Goal: Task Accomplishment & Management: Complete application form

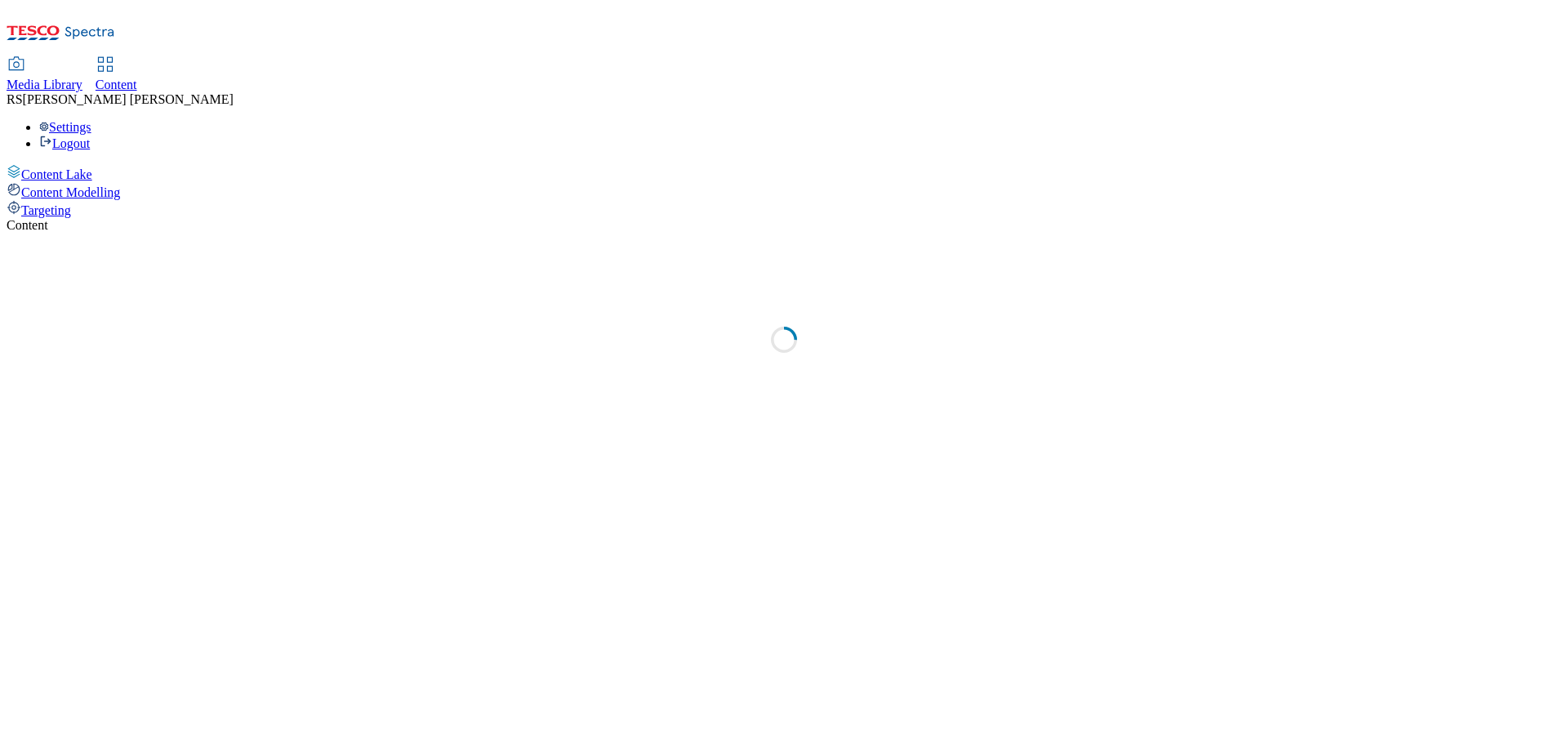
select select "ghs-[GEOGRAPHIC_DATA]"
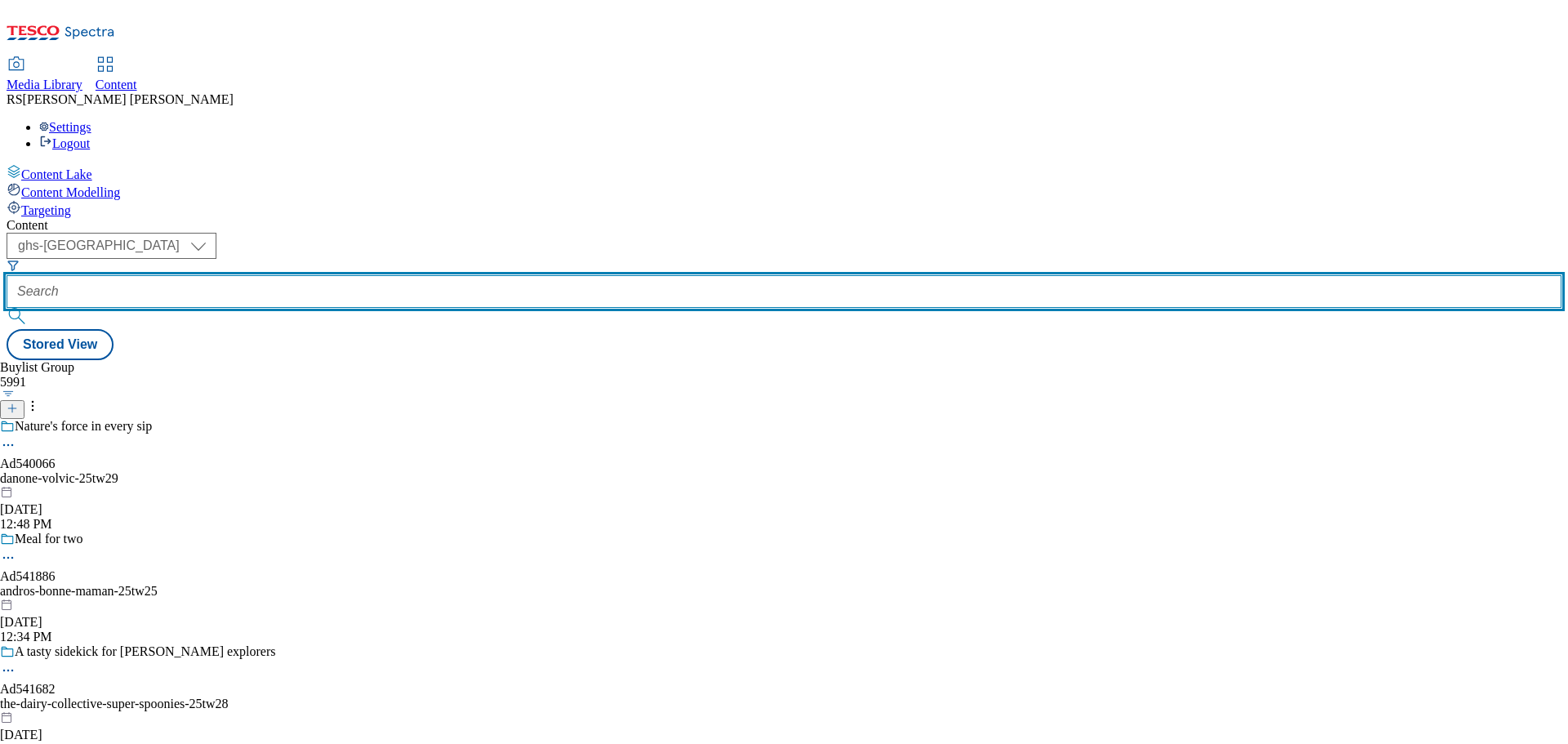
click at [377, 275] on input "text" at bounding box center [784, 291] width 1555 height 33
paste input "541658"
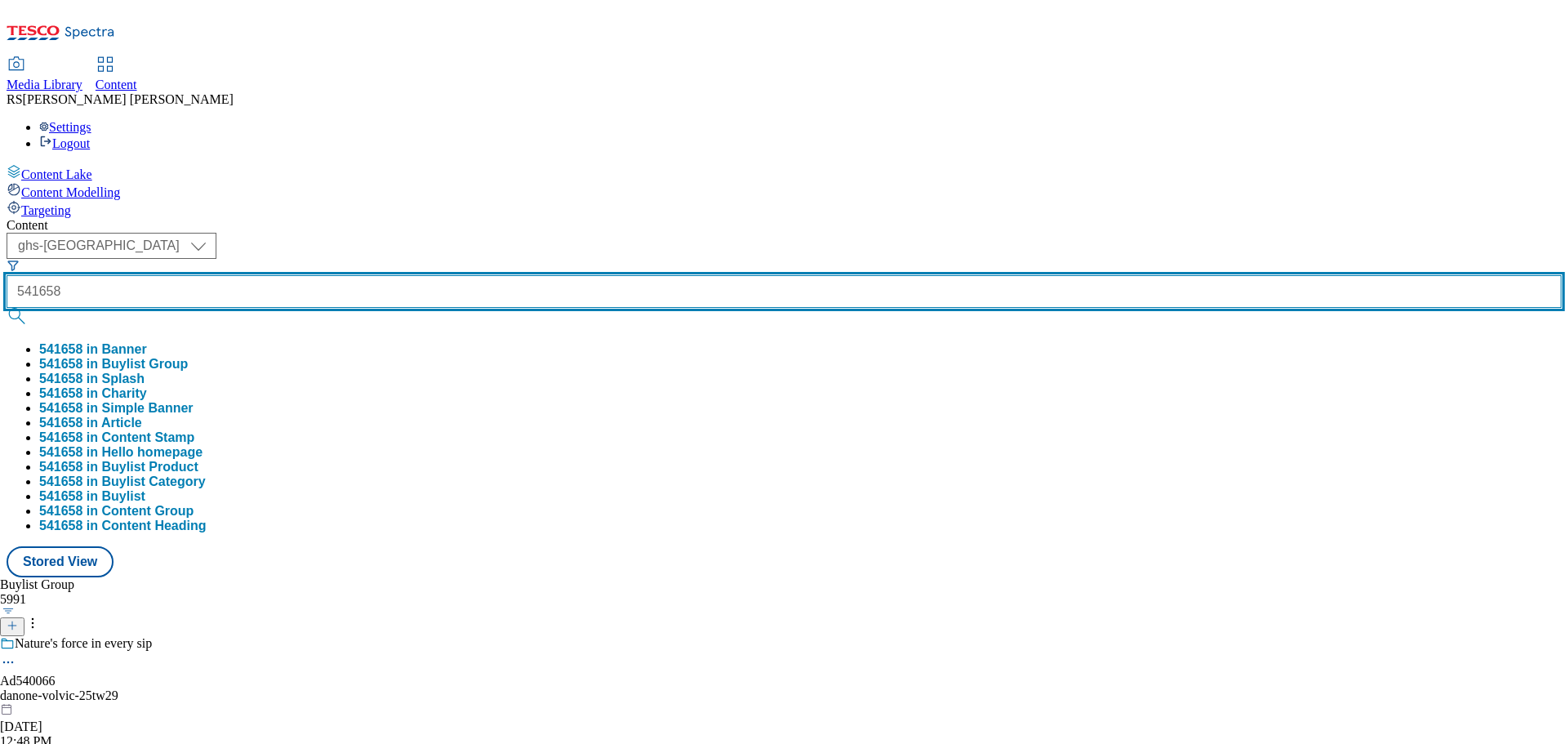
type input "541658"
click at [7, 308] on button "submit" at bounding box center [18, 316] width 23 height 16
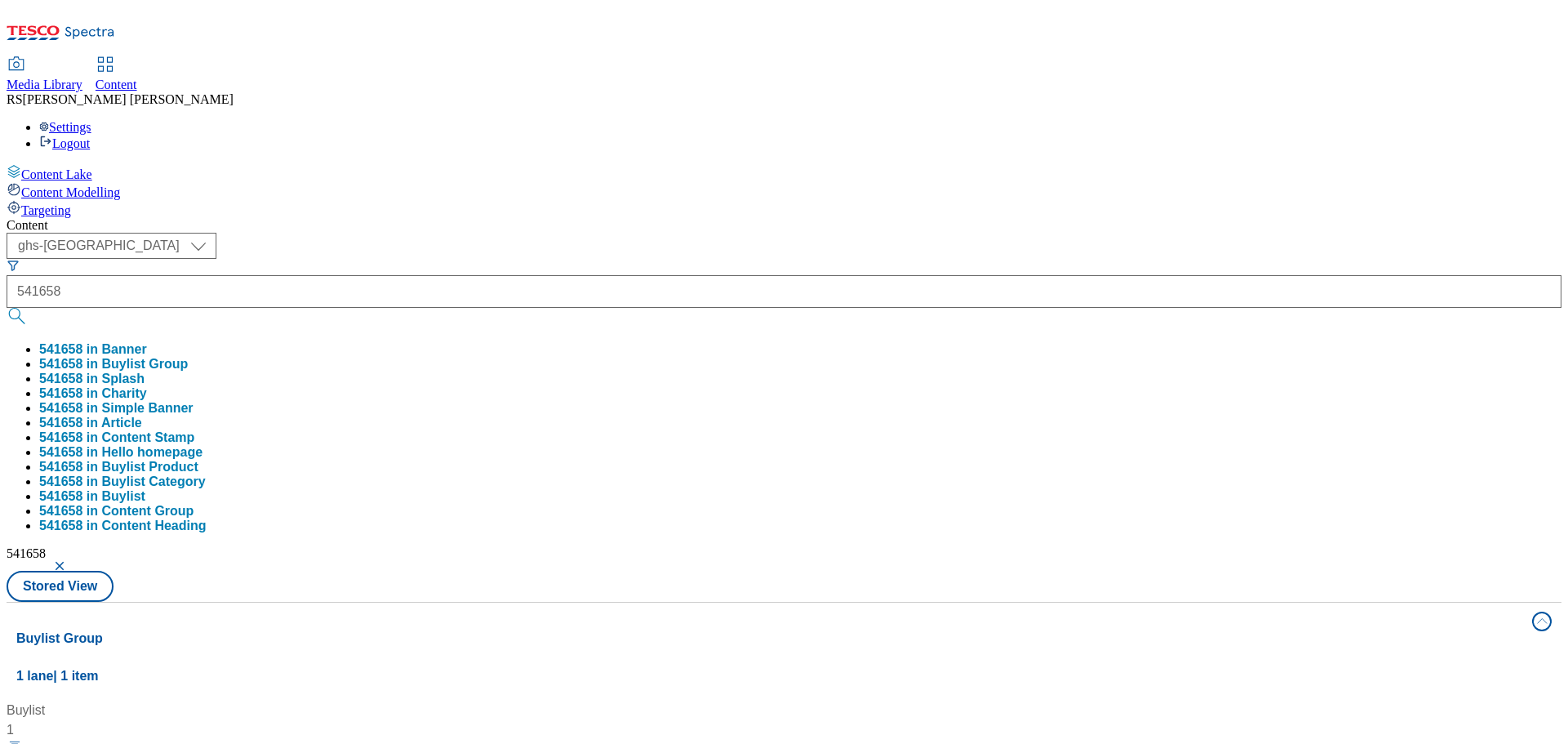
click at [807, 701] on div "Buylist 1 Grab a 4 pack of asahi super dry with kettle crisps Ad541658 / asahi-…" at bounding box center [784, 701] width 1535 height 0
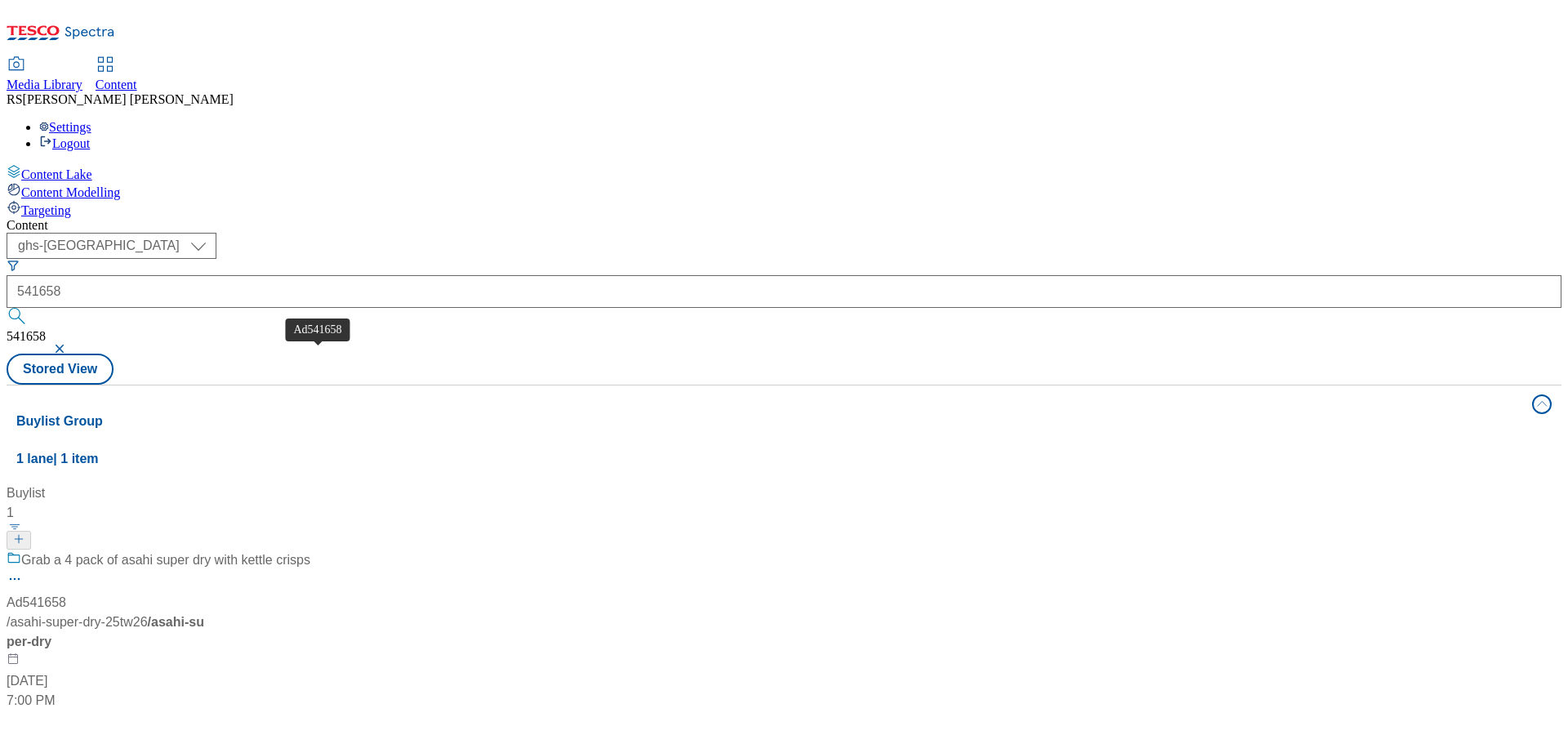
click at [66, 593] on span "Ad541658" at bounding box center [36, 603] width 60 height 20
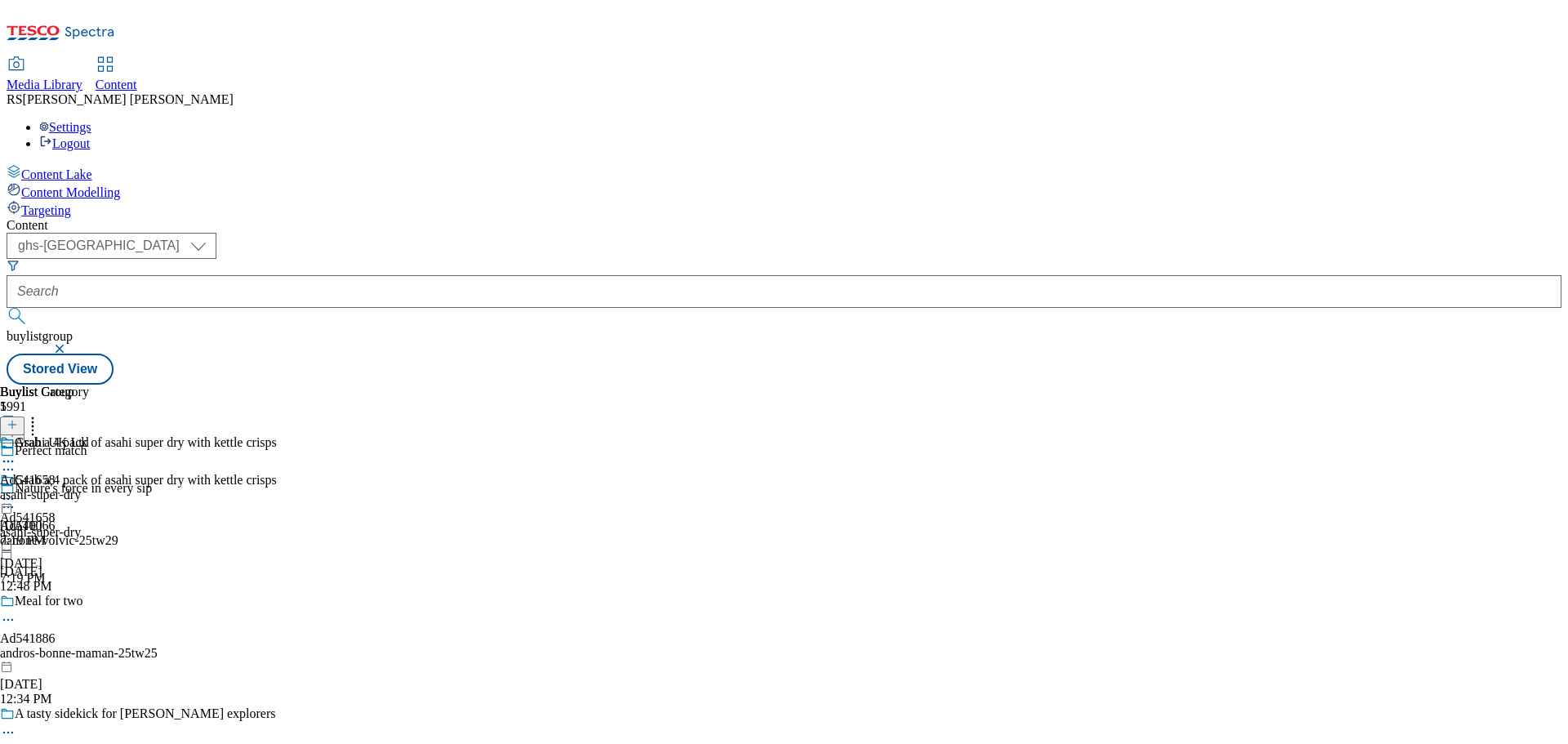
click at [16, 461] on icon at bounding box center [8, 469] width 16 height 16
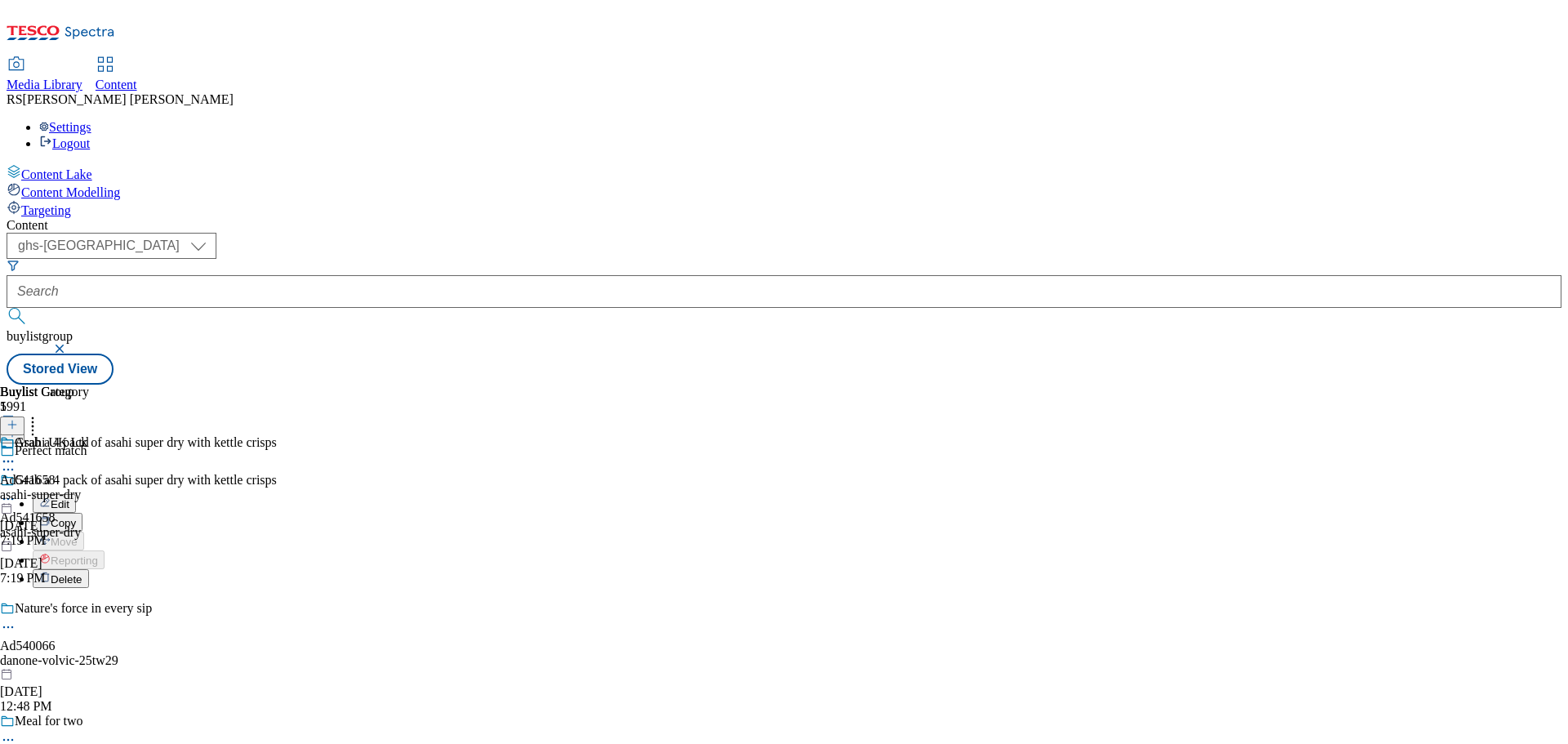
click at [76, 494] on button "Edit" at bounding box center [54, 503] width 43 height 19
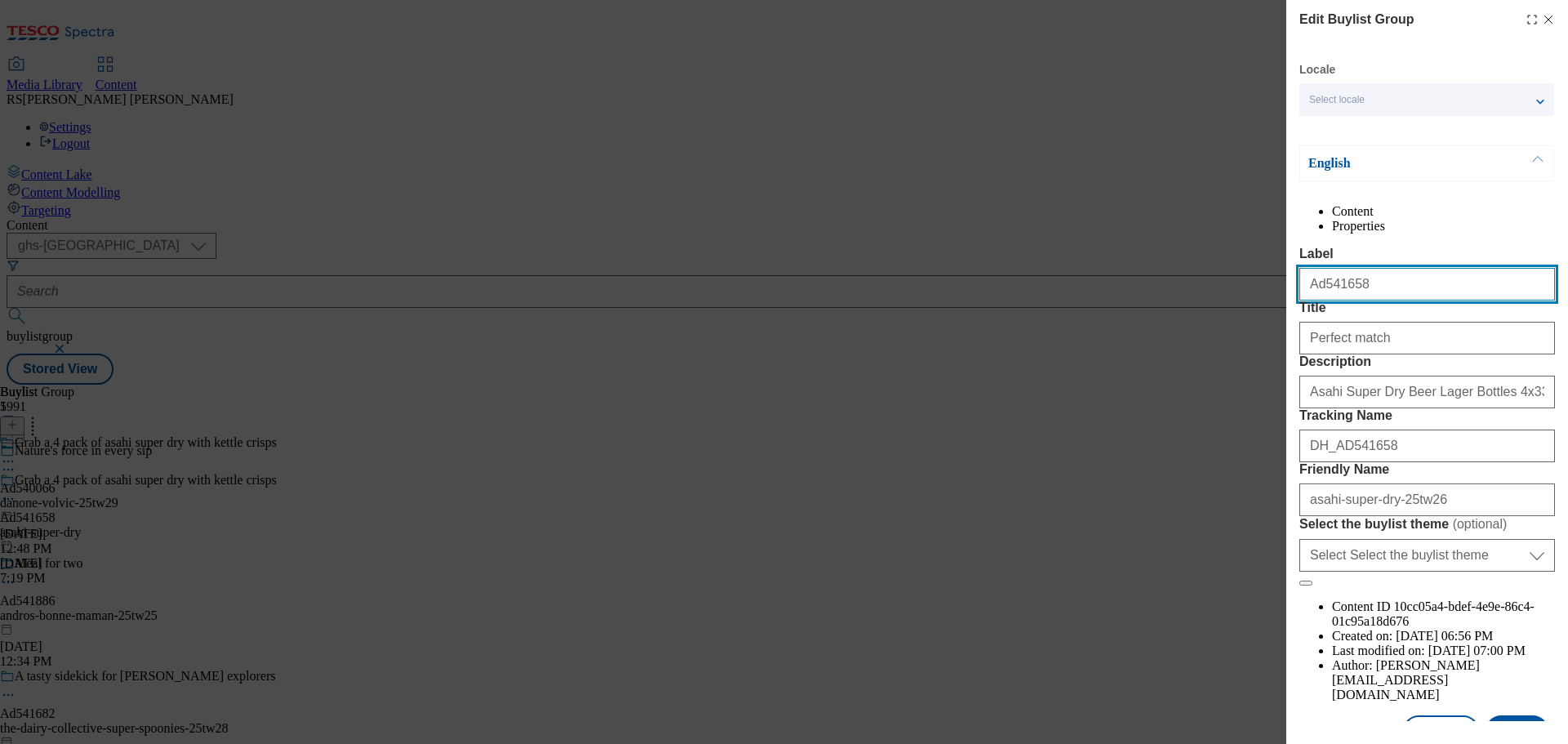
drag, startPoint x: 1309, startPoint y: 321, endPoint x: 1218, endPoint y: 309, distance: 91.8
click at [1218, 309] on div "Edit Buylist Group Locale Select locale English Welsh English Content Propertie…" at bounding box center [784, 372] width 1568 height 744
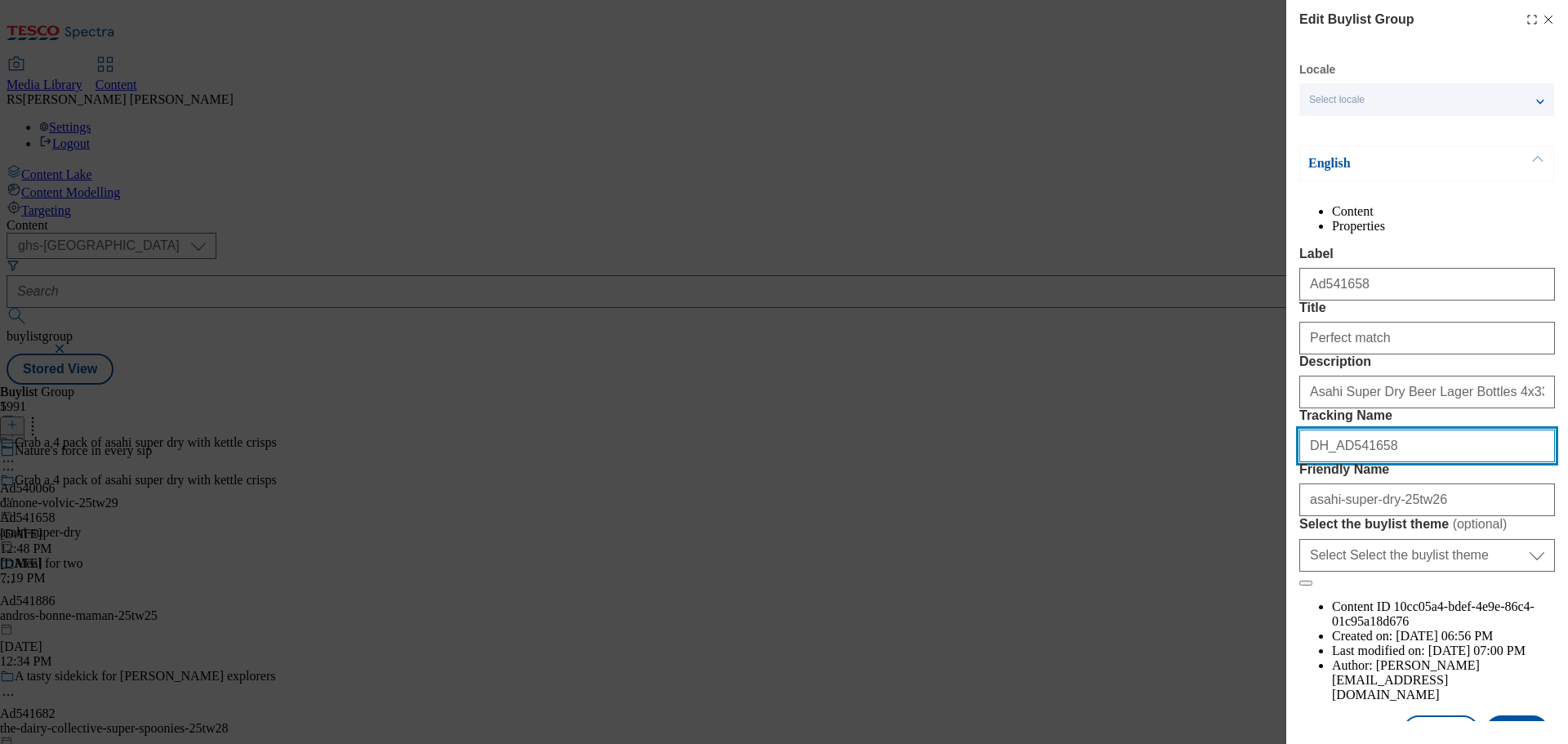
drag, startPoint x: 1381, startPoint y: 563, endPoint x: 1290, endPoint y: 572, distance: 91.4
click at [1290, 572] on div "Edit Buylist Group Locale Select locale English Welsh English Content Propertie…" at bounding box center [1427, 360] width 281 height 721
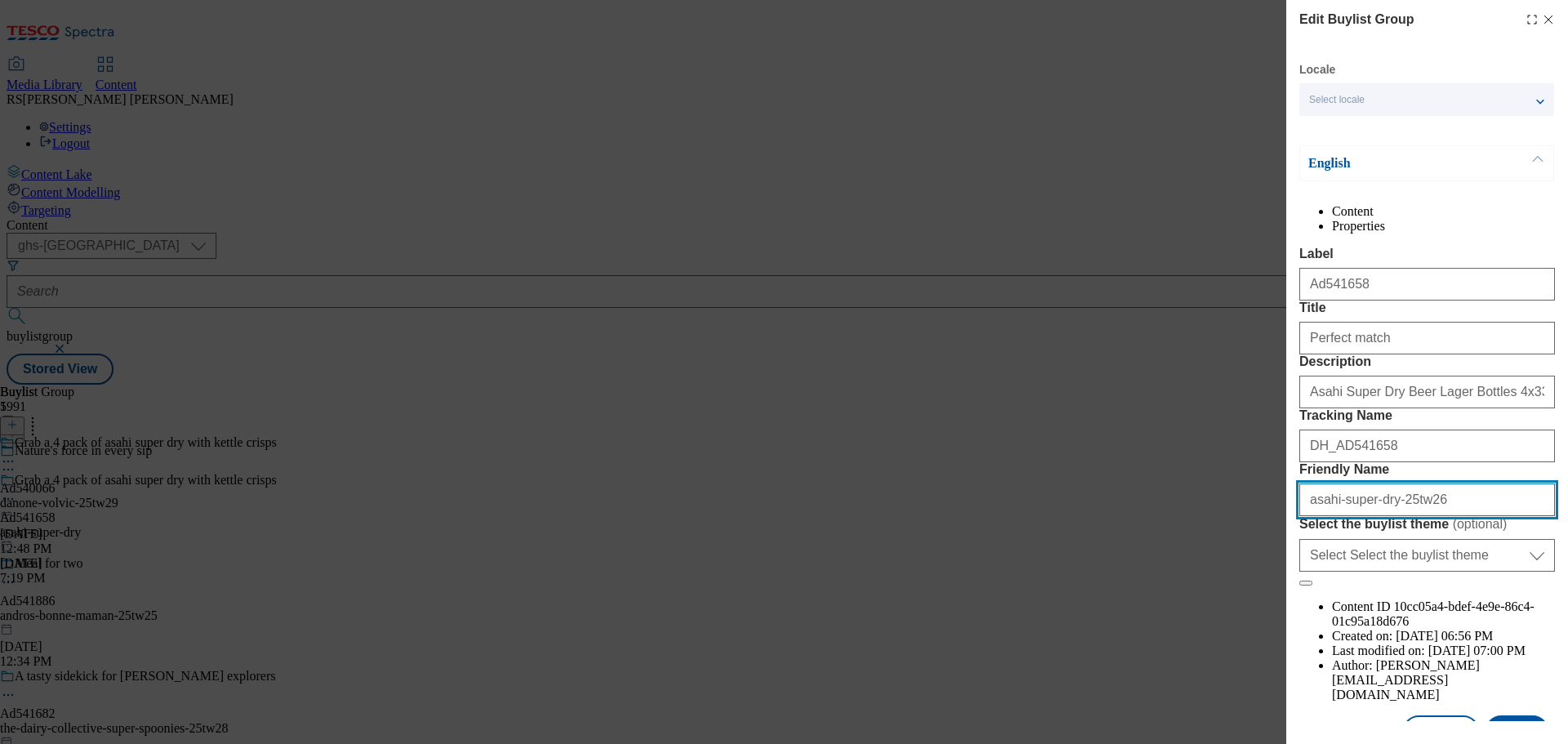
drag, startPoint x: 1486, startPoint y: 646, endPoint x: 1260, endPoint y: 637, distance: 226.2
click at [1261, 637] on div "Edit Buylist Group Locale Select locale English Welsh English Content Propertie…" at bounding box center [784, 372] width 1568 height 744
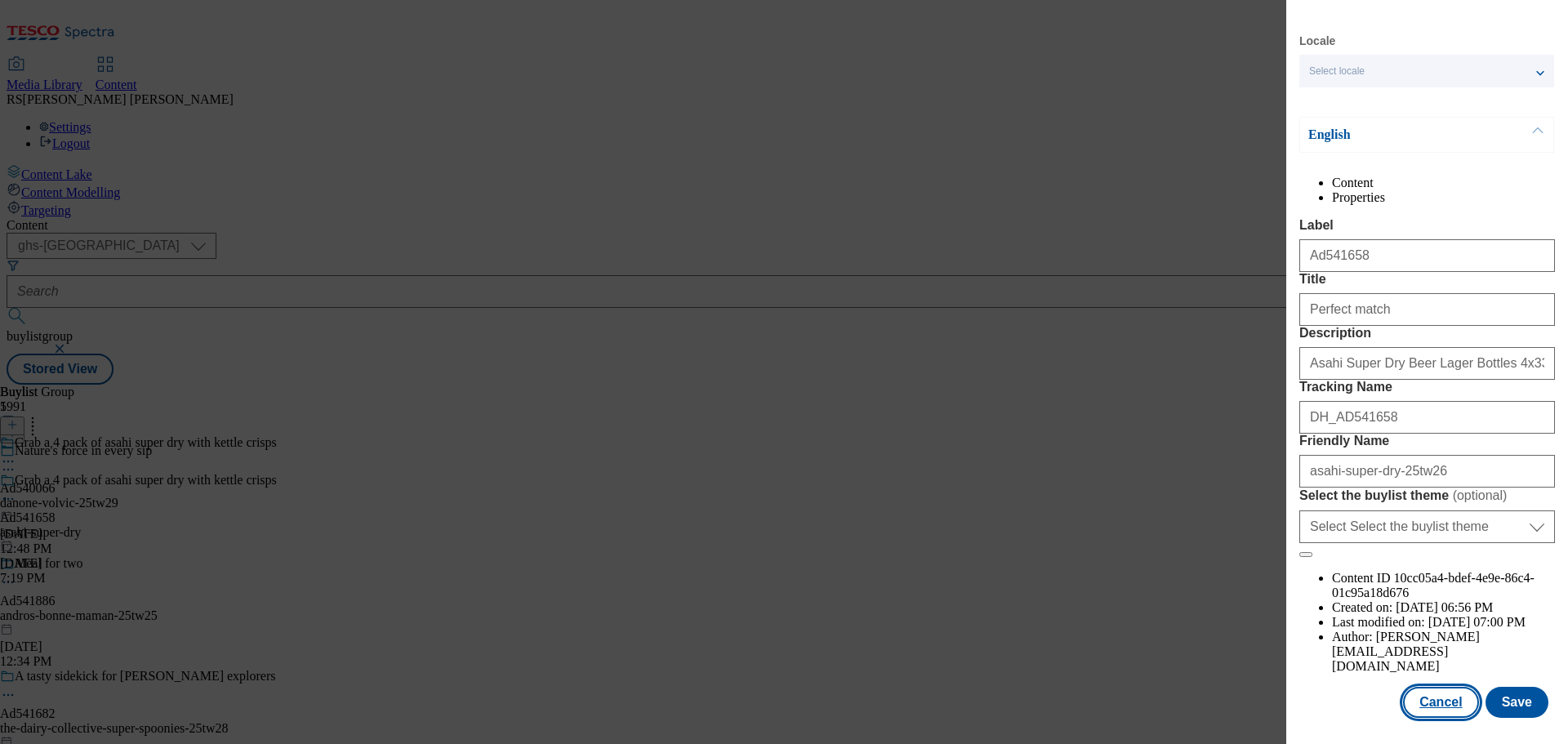
click at [1427, 701] on button "Cancel" at bounding box center [1441, 702] width 75 height 31
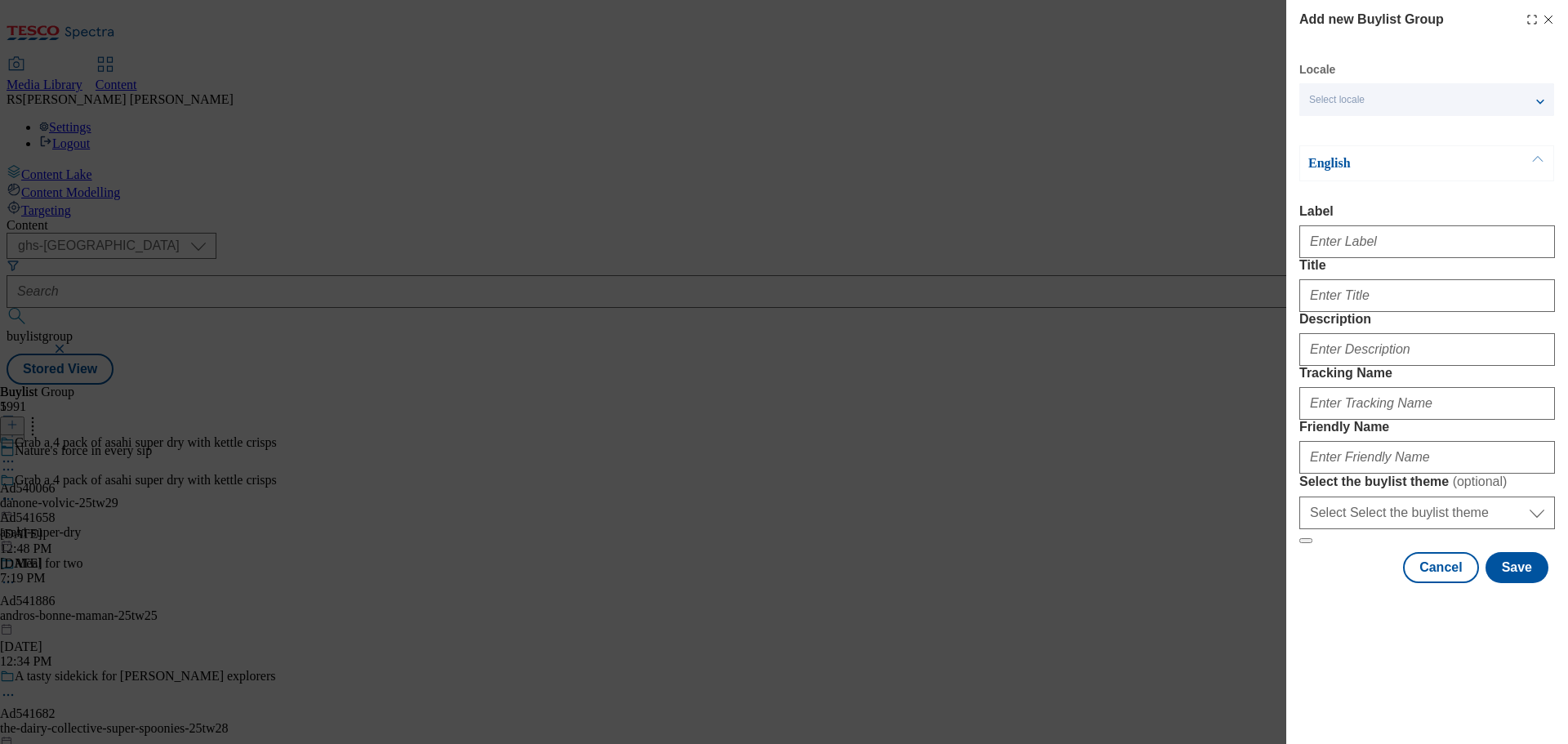
scroll to position [19, 0]
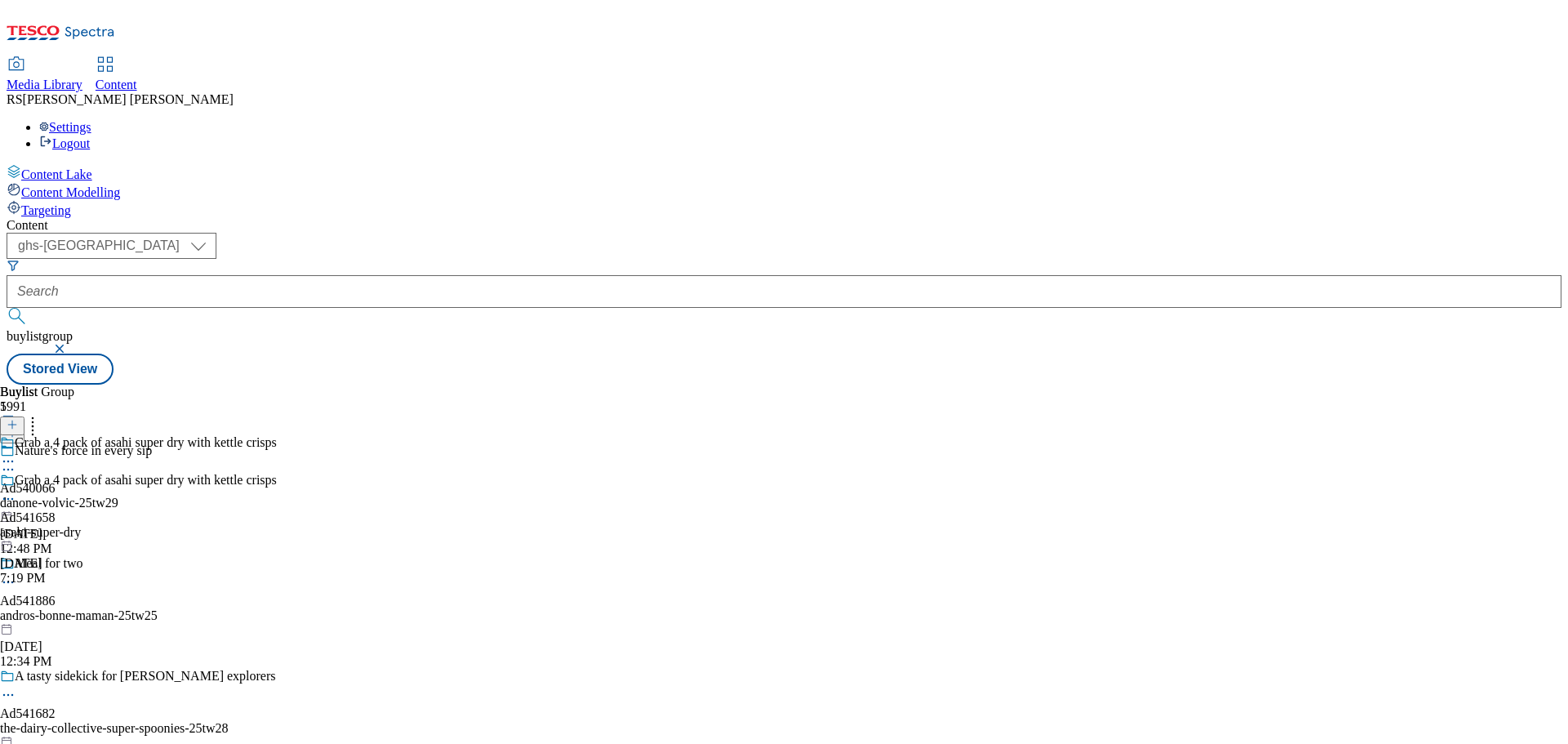
click at [16, 491] on icon at bounding box center [8, 499] width 16 height 16
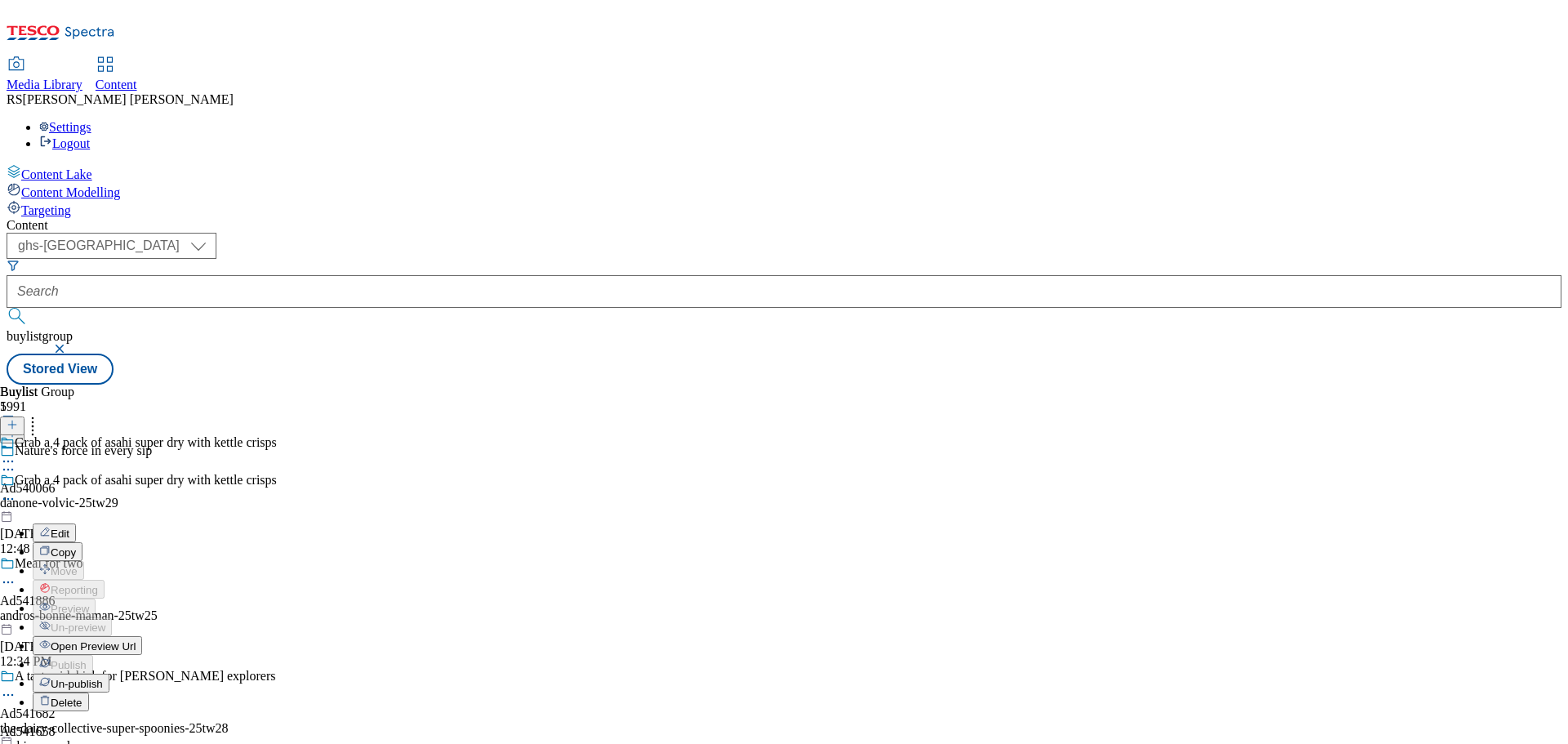
click at [76, 523] on button "Edit" at bounding box center [54, 532] width 43 height 19
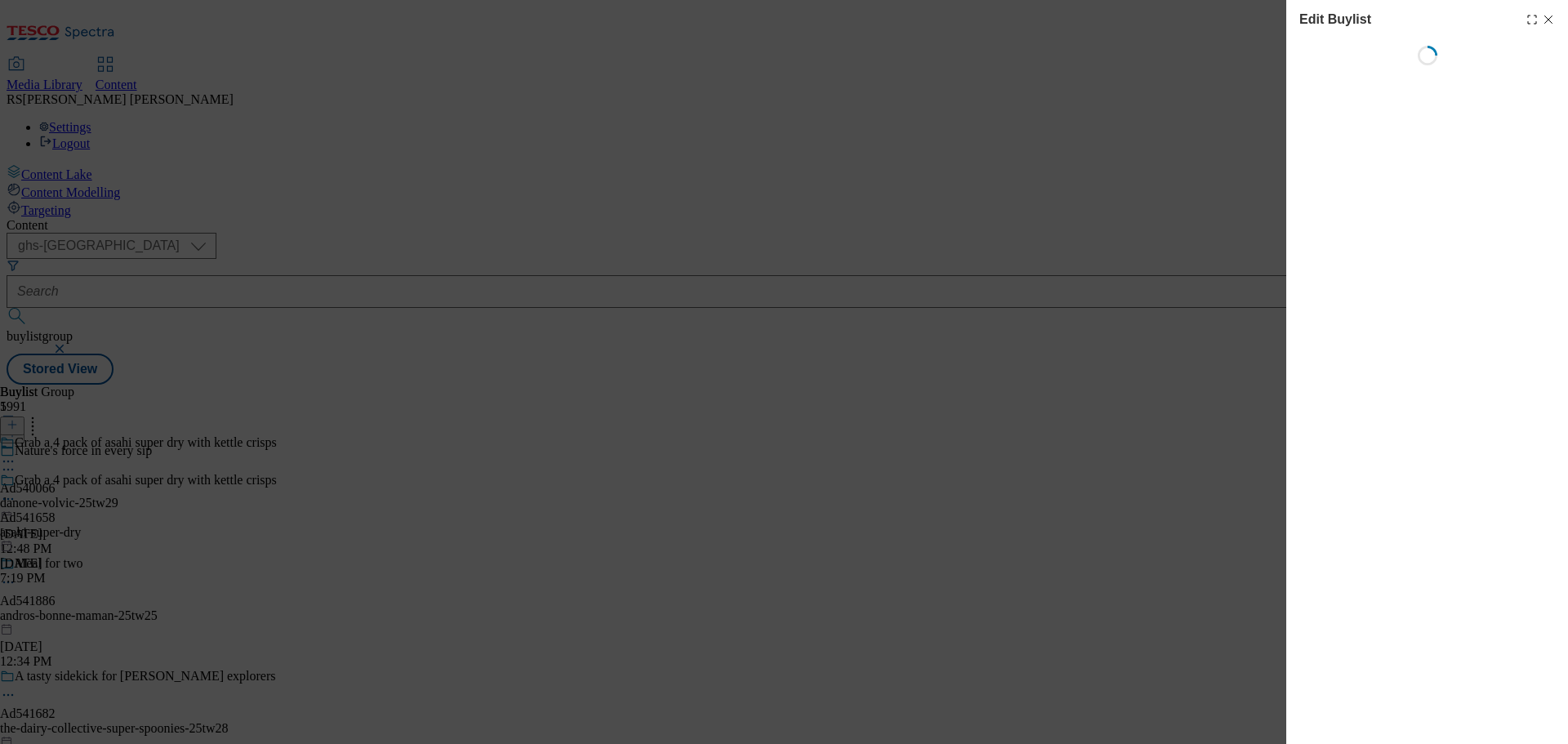
select select "tactical"
select select "supplier funded short term 1-3 weeks"
select select "dunnhumby"
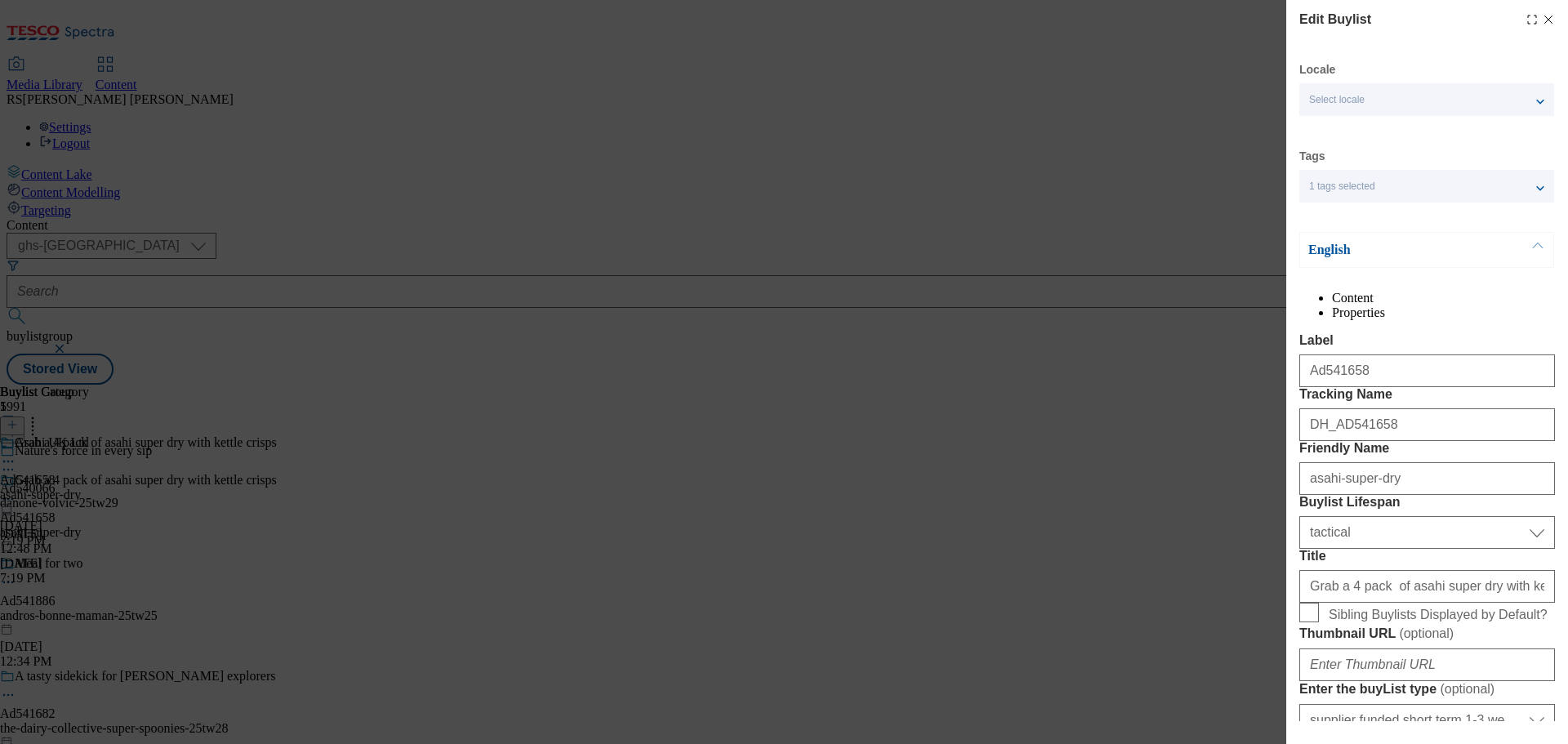
select select "Banner"
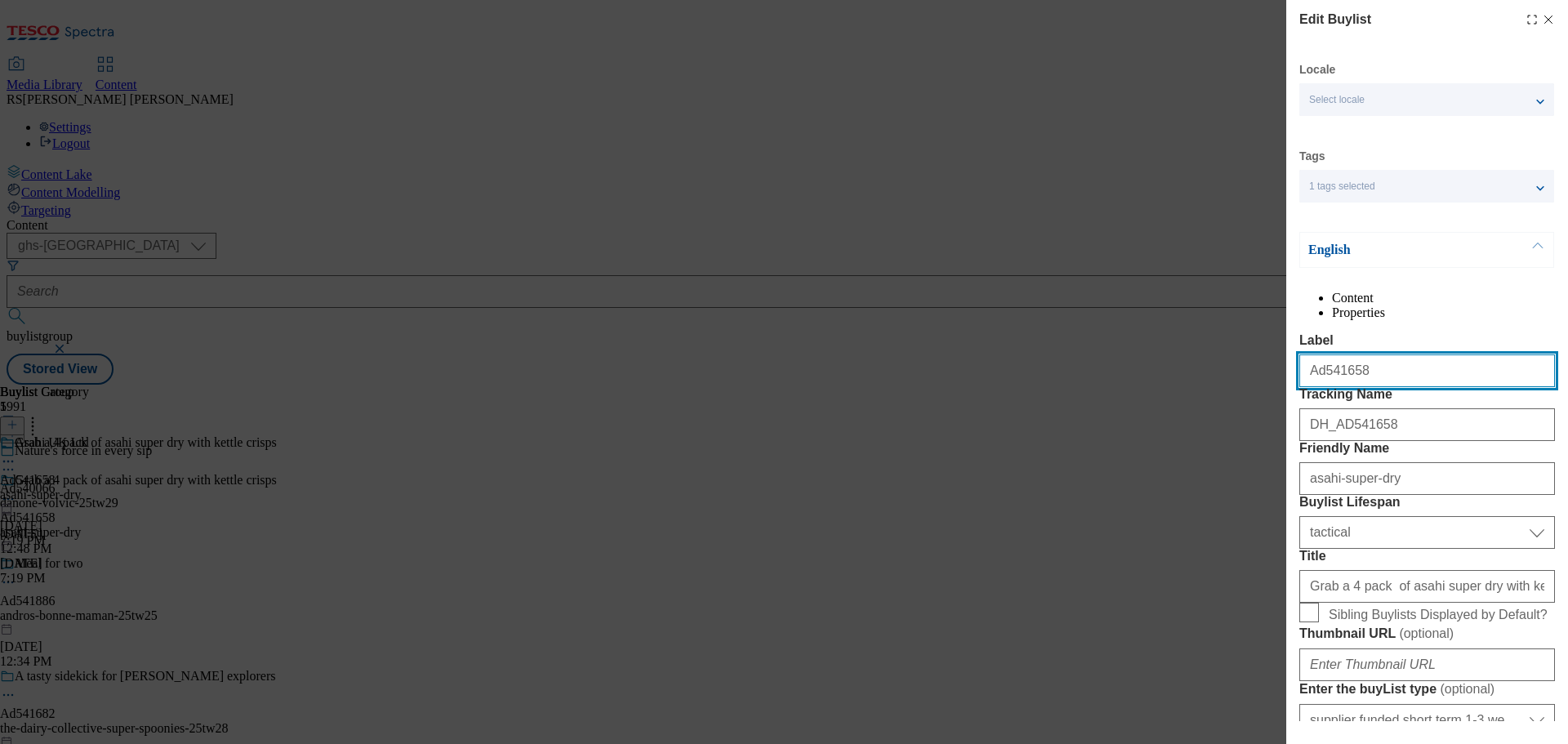
drag, startPoint x: 1360, startPoint y: 399, endPoint x: 1210, endPoint y: 395, distance: 150.1
click at [1210, 395] on div "Edit Buylist Locale Select locale English Welsh Tags 1 tags selected fnf market…" at bounding box center [784, 372] width 1568 height 744
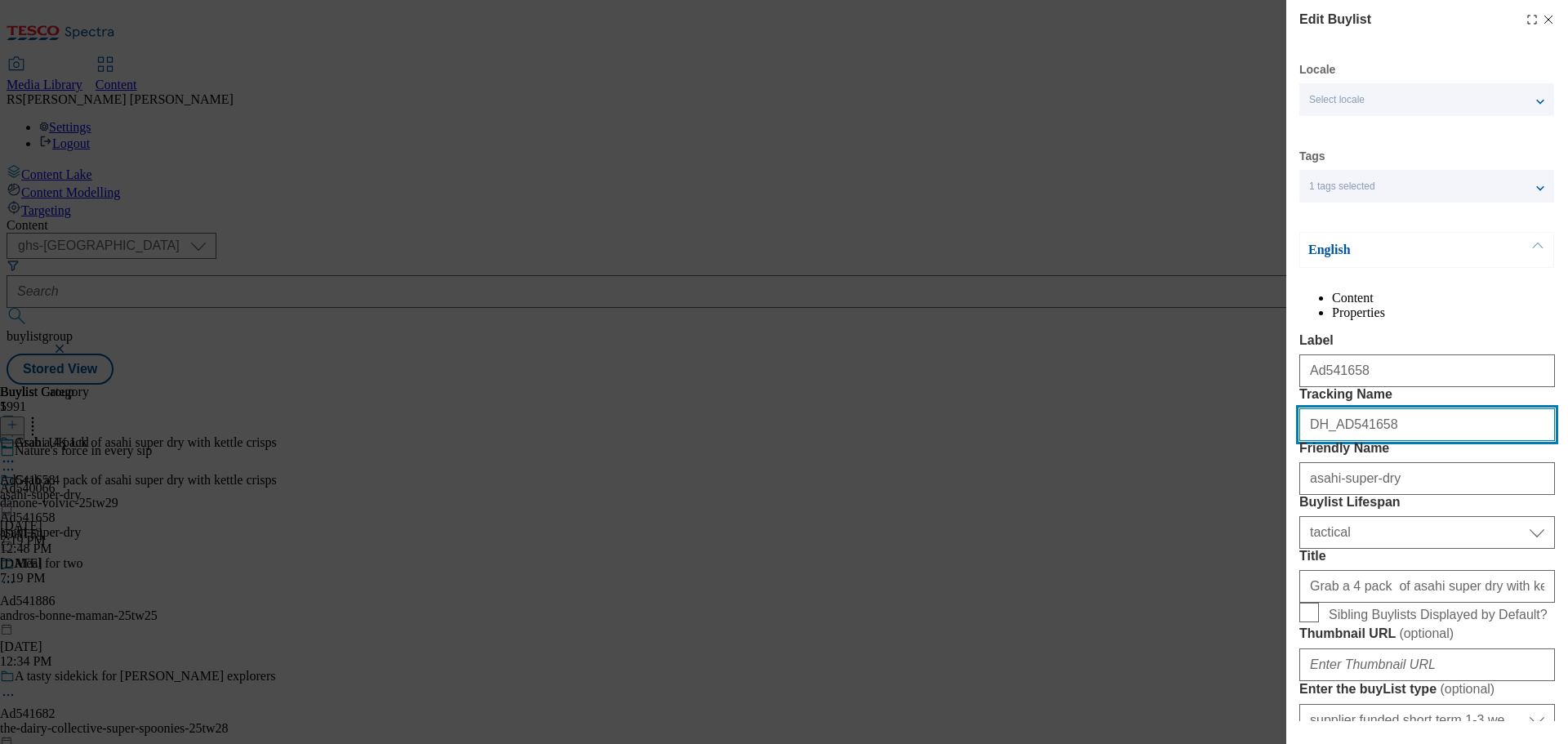
drag, startPoint x: 1401, startPoint y: 473, endPoint x: 1190, endPoint y: 464, distance: 211.2
click at [1191, 466] on div "Edit Buylist Locale Select locale English Welsh Tags 1 tags selected fnf market…" at bounding box center [784, 372] width 1568 height 744
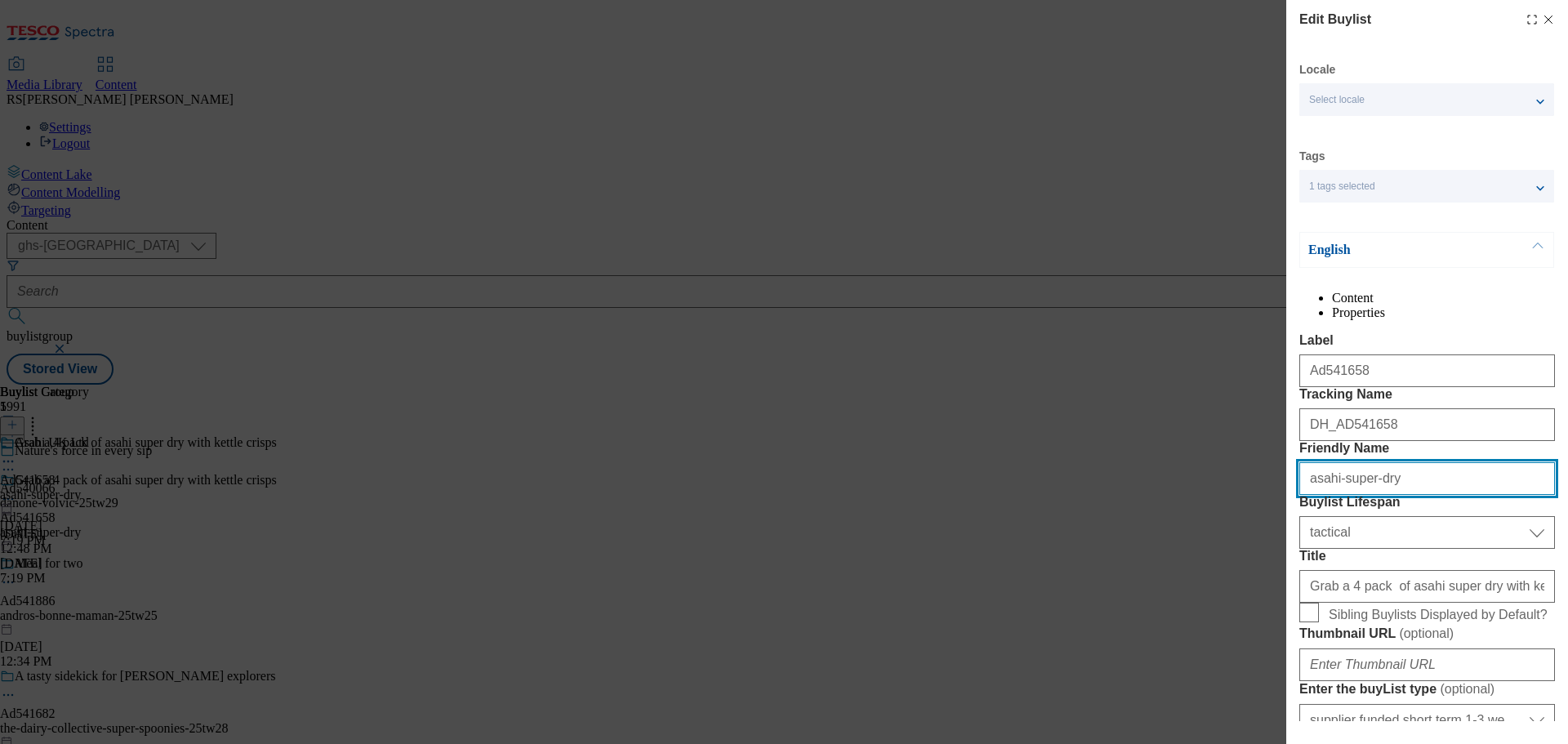
drag, startPoint x: 1333, startPoint y: 562, endPoint x: 1208, endPoint y: 550, distance: 125.6
click at [1208, 550] on div "Edit Buylist Locale Select locale English Welsh Tags 1 tags selected fnf market…" at bounding box center [784, 372] width 1568 height 744
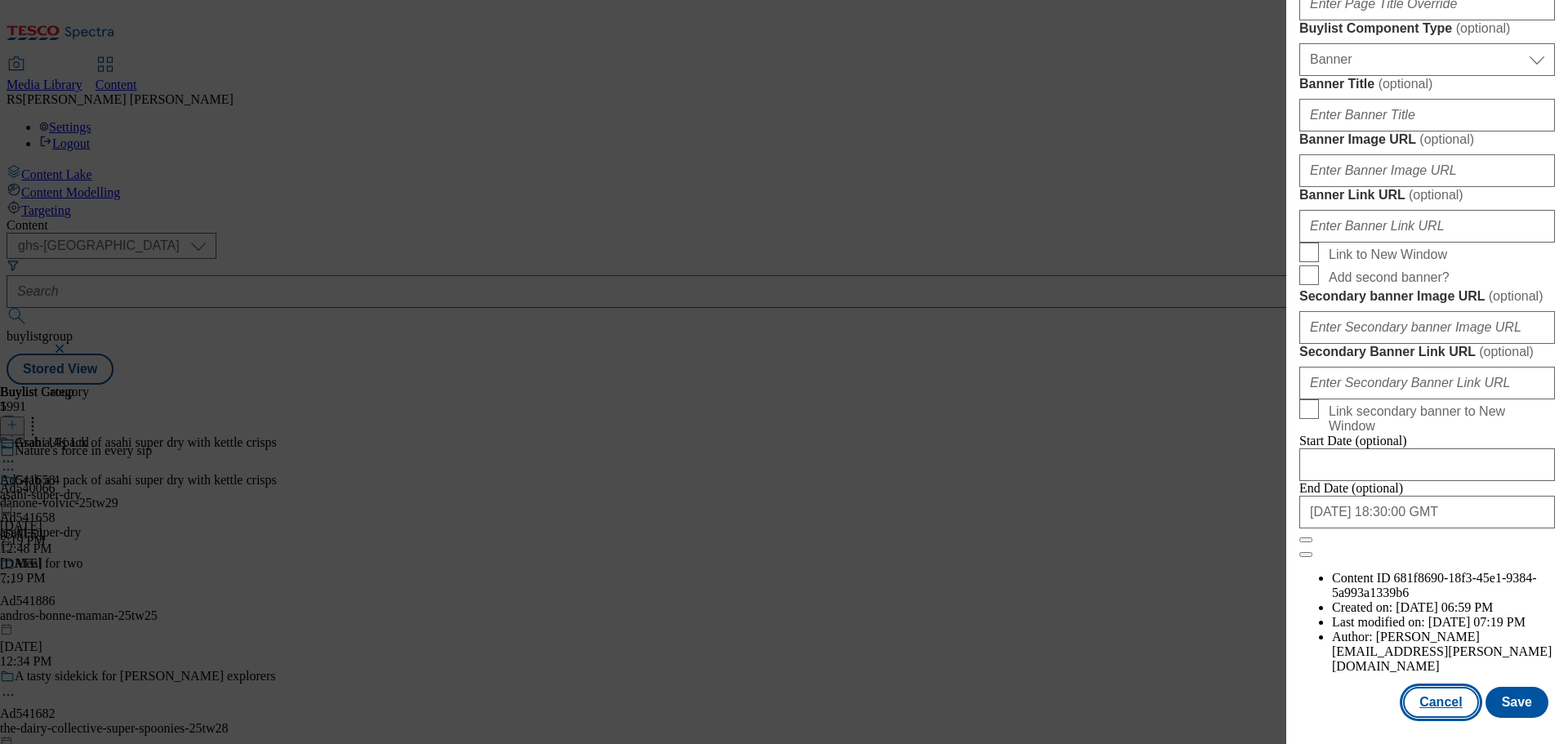
click at [1440, 699] on button "Cancel" at bounding box center [1441, 702] width 75 height 31
select select "tactical"
select select "supplier funded short term 1-3 weeks"
select select "dunnhumby"
select select "Banner"
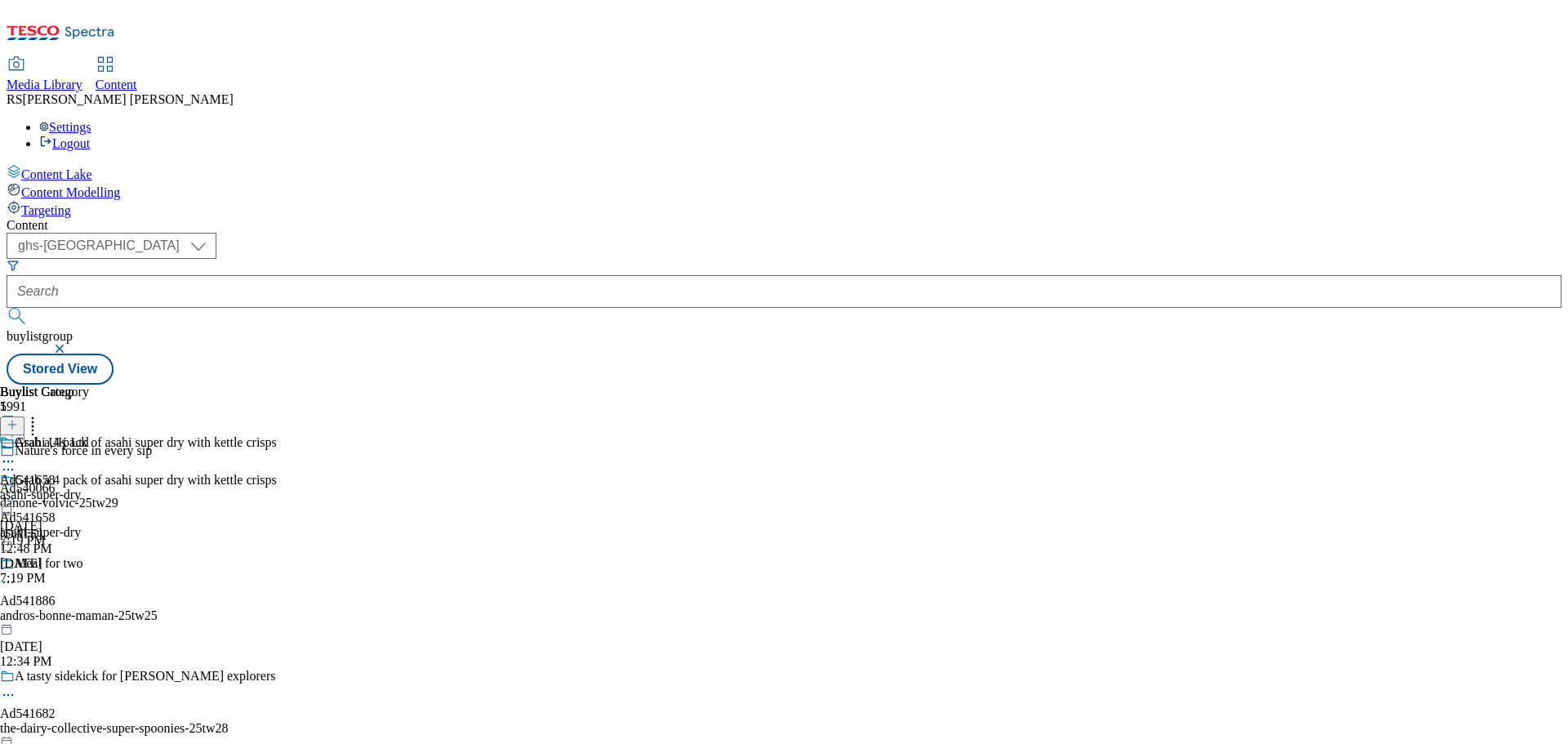
scroll to position [1352, 0]
click at [16, 453] on icon at bounding box center [8, 461] width 16 height 16
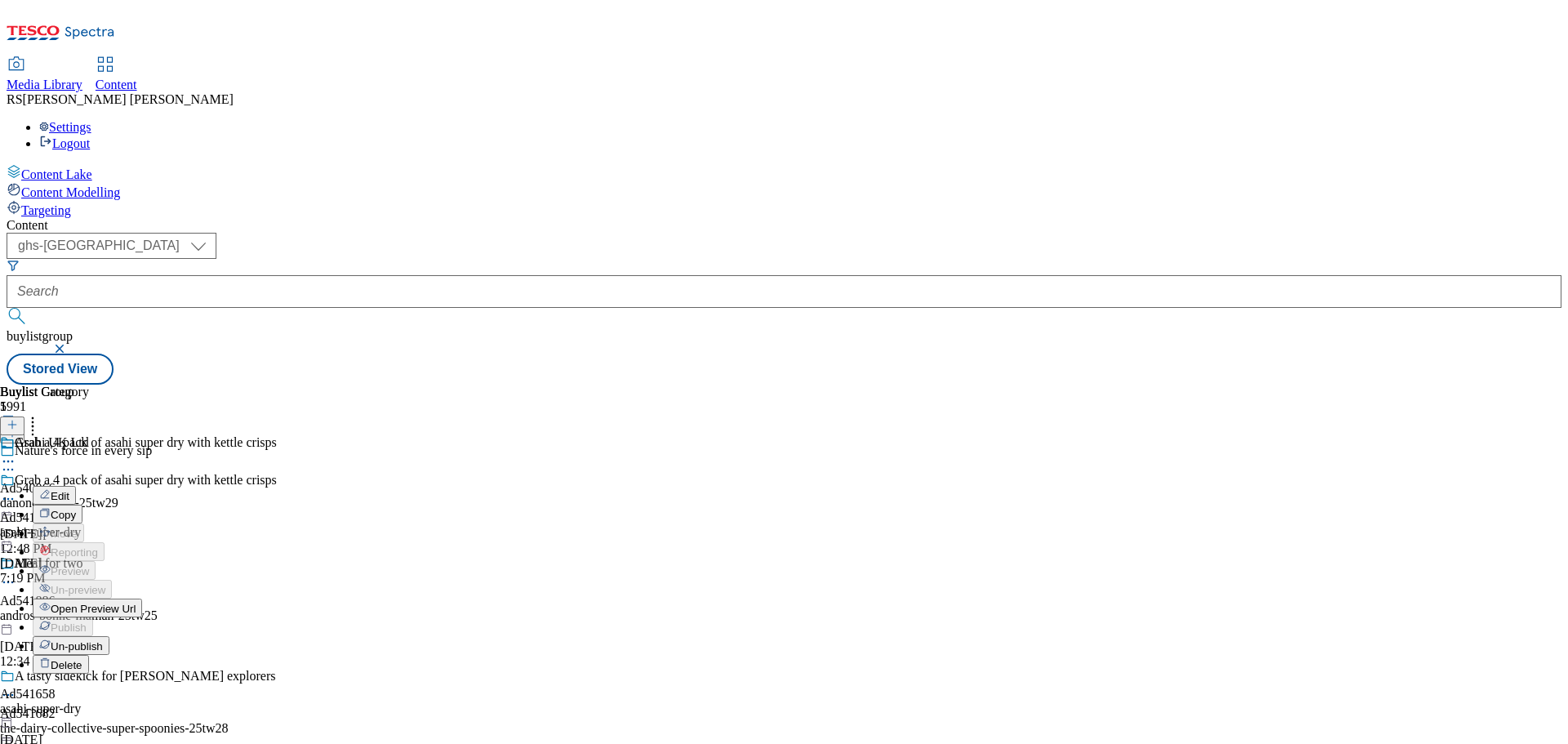
click at [76, 486] on button "Edit" at bounding box center [54, 495] width 43 height 19
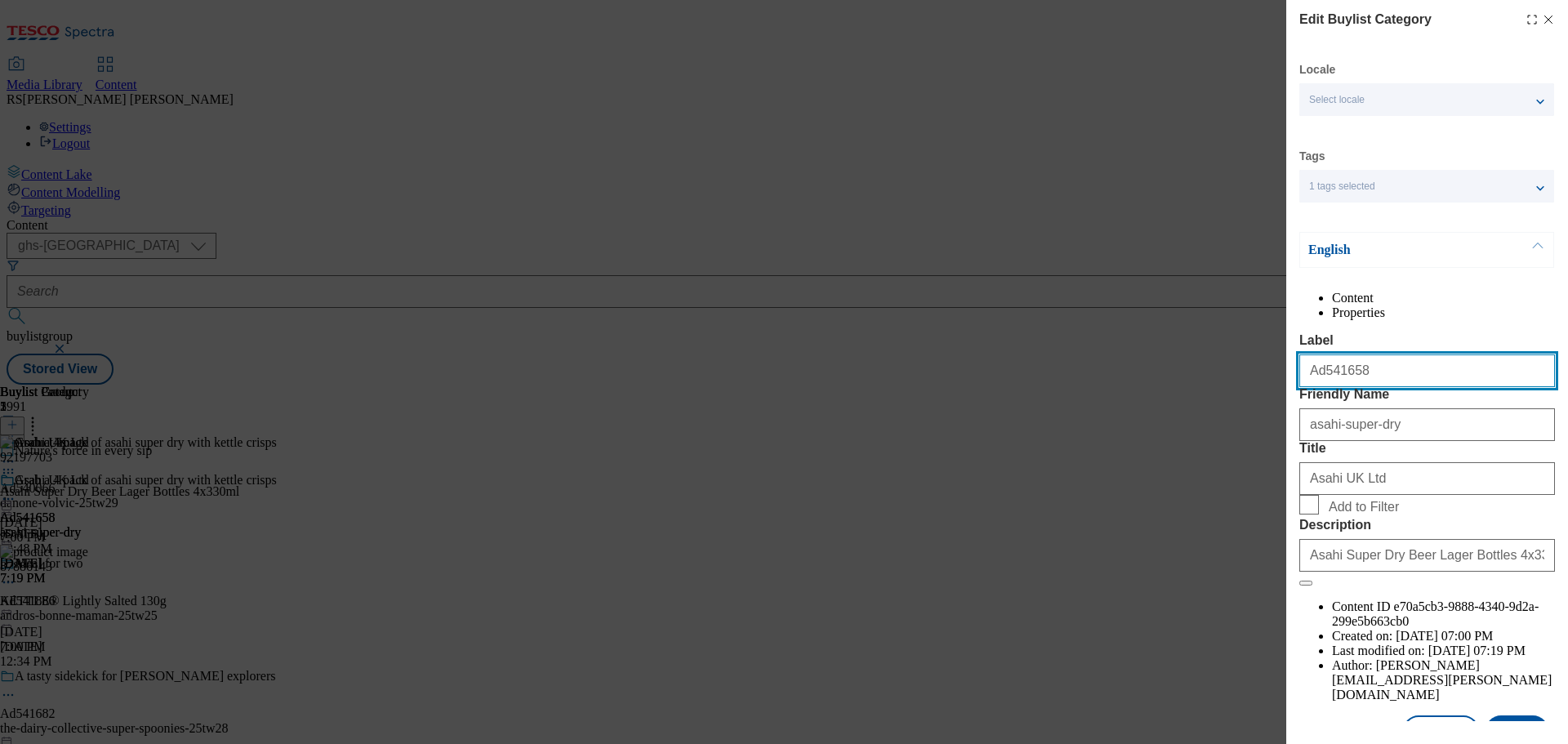
drag, startPoint x: 1373, startPoint y: 409, endPoint x: 1241, endPoint y: 392, distance: 133.1
click at [1241, 392] on div "Edit Buylist Category Locale Select locale English Welsh Tags 1 tags selected f…" at bounding box center [784, 372] width 1568 height 744
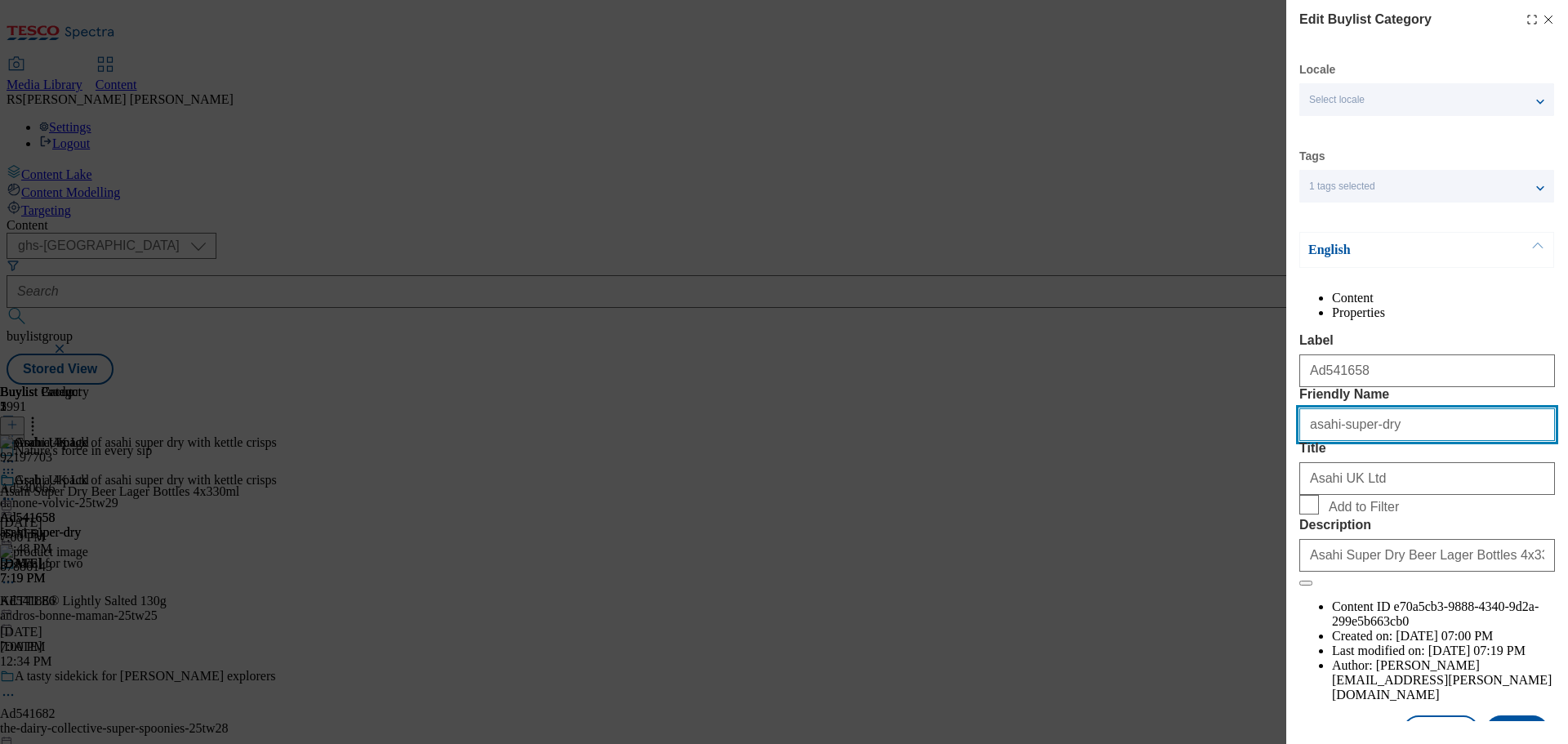
drag, startPoint x: 1406, startPoint y: 483, endPoint x: 1174, endPoint y: 474, distance: 232.2
click at [1174, 474] on div "Edit Buylist Category Locale Select locale English Welsh Tags 1 tags selected f…" at bounding box center [784, 372] width 1568 height 744
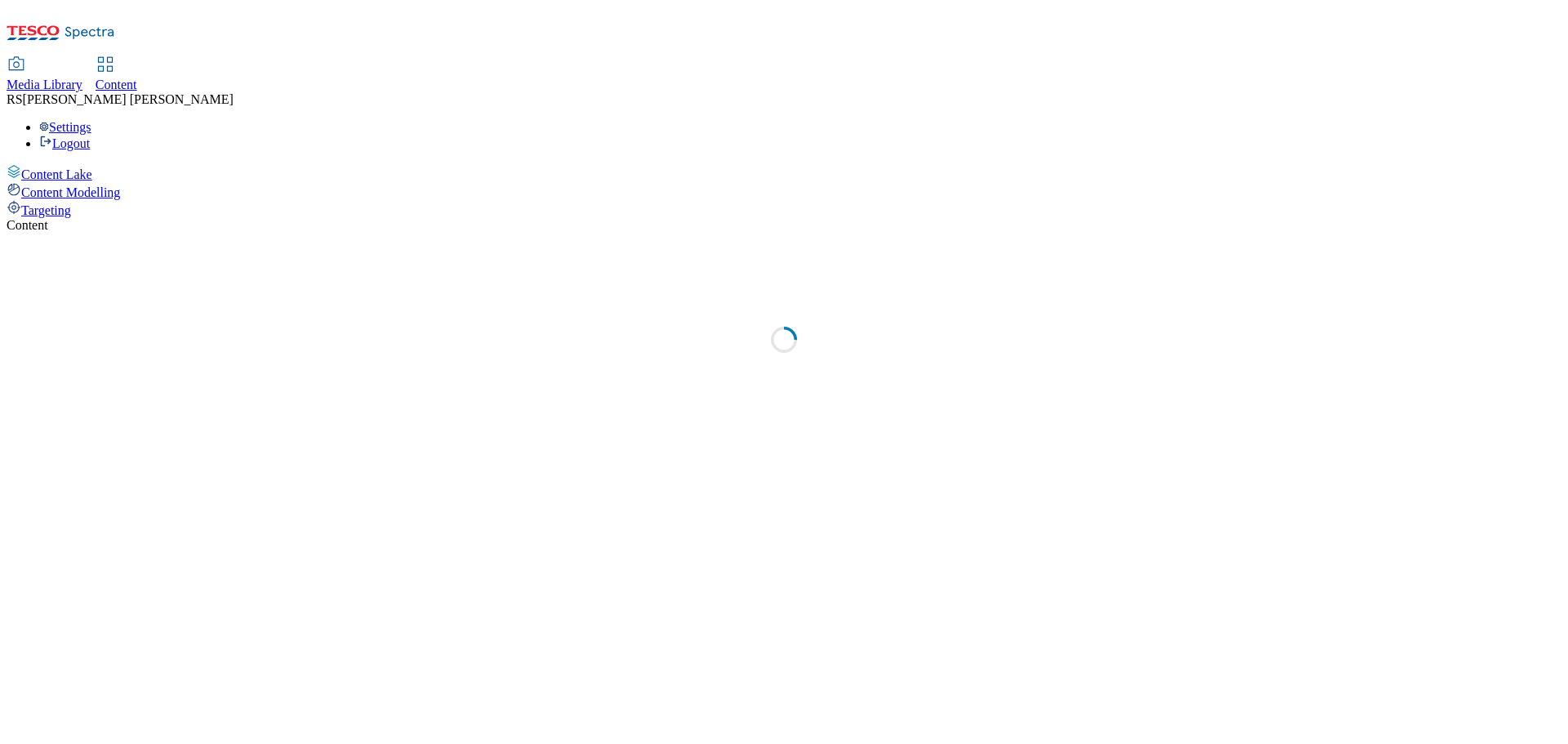
select select "ghs-[GEOGRAPHIC_DATA]"
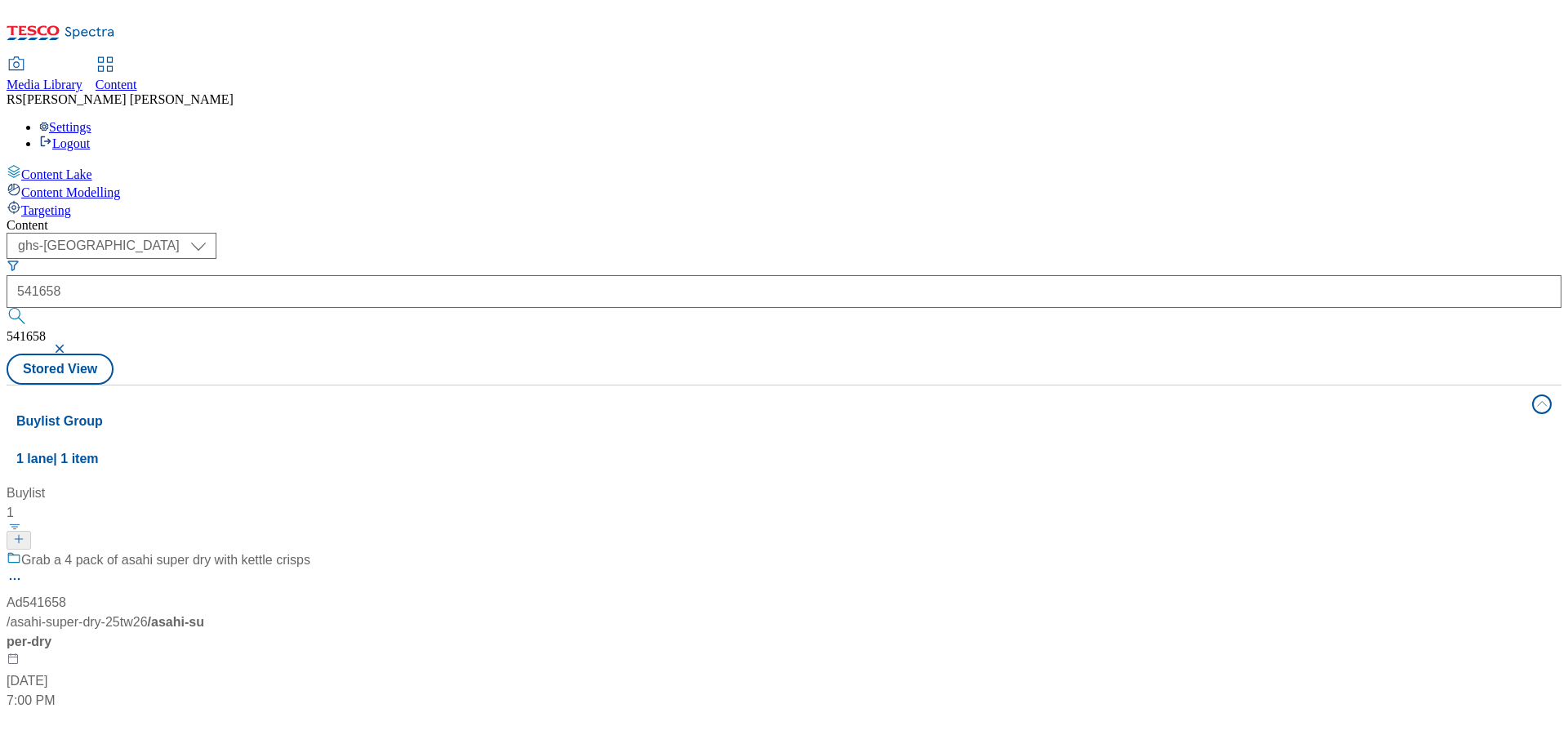
click at [956, 483] on div "Buylist 1 Grab a 4 pack of asahi super dry with kettle crisps Ad541658 / asahi-…" at bounding box center [784, 483] width 1535 height 0
click at [70, 344] on button "button" at bounding box center [62, 349] width 16 height 10
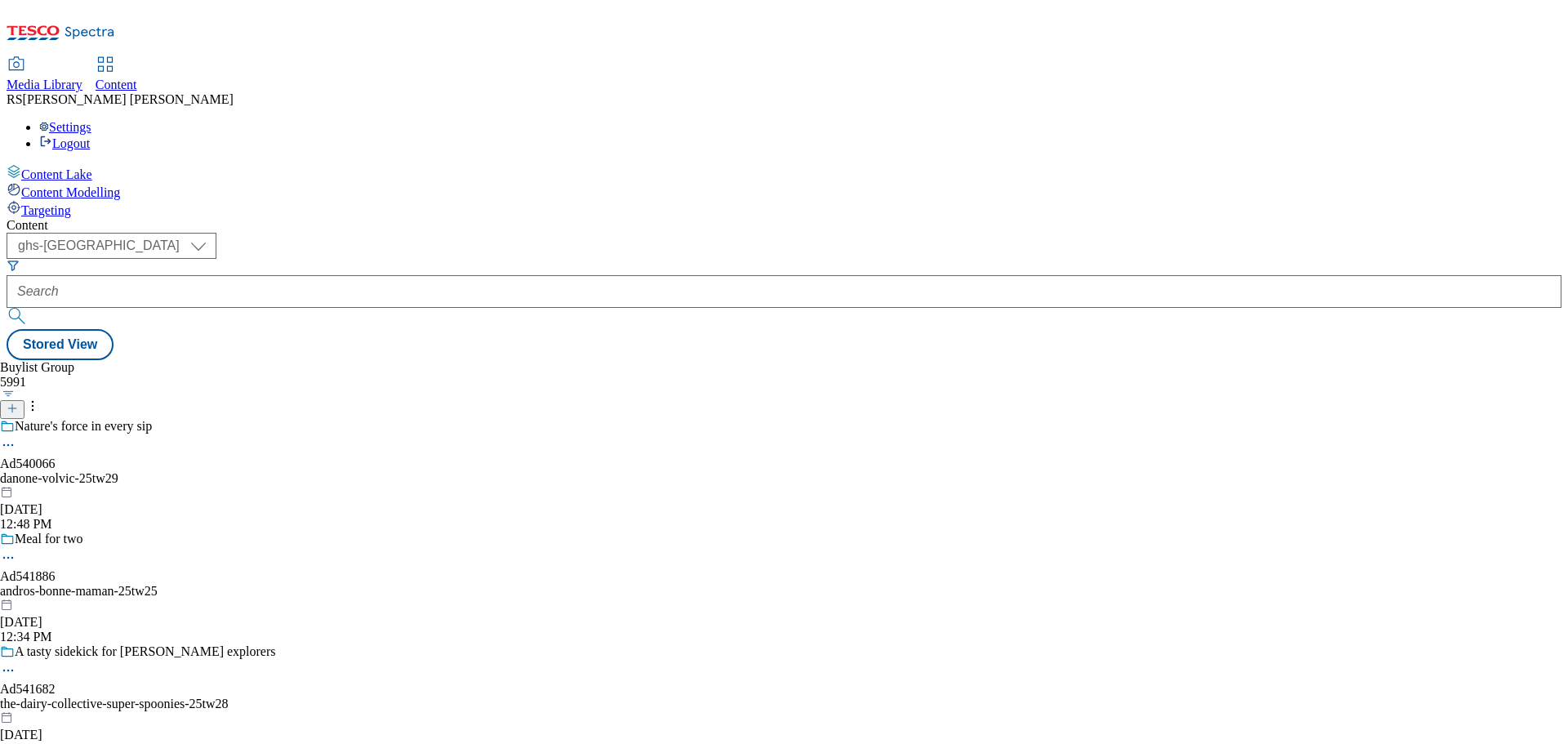
click at [16, 409] on line at bounding box center [12, 409] width 8 height 0
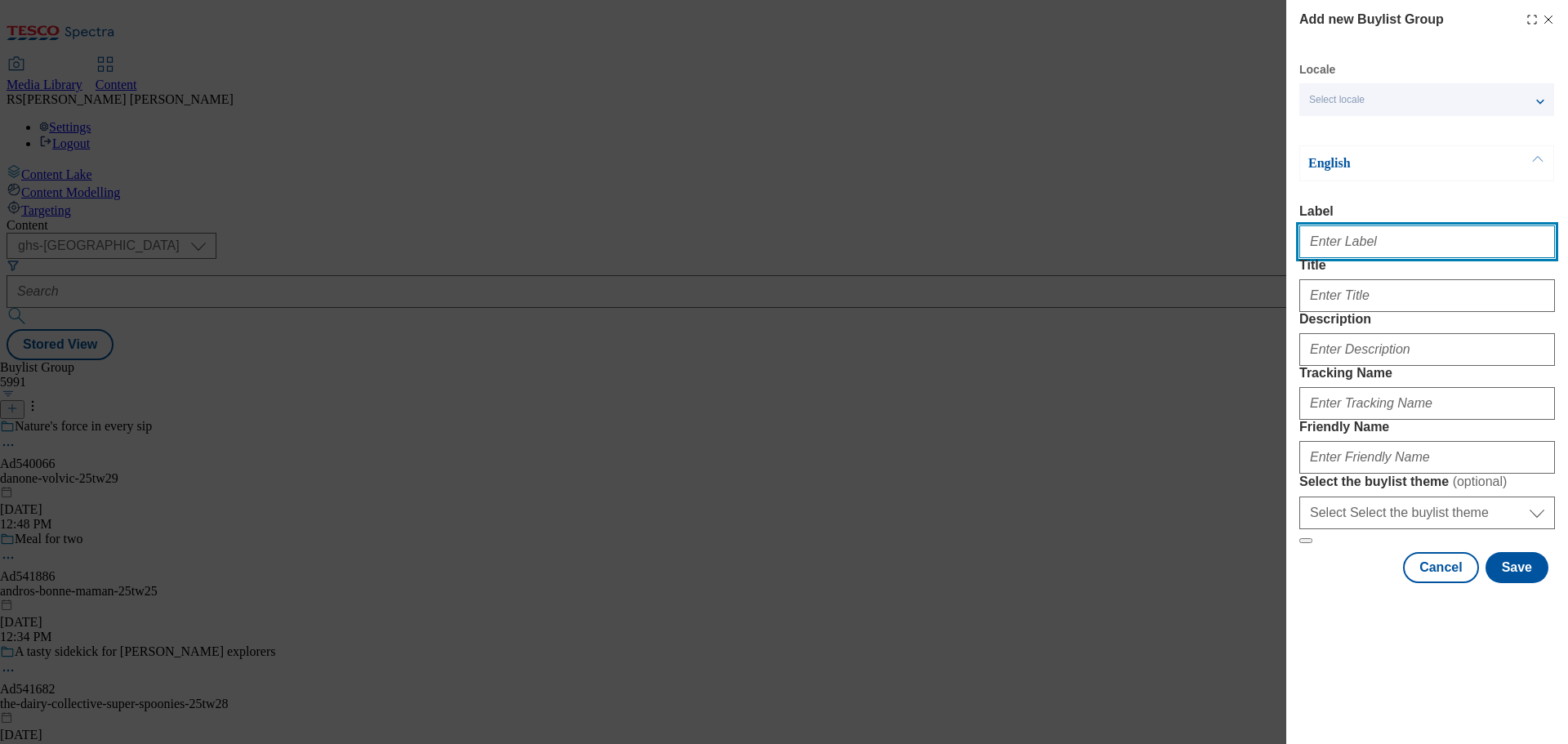
click at [1329, 258] on input "Label" at bounding box center [1428, 242] width 256 height 33
paste input "Ad541658"
type input "Ad541658"
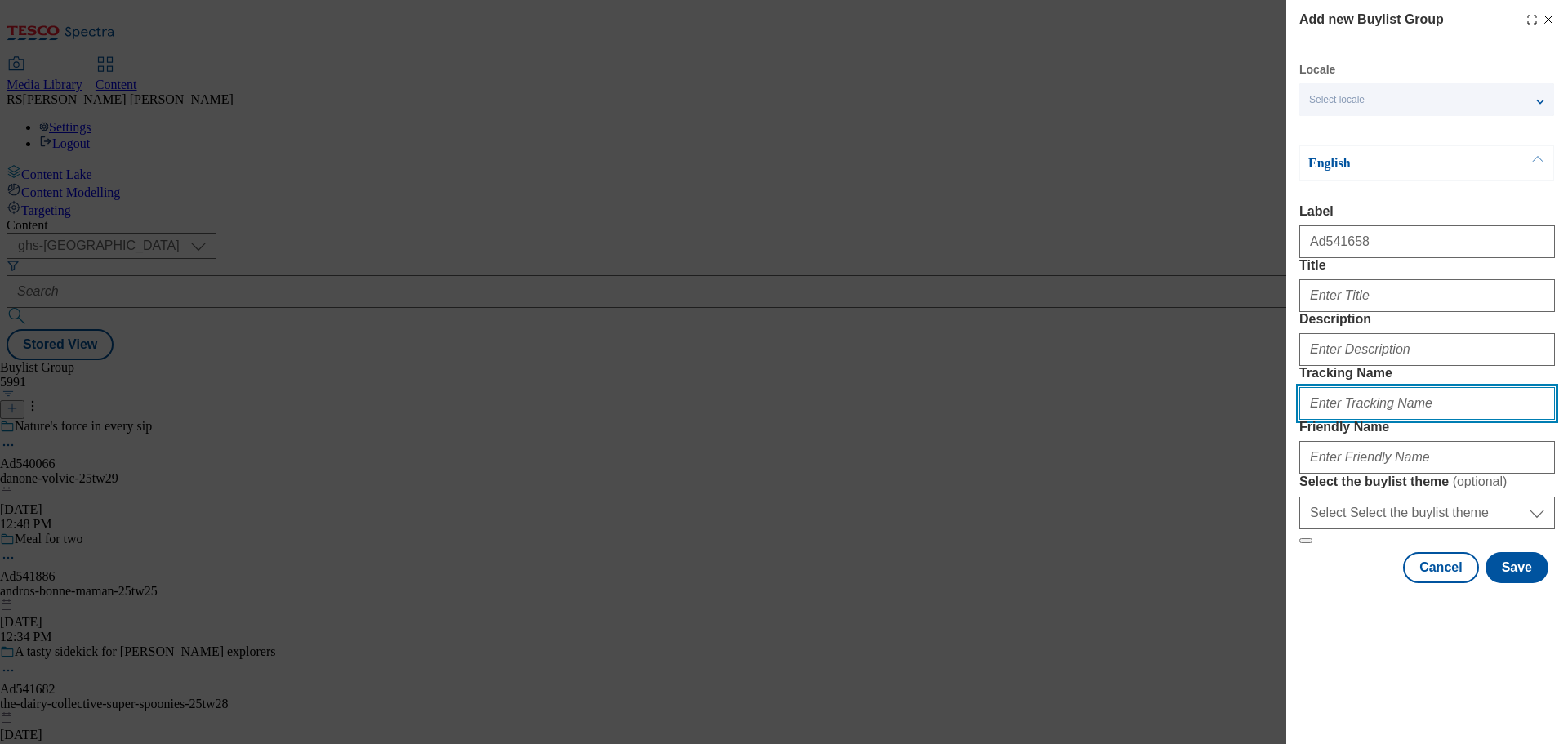
click at [1360, 420] on input "Tracking Name" at bounding box center [1428, 404] width 256 height 33
paste input "DH_AD541658"
type input "DH_AD541658"
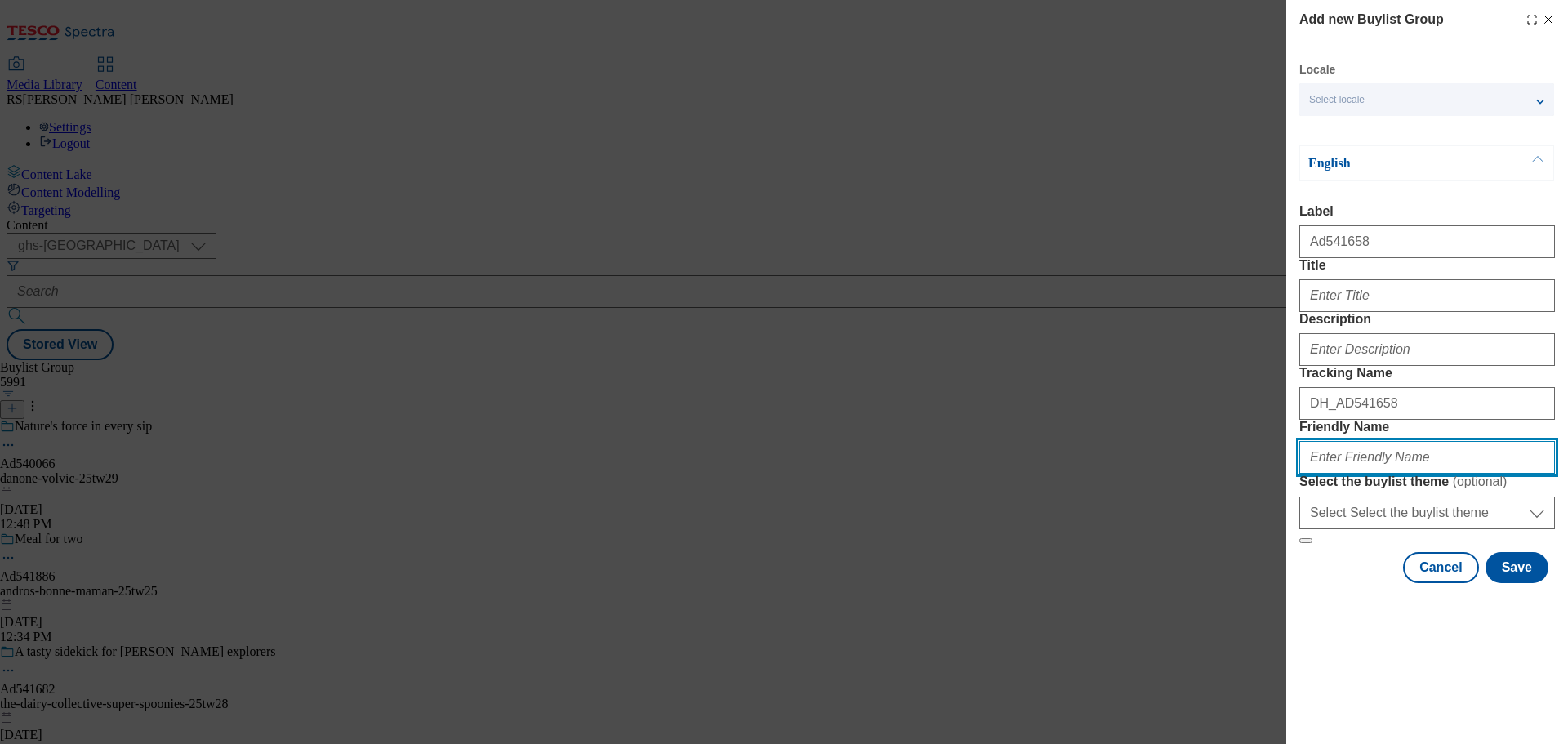
click at [1354, 473] on input "Friendly Name" at bounding box center [1428, 457] width 256 height 33
paste input "asahi-super-dry-25tw26"
drag, startPoint x: 1331, startPoint y: 576, endPoint x: 1273, endPoint y: 572, distance: 58.1
click at [1273, 572] on div "Add new Buylist Group Locale Select locale English Welsh English Label Ad541658…" at bounding box center [784, 372] width 1568 height 744
paste input "Beiersdorf"
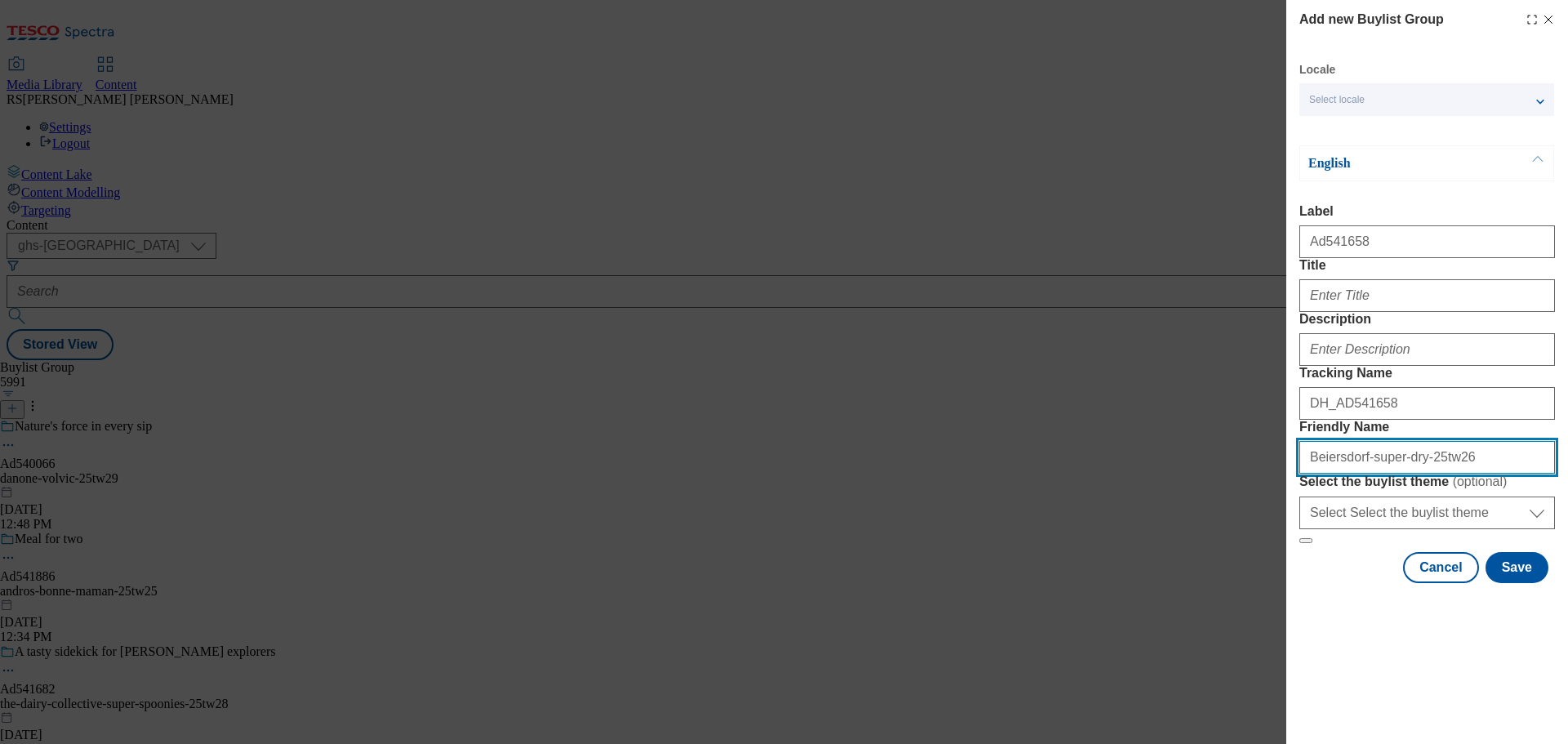
click at [1305, 473] on input "Beiersdorf-super-dry-25tw26" at bounding box center [1428, 457] width 256 height 33
drag, startPoint x: 1405, startPoint y: 573, endPoint x: 1361, endPoint y: 581, distance: 44.7
click at [1361, 473] on input "beiersdorf-super-dry-25tw26" at bounding box center [1428, 457] width 256 height 33
click at [1432, 473] on input "beiersdorf-nivea-25tw26" at bounding box center [1428, 457] width 256 height 33
drag, startPoint x: 1464, startPoint y: 582, endPoint x: 1158, endPoint y: 558, distance: 306.9
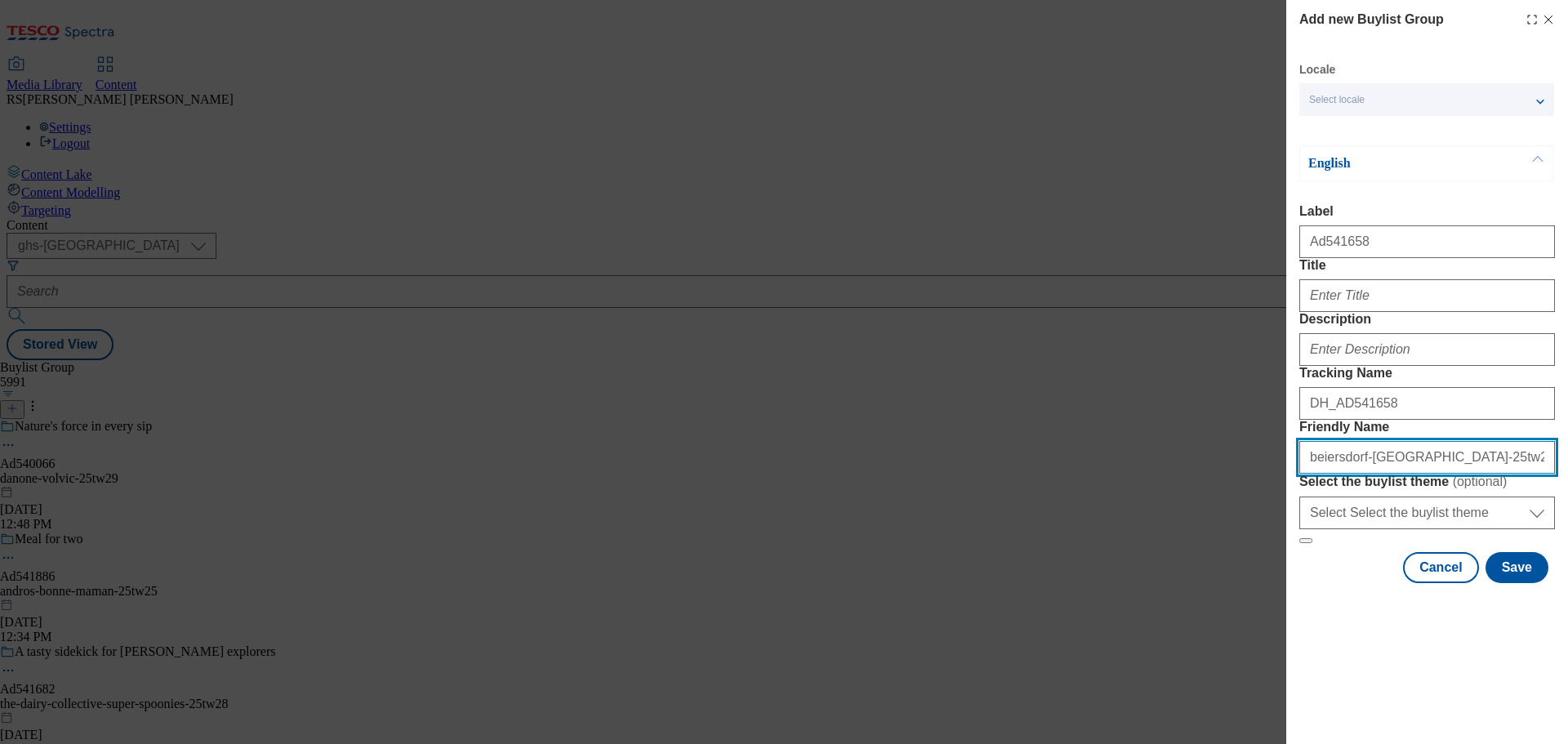
click at [1158, 558] on div "Add new Buylist Group Locale Select locale English Welsh English Label Ad541658…" at bounding box center [784, 372] width 1568 height 744
type input "beiersdorf-[GEOGRAPHIC_DATA]-25tw27"
drag, startPoint x: 757, startPoint y: 510, endPoint x: 757, endPoint y: 502, distance: 8.0
click at [757, 510] on div "Add new Buylist Group Locale Select locale English Welsh English Label Ad541658…" at bounding box center [784, 372] width 1568 height 744
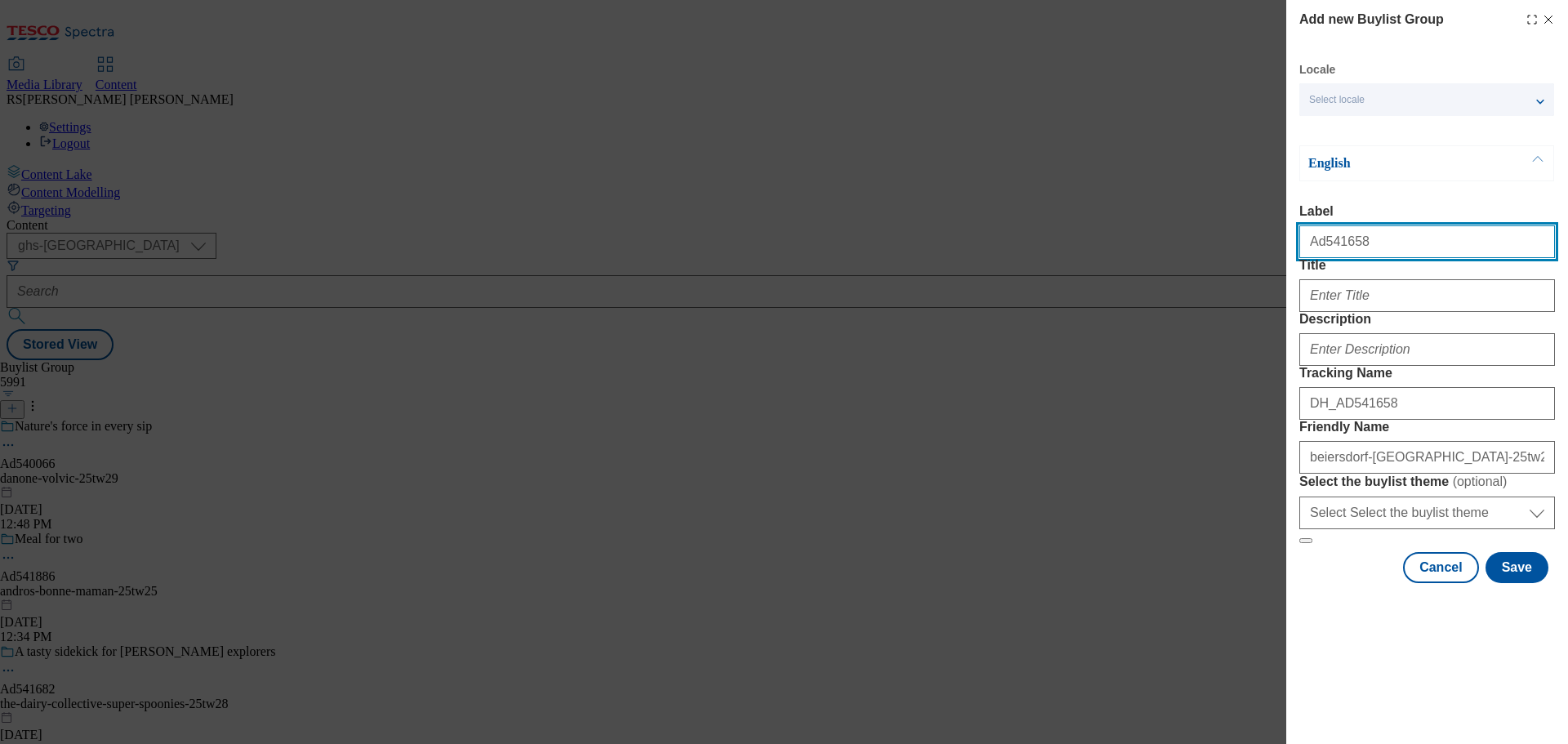
drag, startPoint x: 1390, startPoint y: 248, endPoint x: 1320, endPoint y: 256, distance: 70.5
click at [1320, 256] on input "Ad541658" at bounding box center [1428, 242] width 256 height 33
paste input "855"
type input "Ad541855"
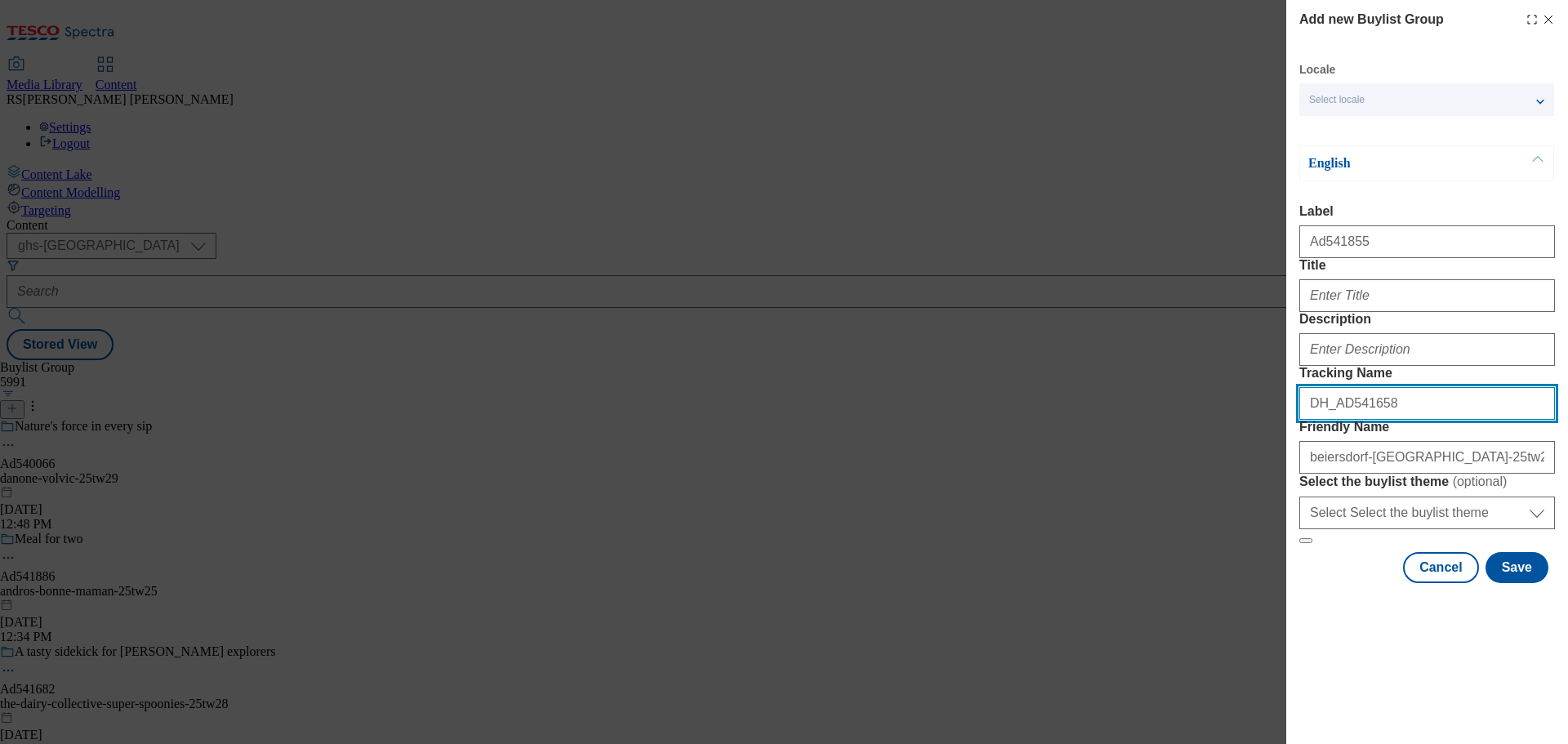
drag, startPoint x: 1390, startPoint y: 491, endPoint x: 1340, endPoint y: 495, distance: 50.2
click at [1340, 420] on input "DH_AD541658" at bounding box center [1428, 404] width 256 height 33
paste input "855"
type input "DH_AD541855"
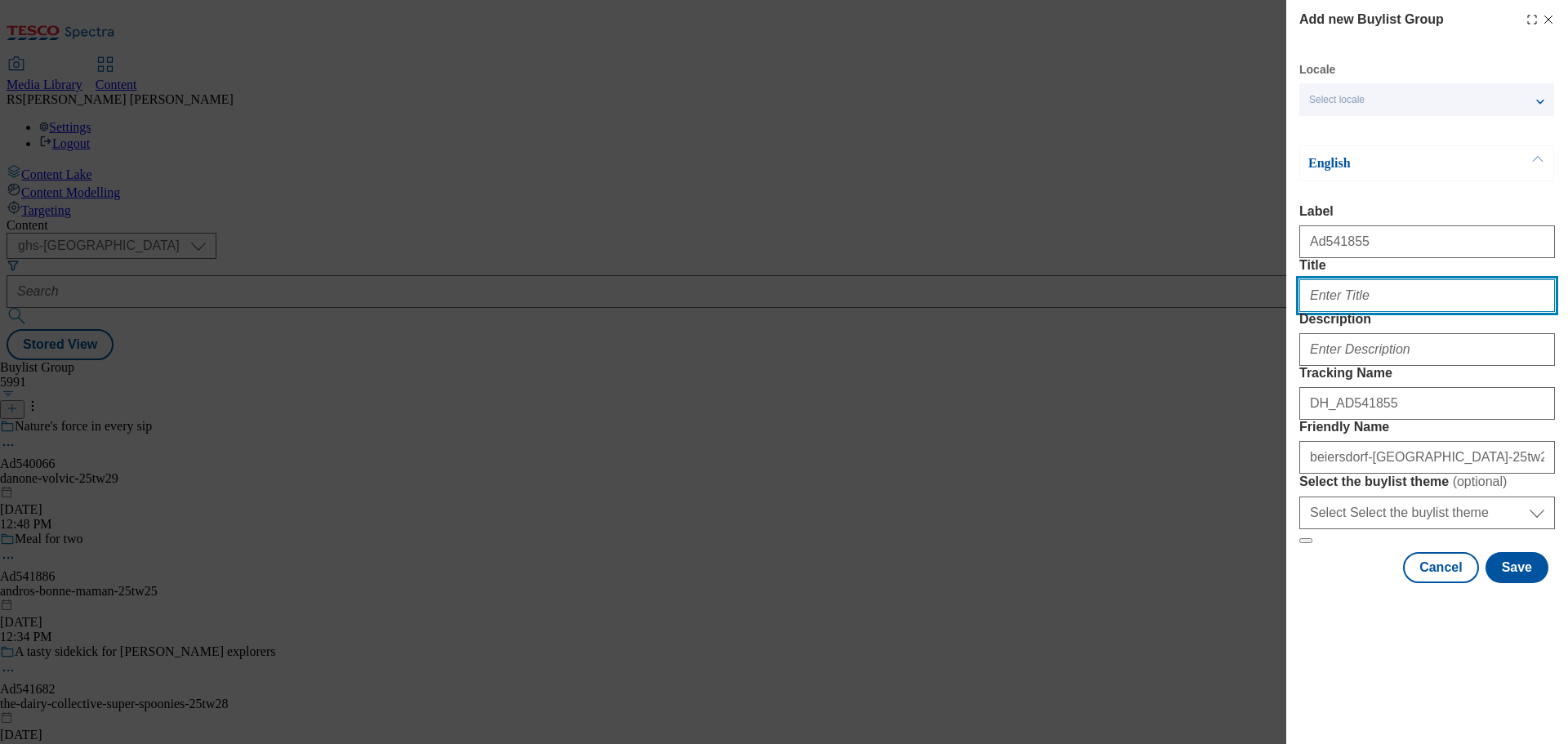
click at [1349, 312] on input "Title" at bounding box center [1428, 295] width 256 height 33
type input "p"
click at [1480, 312] on input "9/10 Agree that tghis body lotion absorves in seconds" at bounding box center [1428, 295] width 256 height 33
click at [1488, 312] on input "9/10 Agree that tghis body lotion absorves in seconds" at bounding box center [1428, 295] width 256 height 33
click at [1415, 312] on input "9/10 Agree that tghis body lotion absorvs in seconds" at bounding box center [1428, 295] width 256 height 33
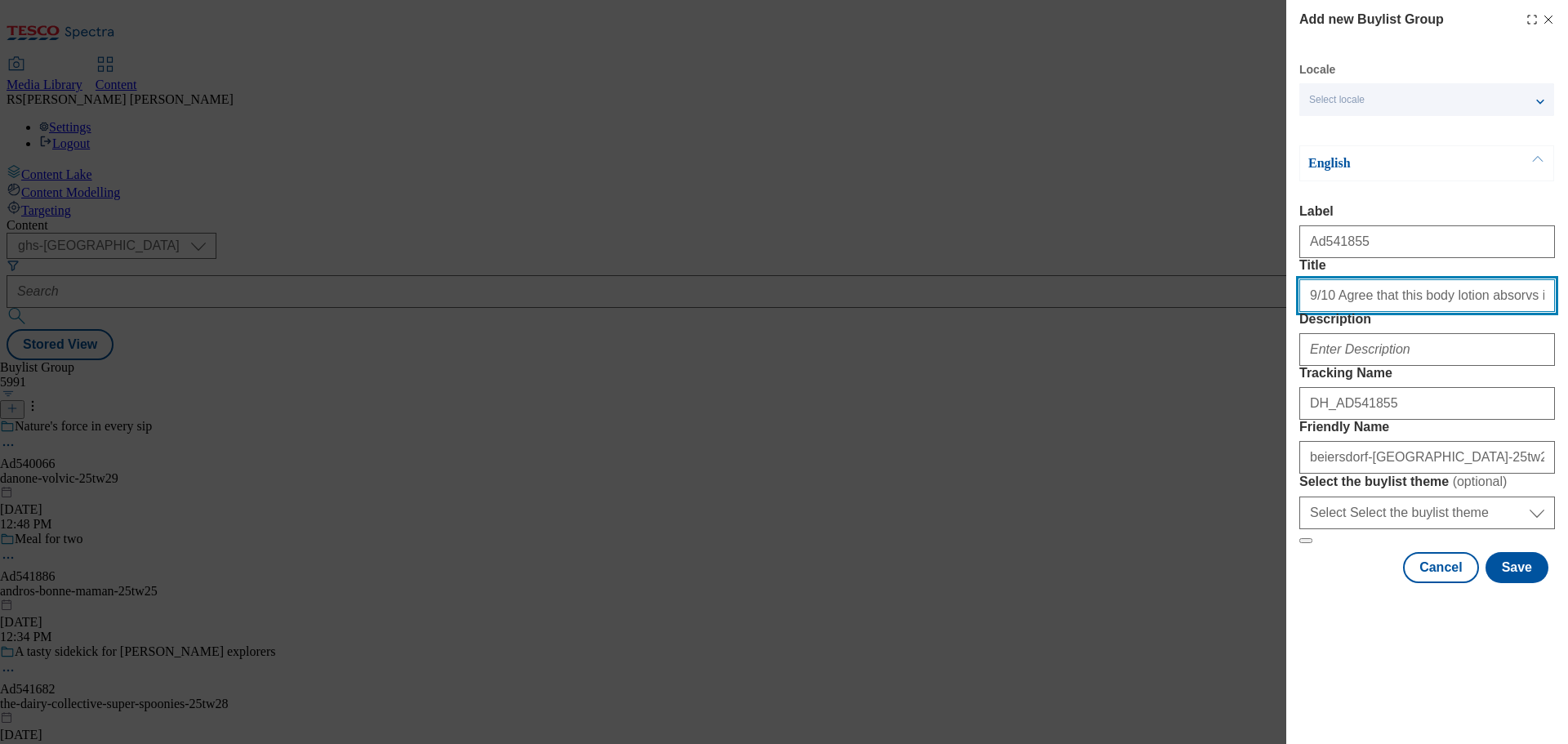
type input "9/10 Agree that this body lotion absorvs in seconds"
click at [1525, 312] on input "9/10 Agree that this body lotion absorvs in seconds" at bounding box center [1428, 295] width 256 height 33
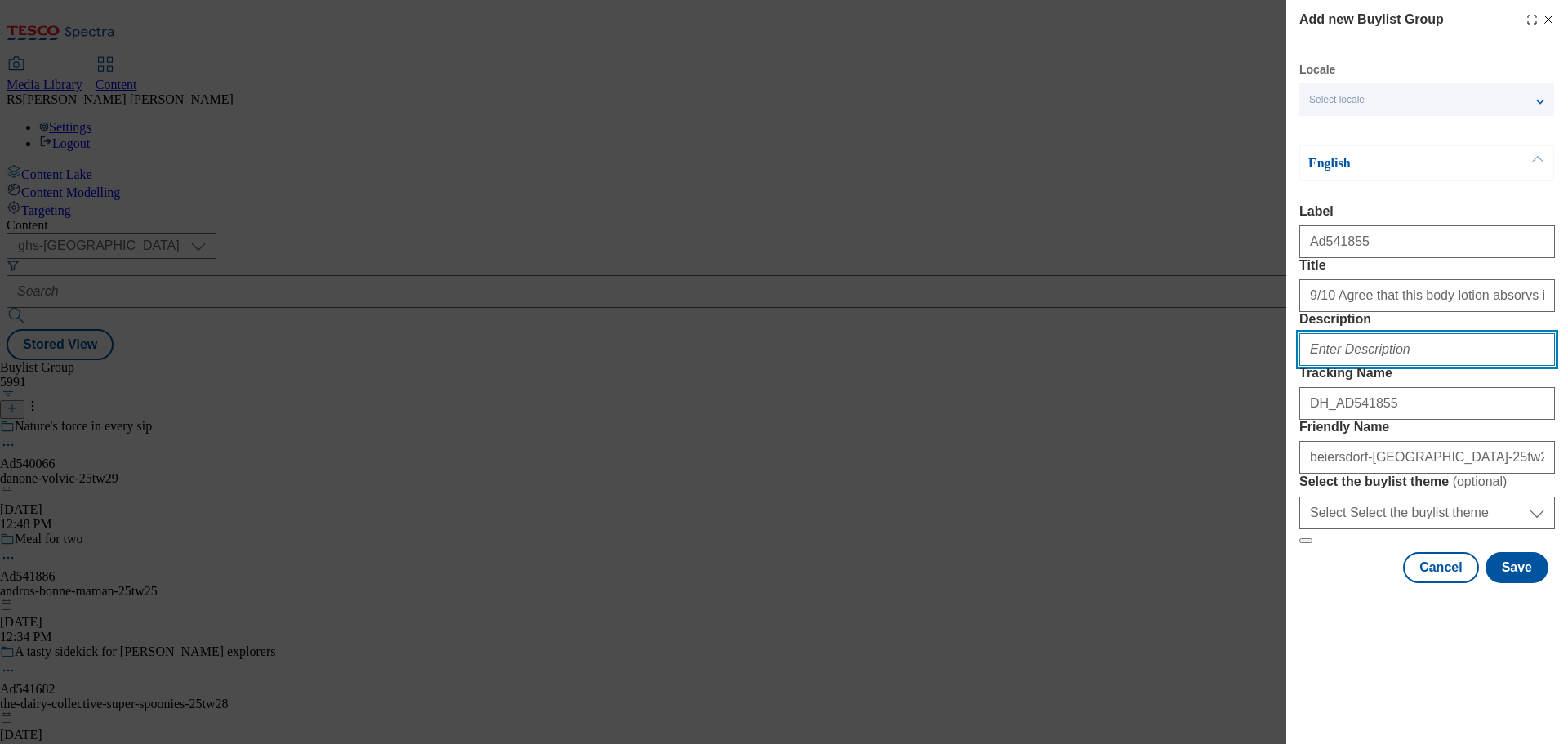
click at [1387, 366] on input "Description" at bounding box center [1428, 349] width 256 height 33
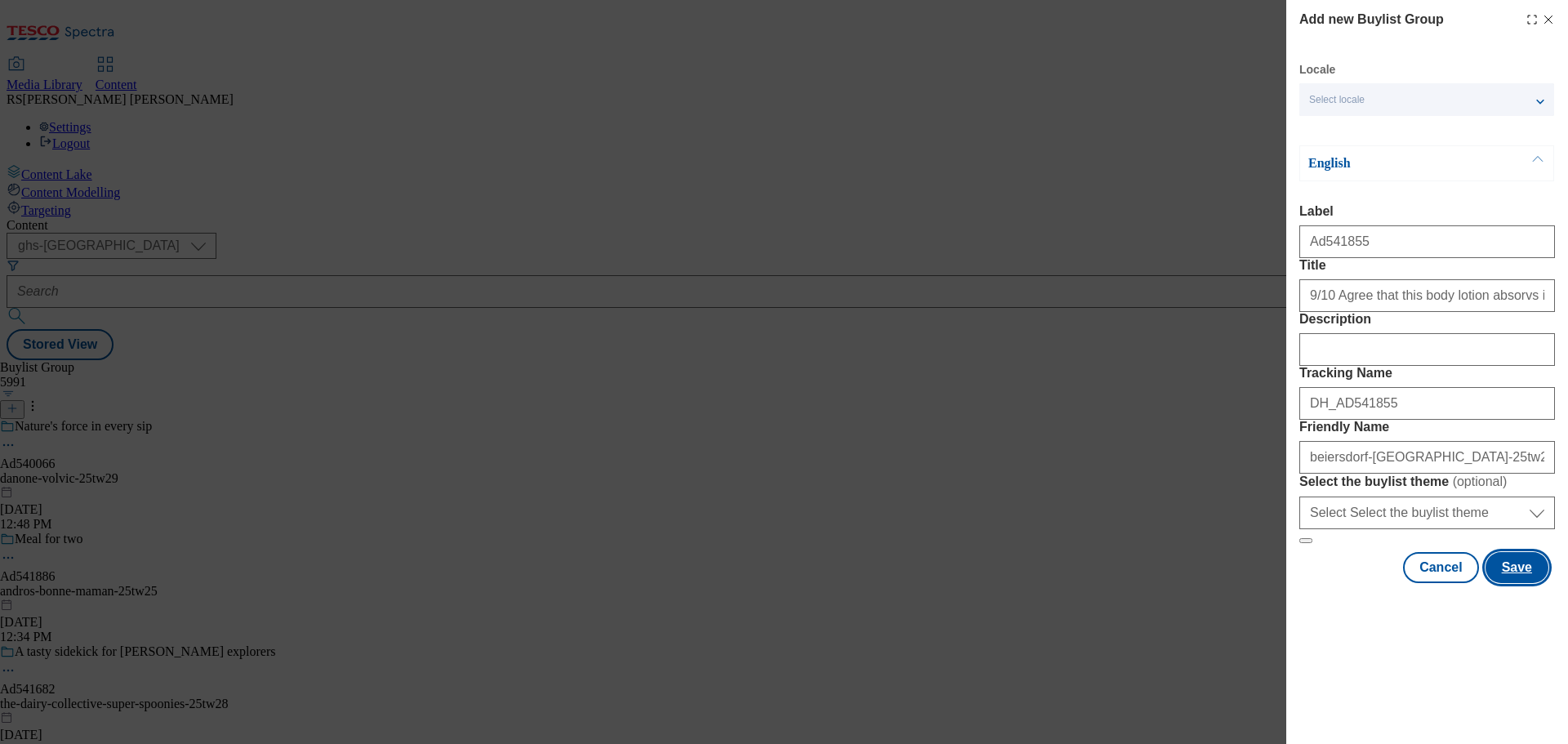
click at [1511, 583] on button "Save" at bounding box center [1516, 568] width 63 height 31
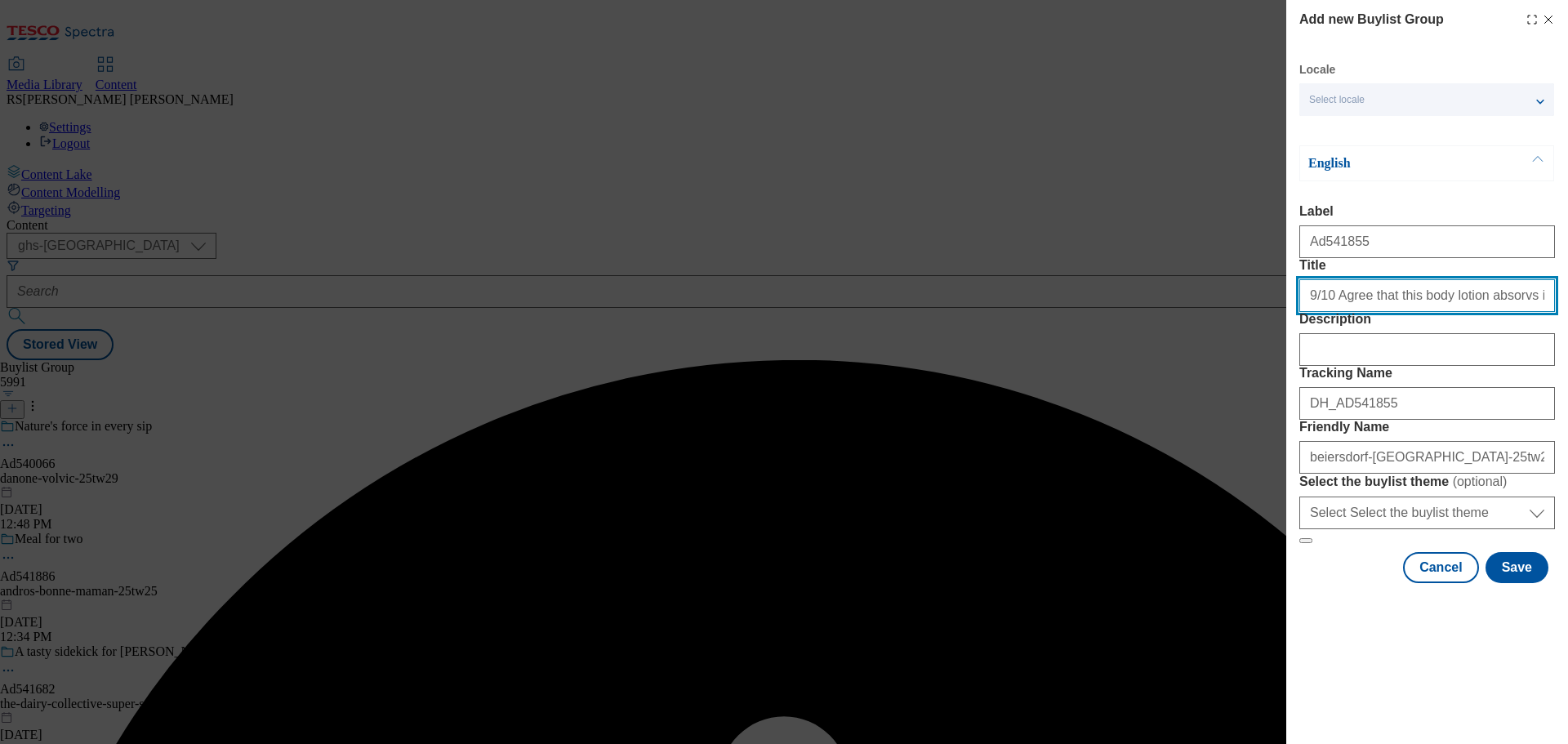
click at [1536, 312] on input "9/10 Agree that this body lotion absorvs in seconds" at bounding box center [1428, 295] width 256 height 33
click at [1537, 312] on input "9/10 Agree that this body lotion absorvs in seconds" at bounding box center [1428, 295] width 256 height 33
click at [1534, 312] on input "9/10 Agree that this body lotion absorvs in seconds" at bounding box center [1428, 295] width 256 height 33
type input "9/10 Agree that this body lotion absorvs in second s"
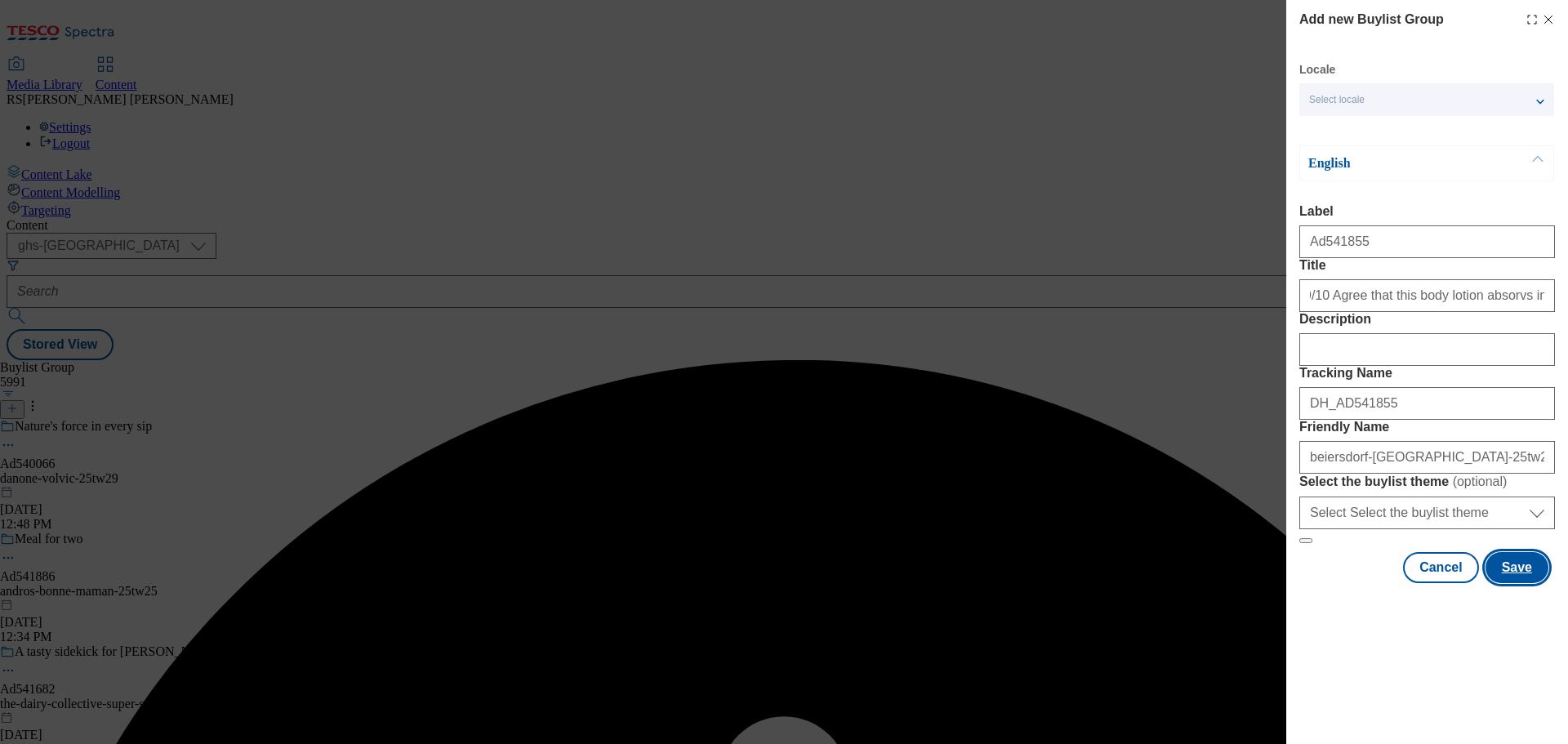
click at [1507, 583] on button "Save" at bounding box center [1516, 568] width 63 height 31
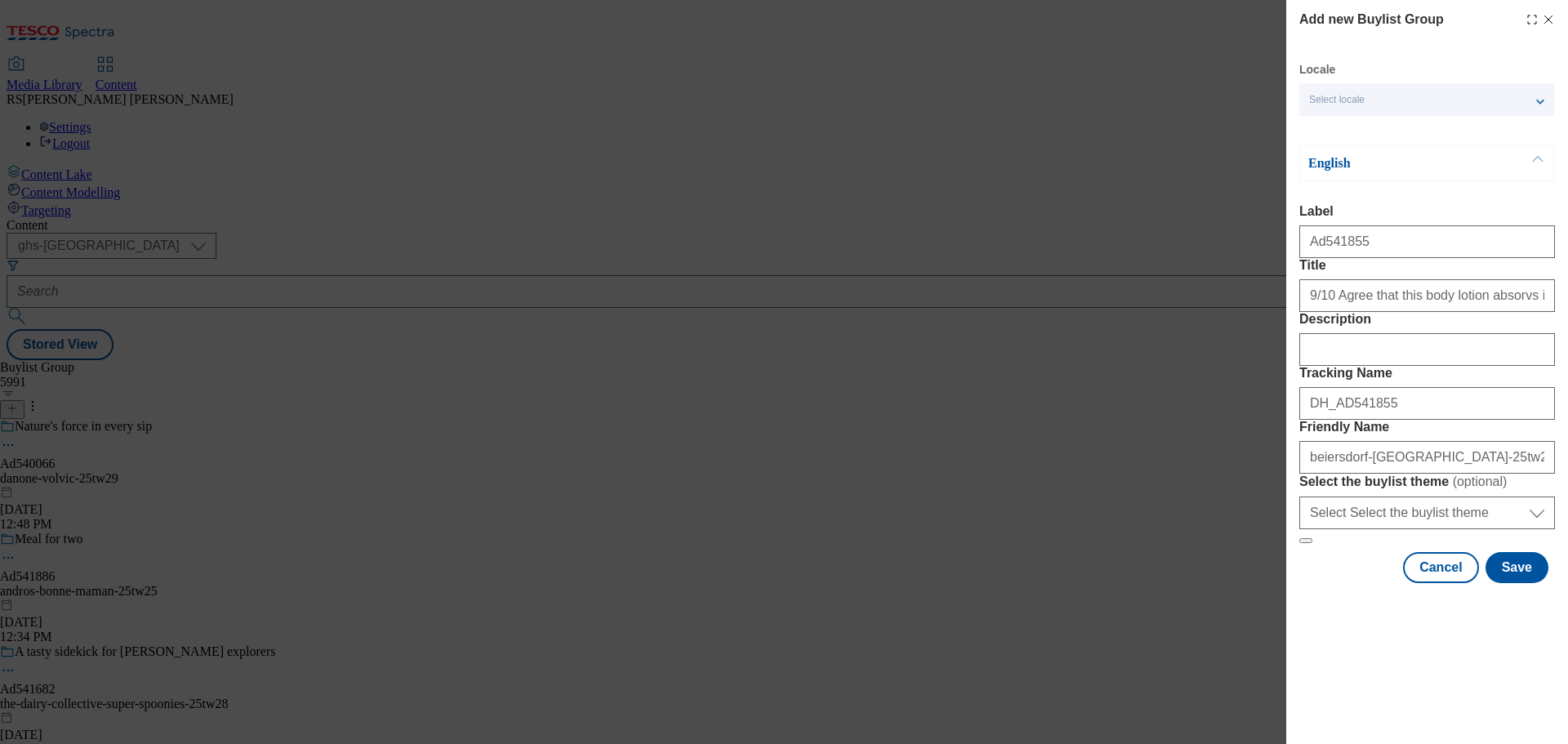
scroll to position [19, 0]
click at [1506, 583] on button "Save" at bounding box center [1516, 568] width 63 height 31
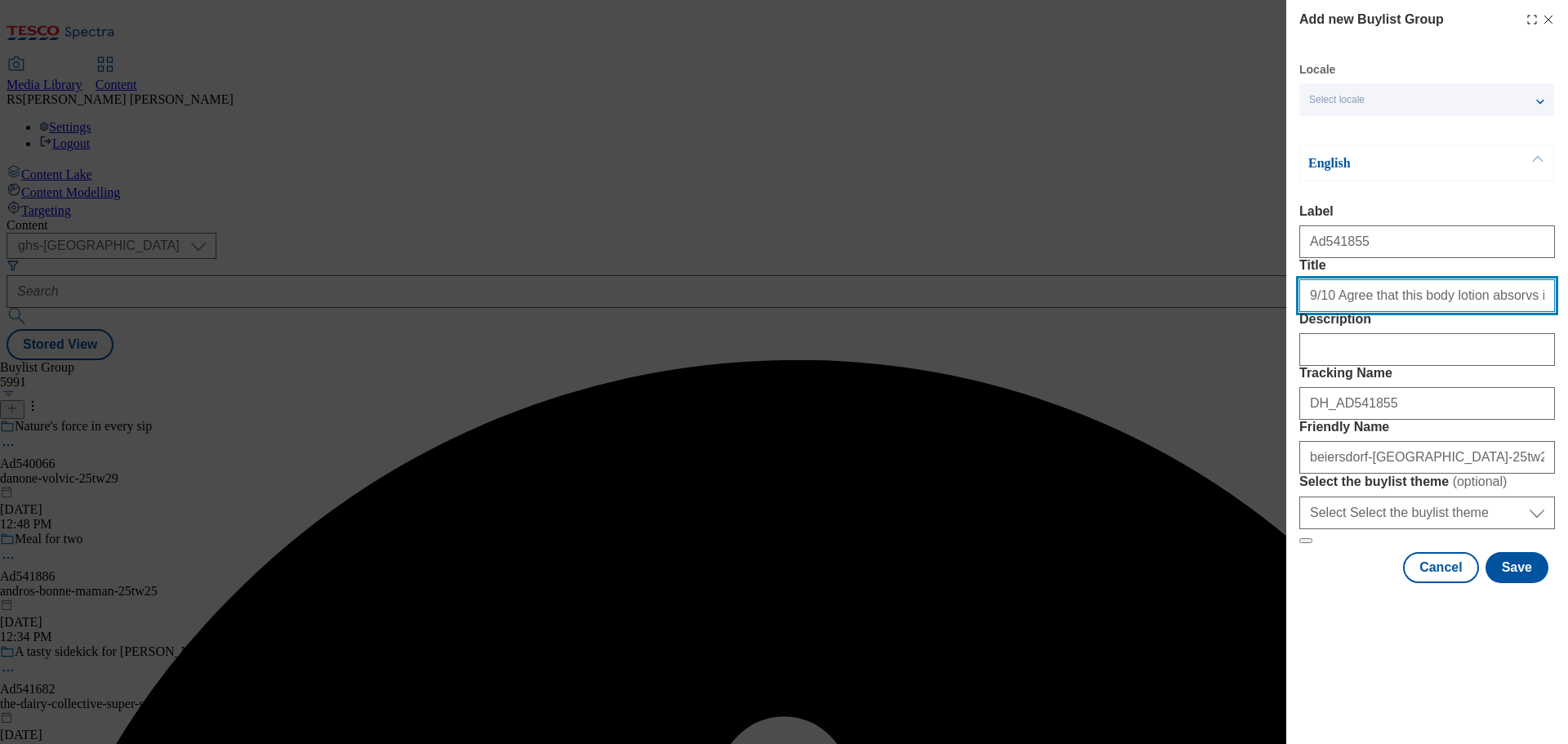
click at [1450, 312] on input "Title" at bounding box center [1428, 295] width 256 height 33
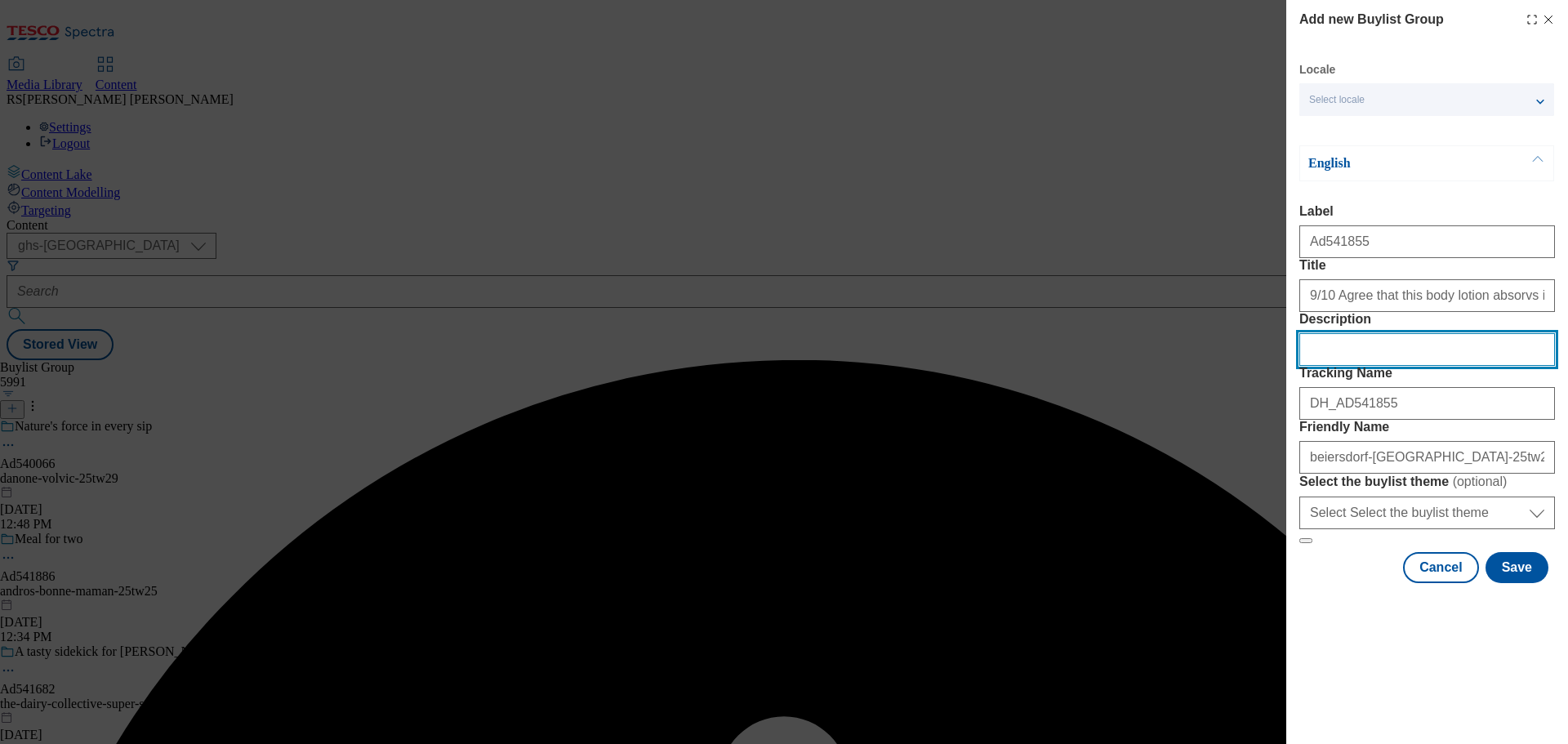
click at [1379, 366] on input "Description" at bounding box center [1428, 349] width 256 height 33
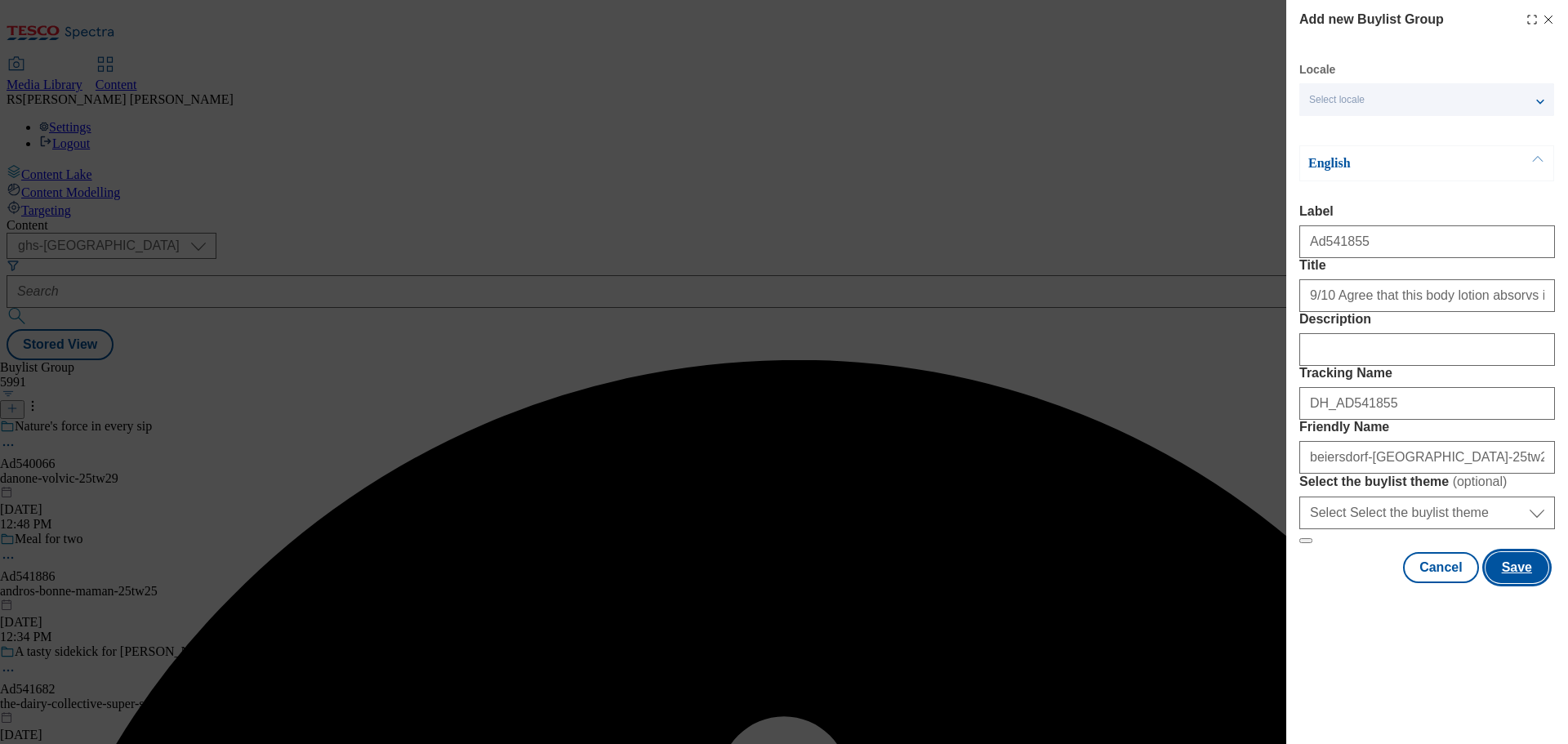
click at [1499, 583] on button "Save" at bounding box center [1516, 568] width 63 height 31
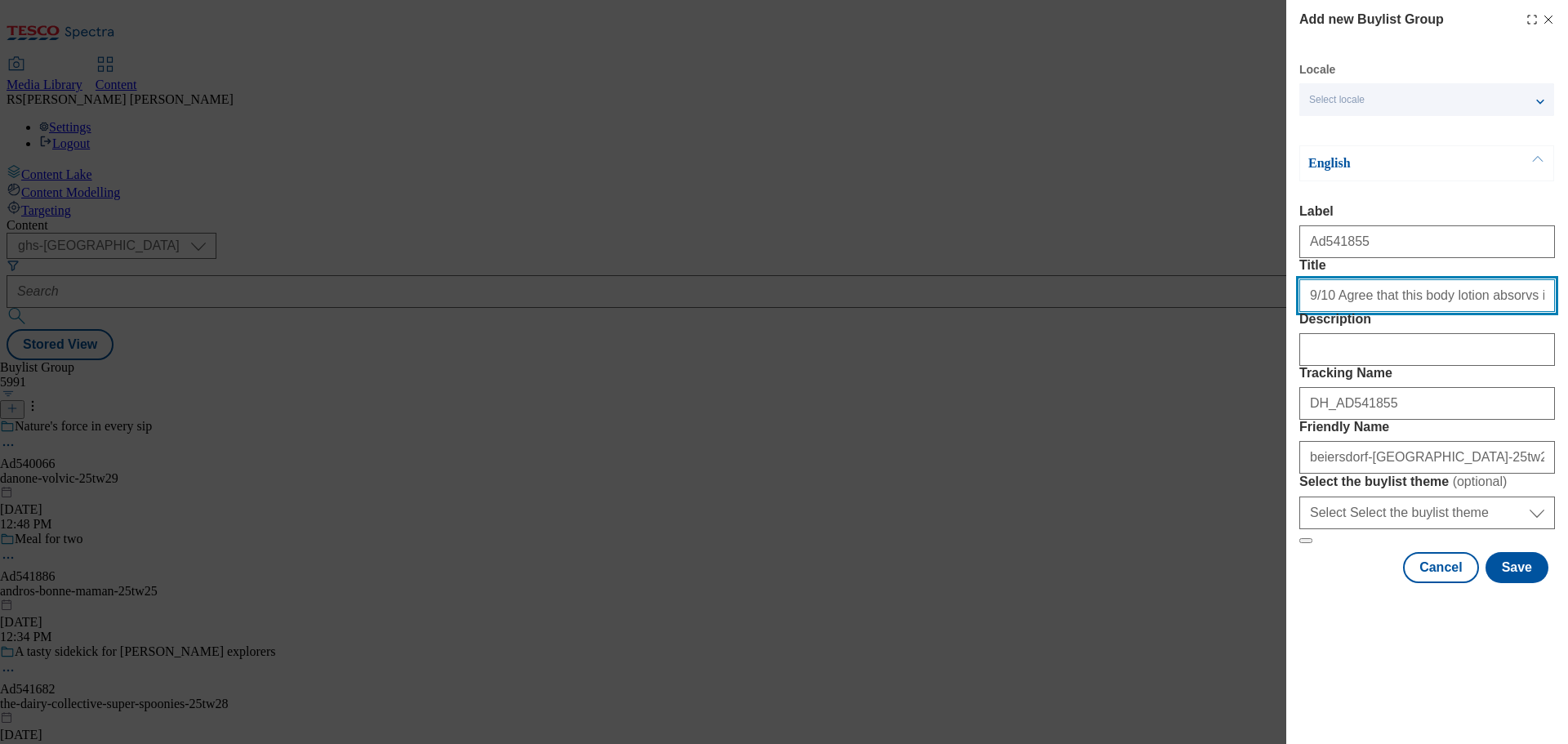
click at [1474, 312] on input "Title" at bounding box center [1428, 295] width 256 height 33
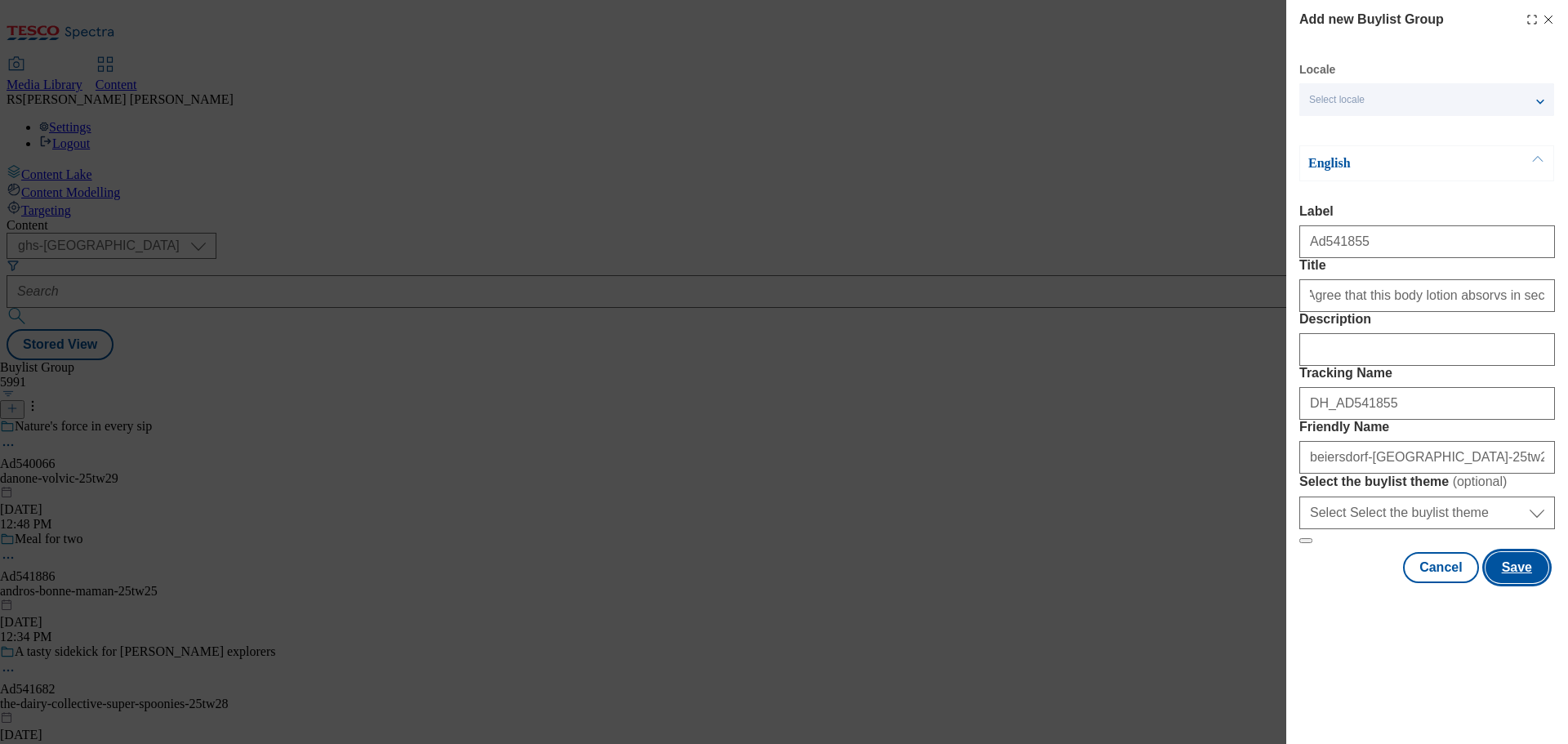
click at [1495, 583] on button "Save" at bounding box center [1516, 568] width 63 height 31
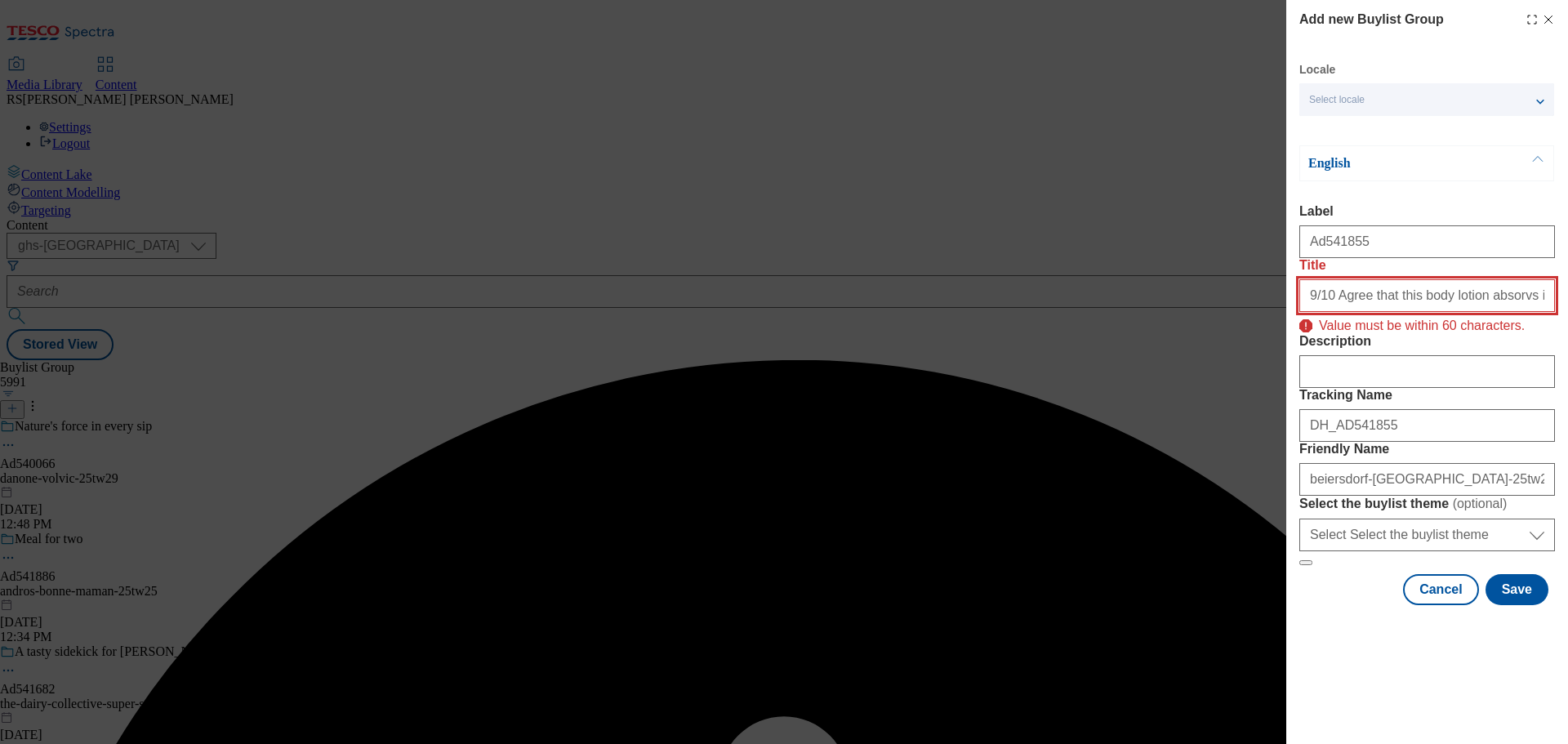
click at [1470, 312] on input "9/10 Agree that this body lotion absorvs in second" at bounding box center [1428, 295] width 256 height 33
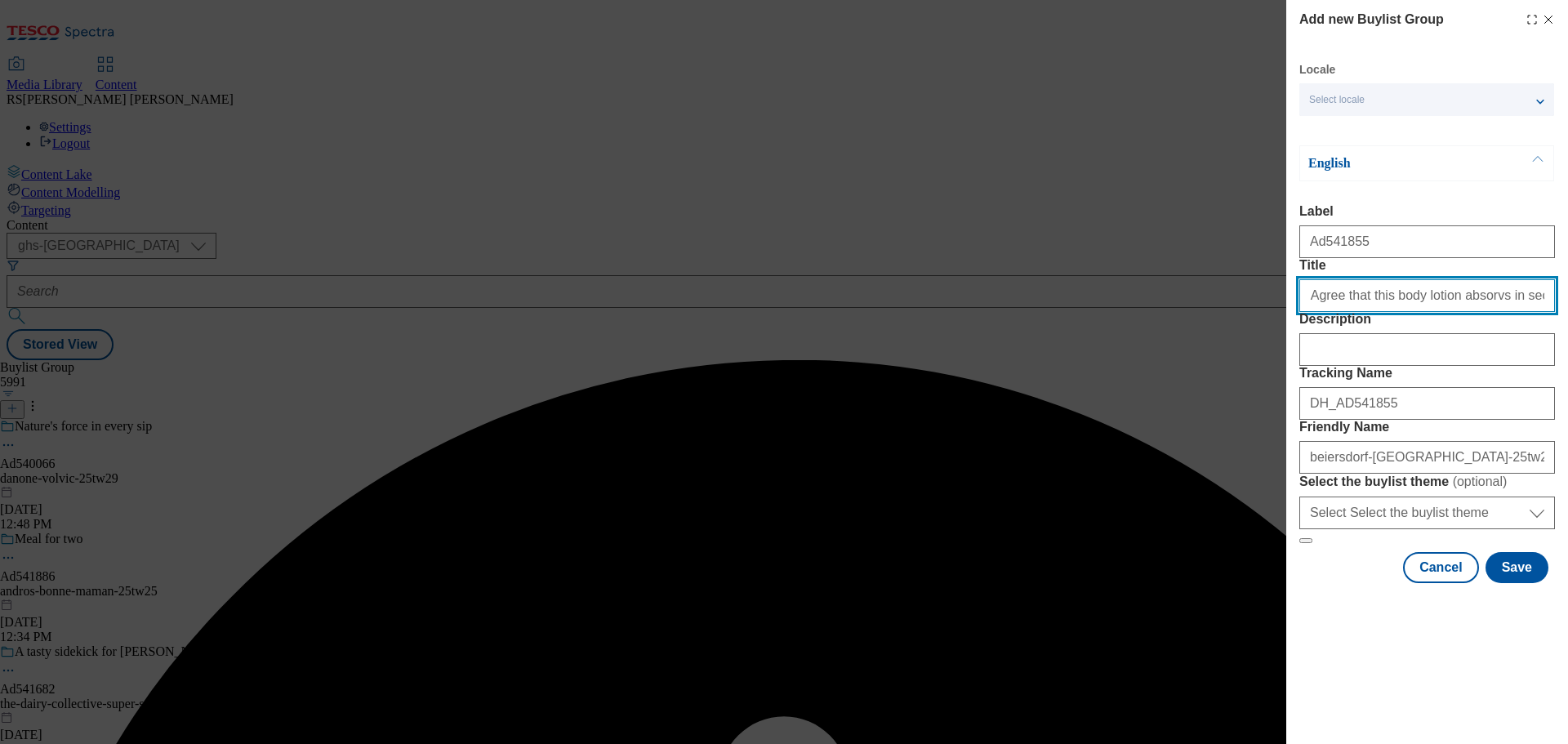
scroll to position [0, 25]
type input "9/10 Agree that this body lotion absorvs in second"
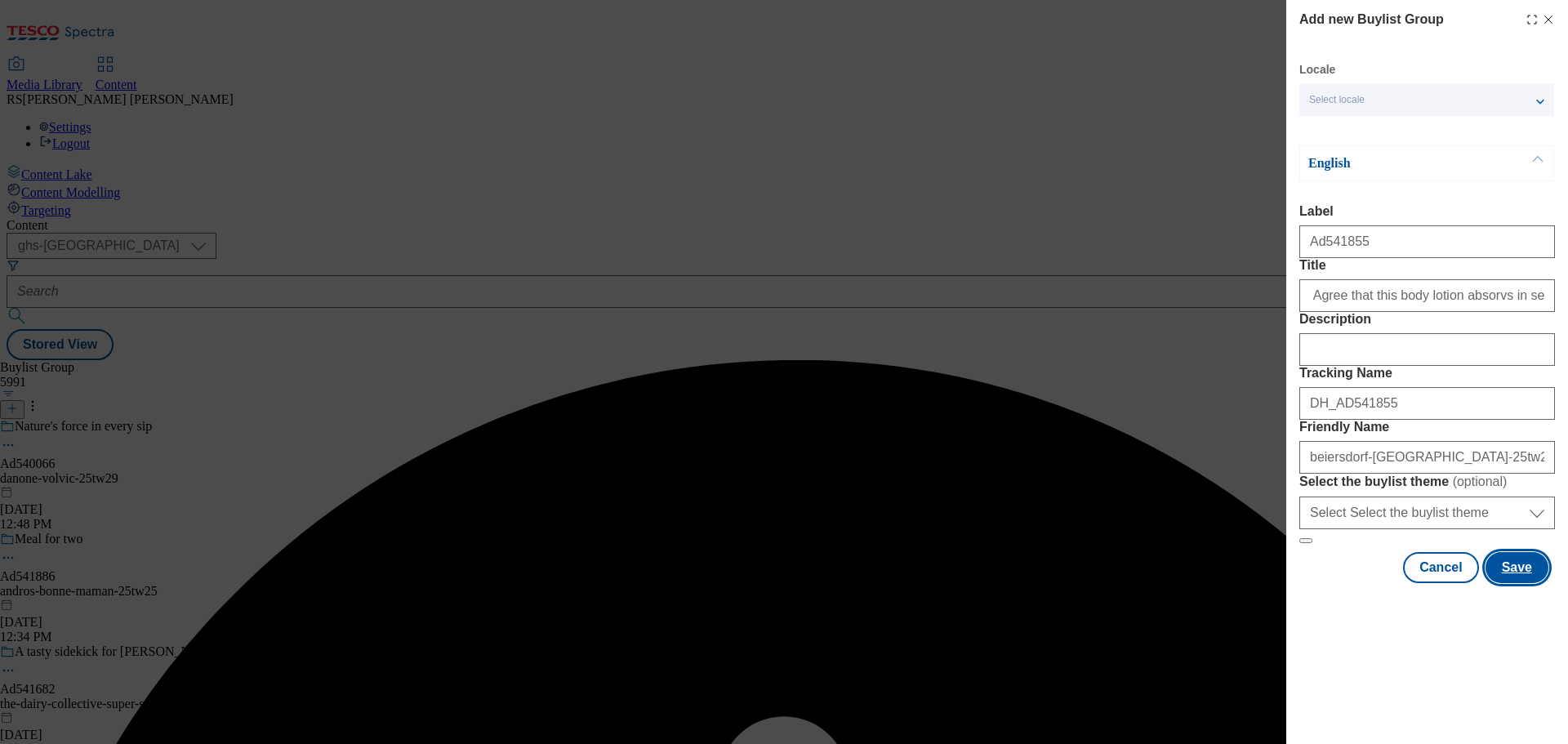
click at [1493, 583] on button "Save" at bounding box center [1516, 568] width 63 height 31
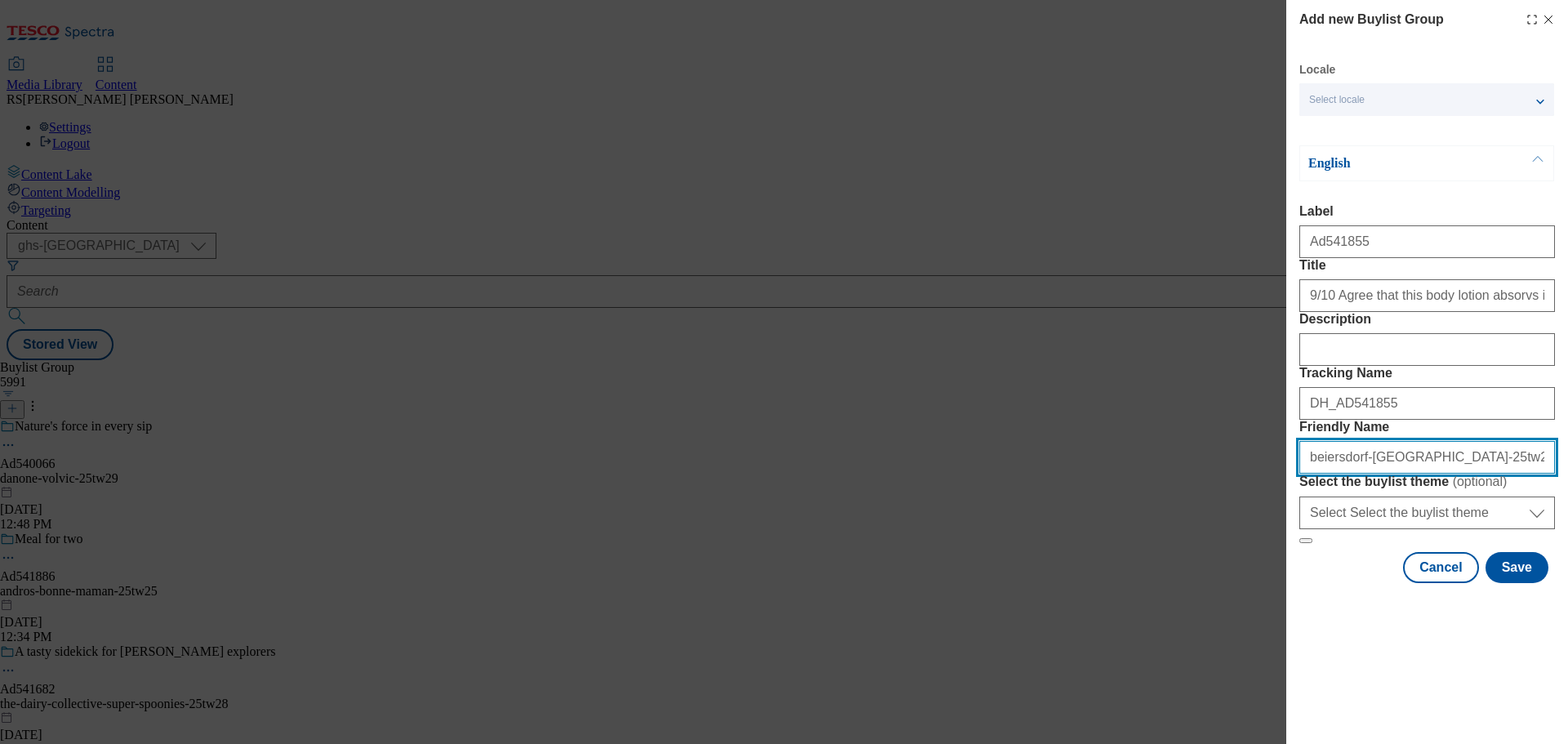
click at [1383, 473] on input "beiersdorf-[GEOGRAPHIC_DATA]-25tw27" at bounding box center [1428, 457] width 256 height 33
drag, startPoint x: 1466, startPoint y: 576, endPoint x: 1198, endPoint y: 578, distance: 268.0
click at [1198, 578] on div "Add new Buylist Group Locale Select locale English Welsh English Label Ad541855…" at bounding box center [784, 372] width 1568 height 744
type input "beiersdorf-nivea-q10-25tw27"
click at [1077, 681] on div "Add new Buylist Group Locale Select locale English Welsh English Label Ad541855…" at bounding box center [784, 372] width 1568 height 744
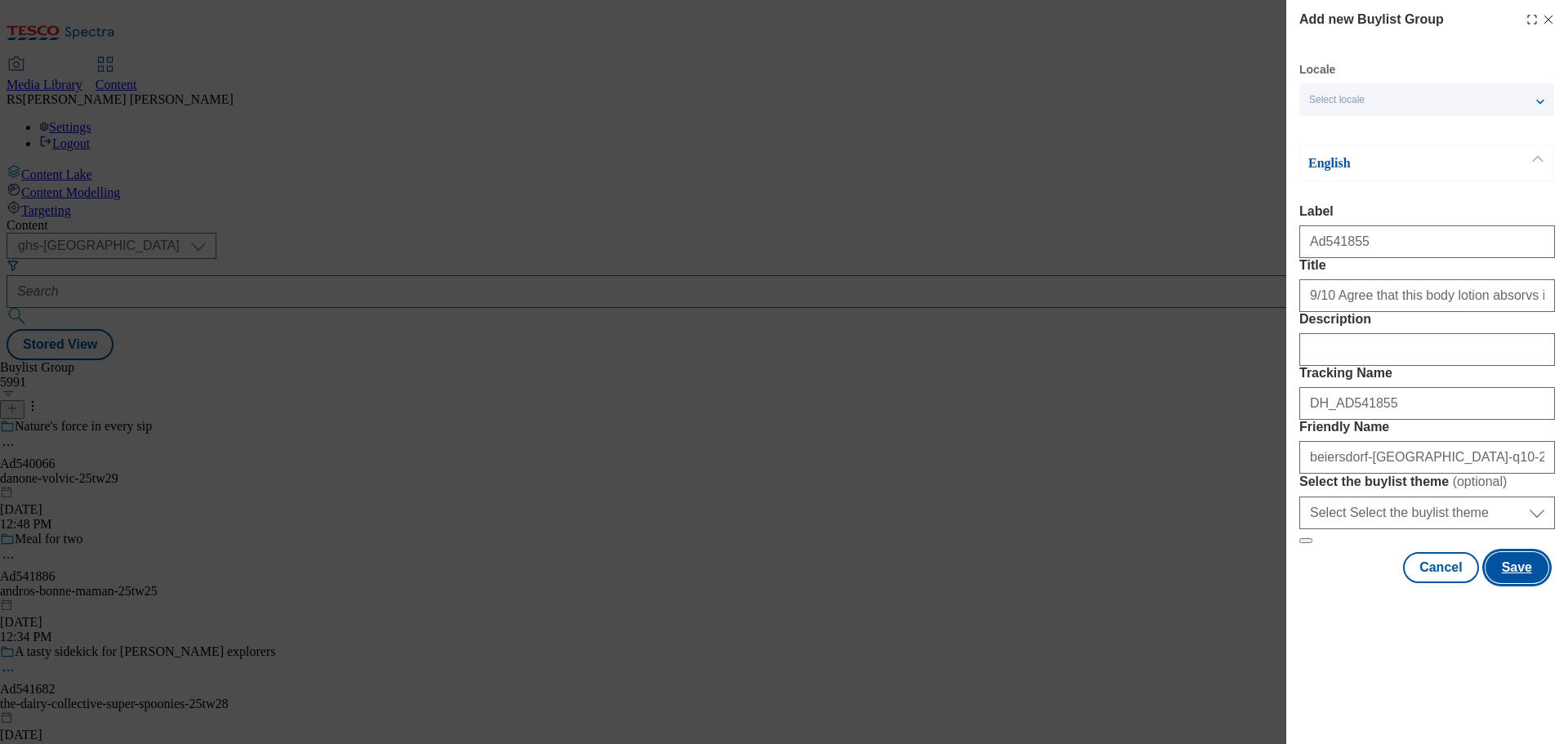
click at [1516, 583] on button "Save" at bounding box center [1516, 568] width 63 height 31
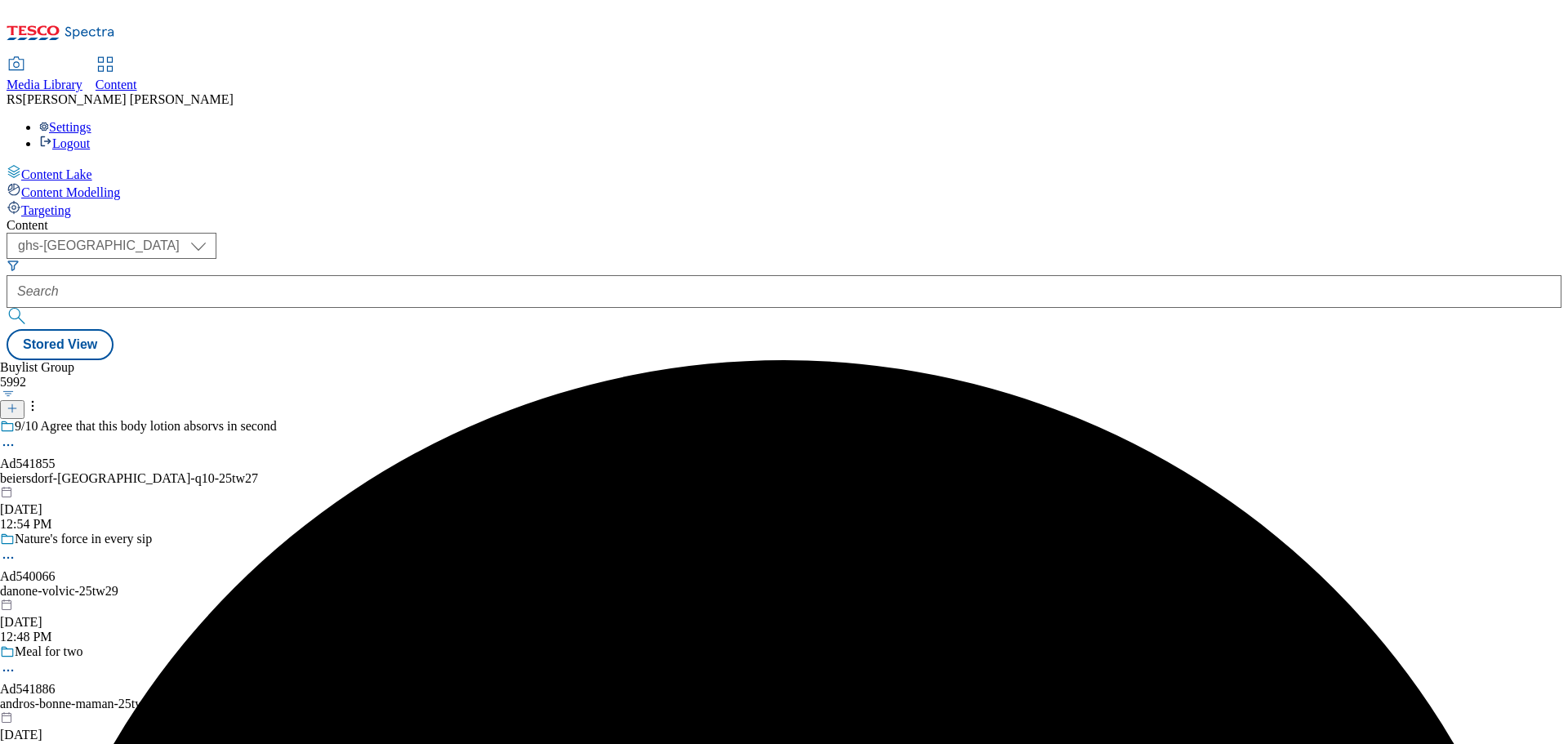
click at [277, 419] on div "9/10 Agree that this body lotion absorvs in second Ad541855 beiersdorf-nivea-q1…" at bounding box center [138, 475] width 277 height 112
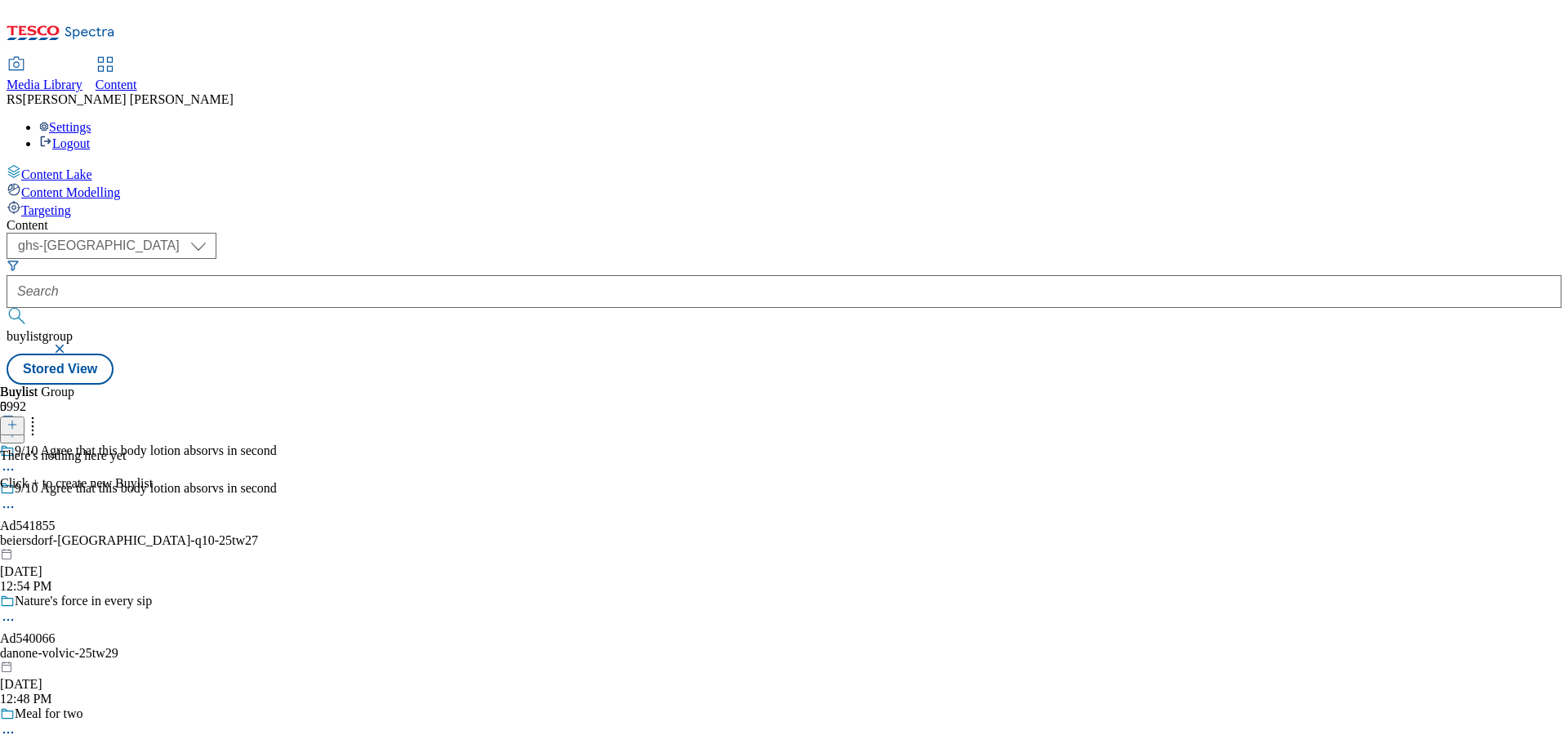
click at [18, 419] on icon at bounding box center [12, 425] width 11 height 11
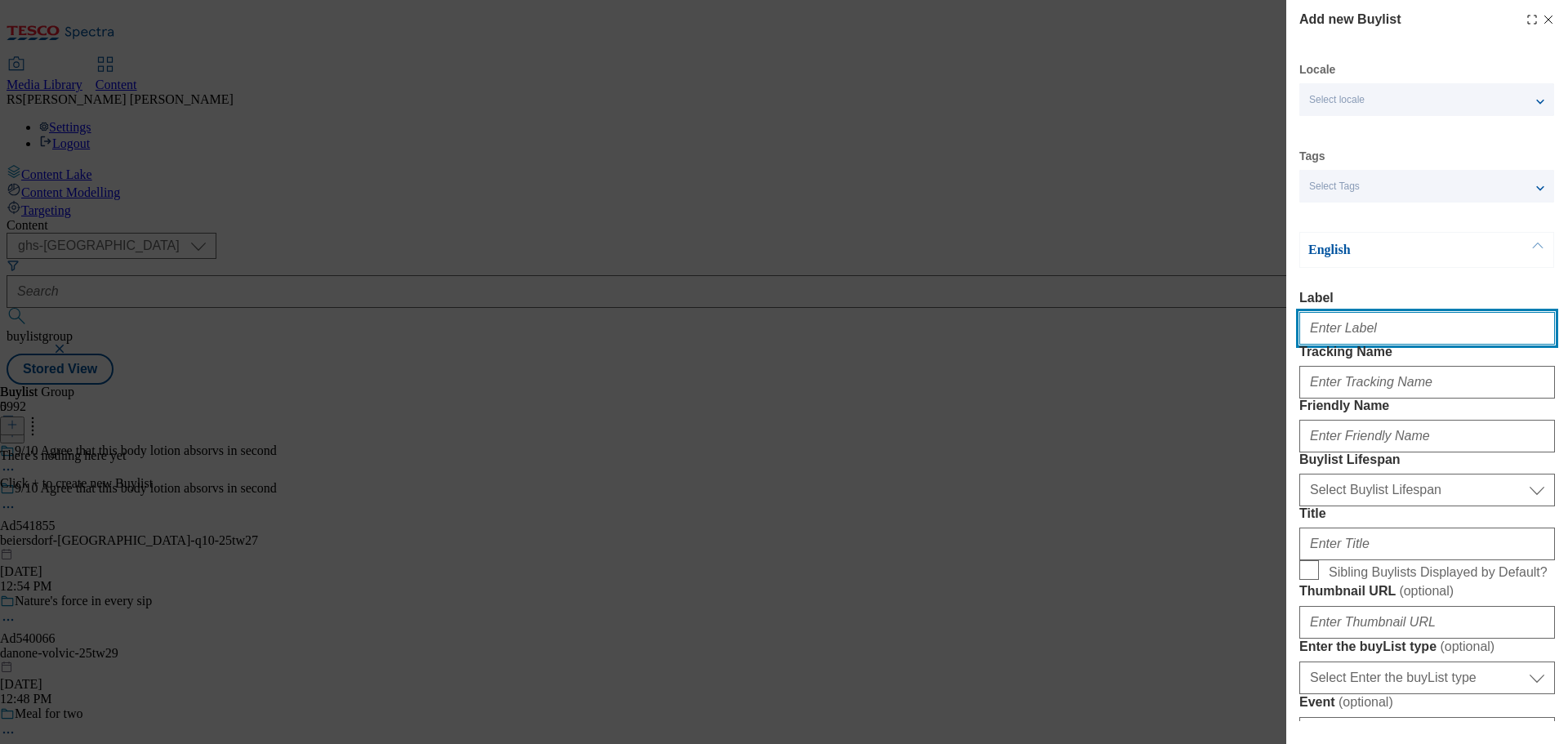
click at [1355, 335] on input "Label" at bounding box center [1428, 328] width 256 height 33
paste input "Ad541658"
type input "Ad541658"
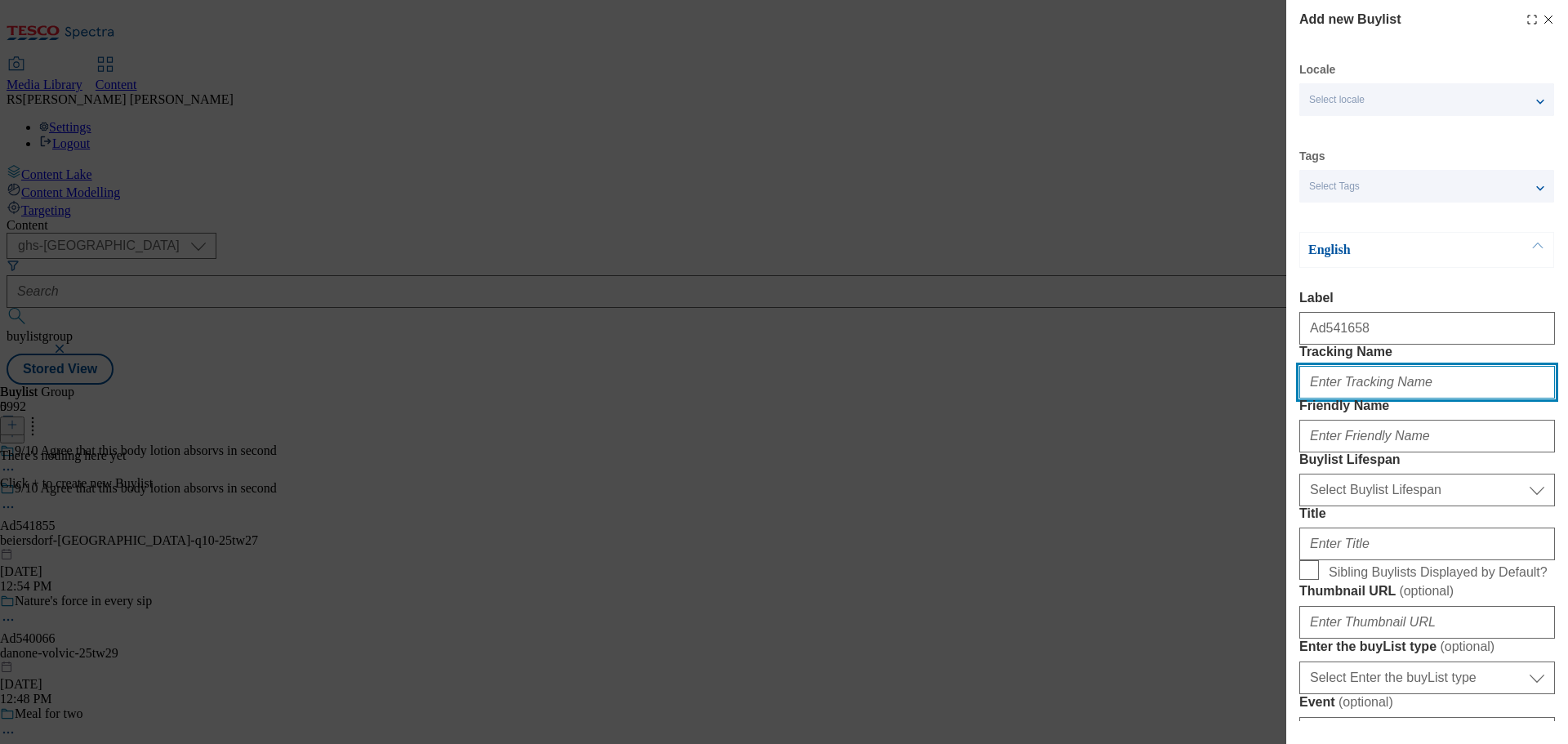
click at [1323, 399] on input "Tracking Name" at bounding box center [1428, 382] width 256 height 33
paste input "DH_AD541658"
type input "DH_AD541658"
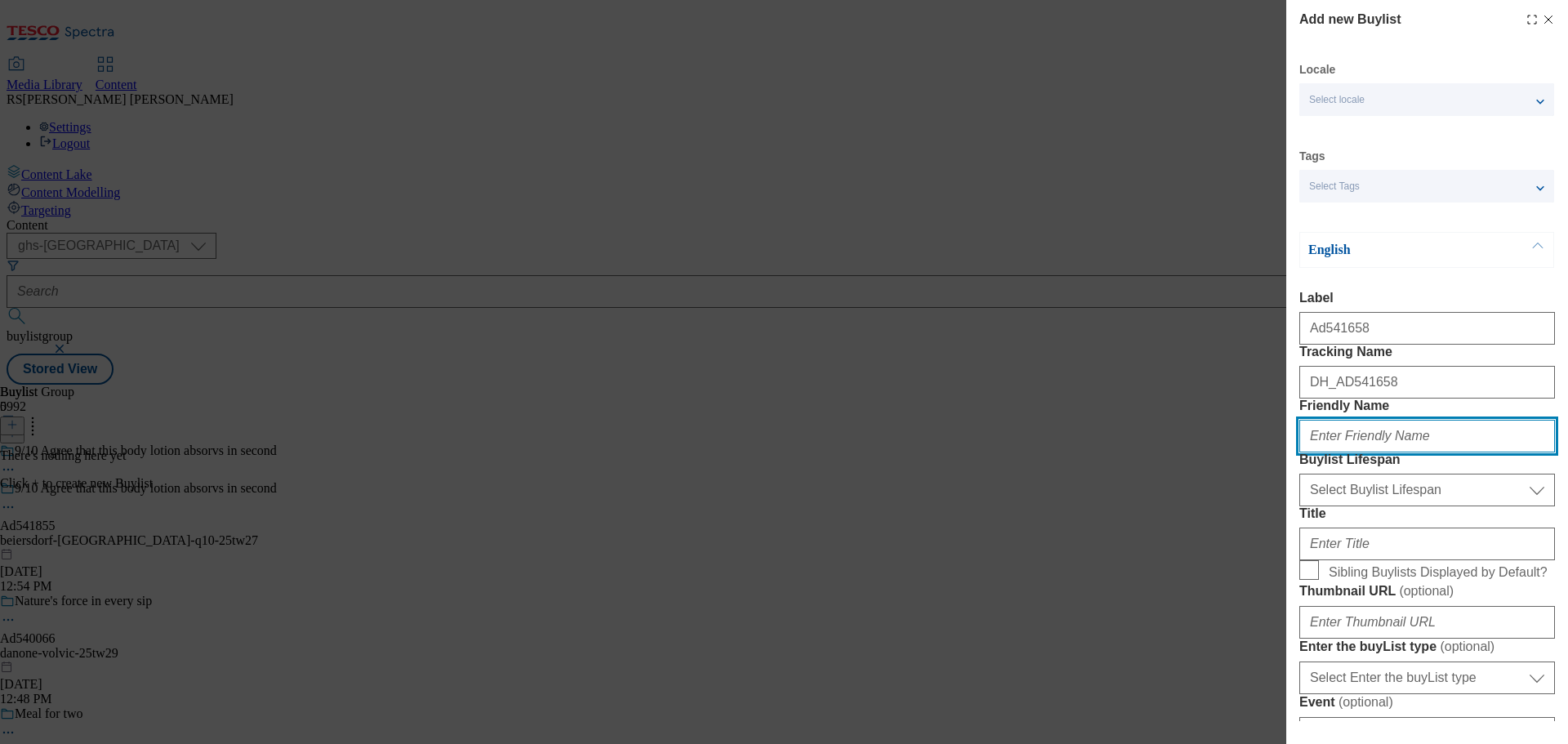
click at [1351, 452] on input "Friendly Name" at bounding box center [1428, 436] width 256 height 33
paste input "asahi-super-dry"
type input "asahi-super-dry"
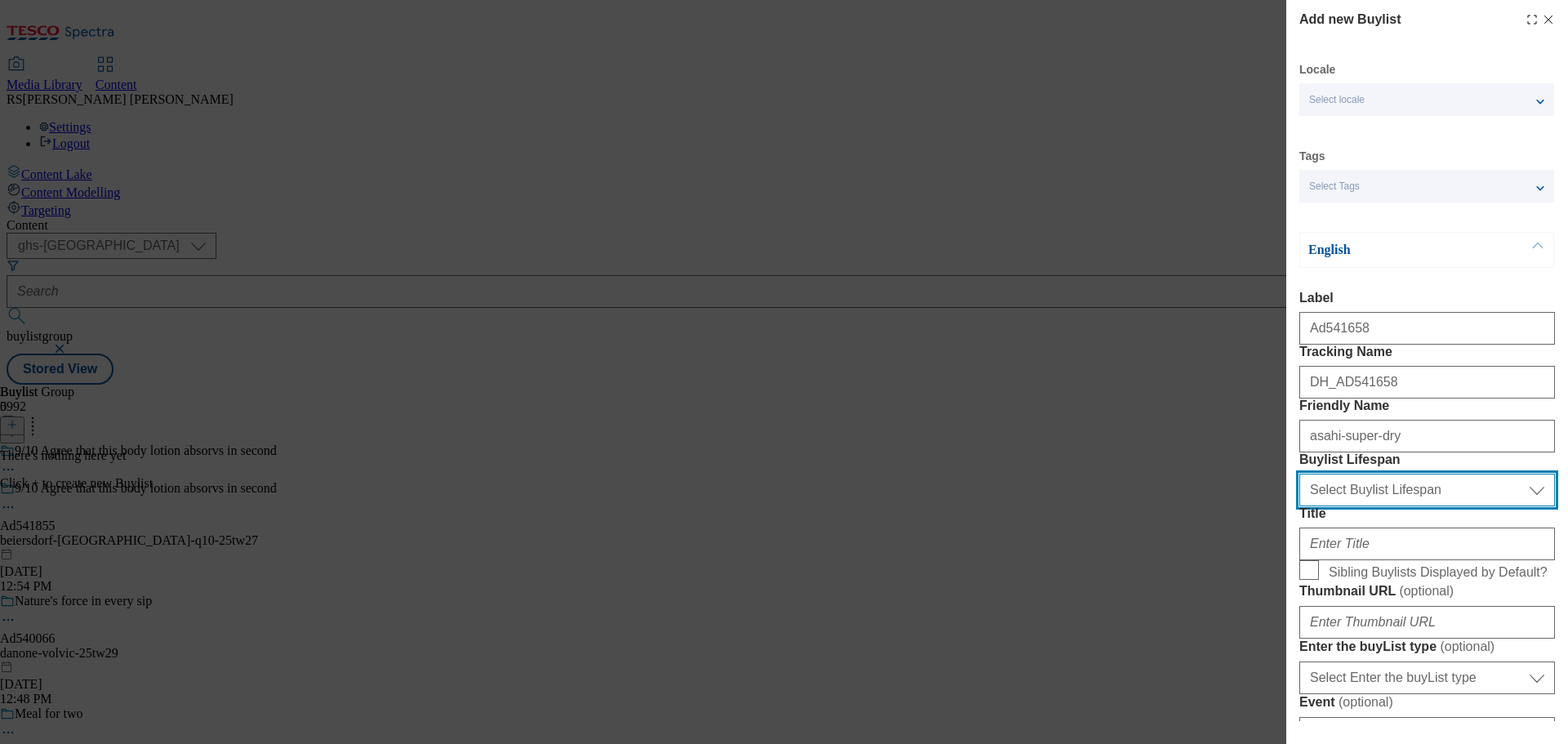
click at [1376, 506] on select "Select Buylist Lifespan evergreen seasonal tactical" at bounding box center [1428, 490] width 256 height 33
select select "tactical"
click at [1300, 506] on select "Select Buylist Lifespan evergreen seasonal tactical" at bounding box center [1428, 490] width 256 height 33
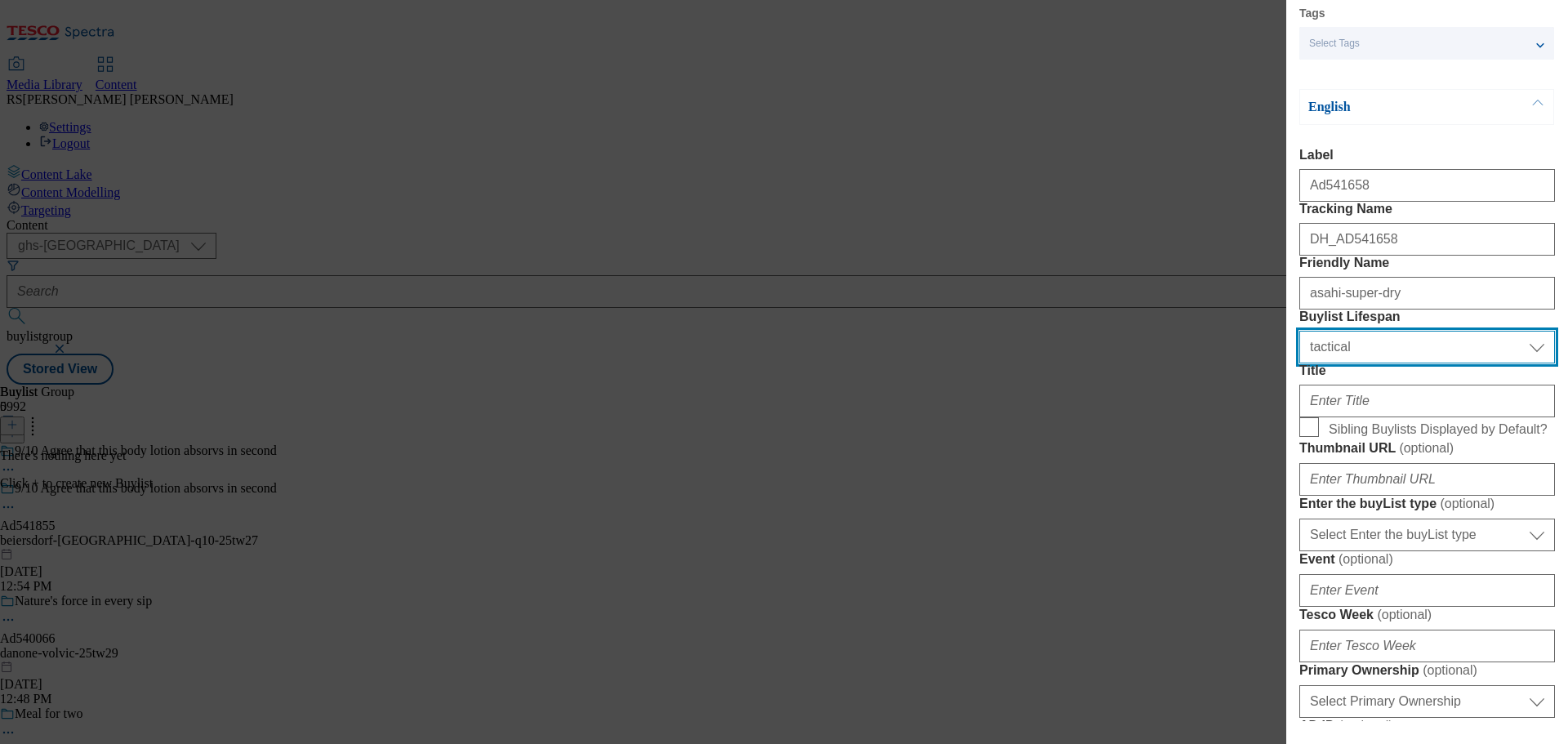
scroll to position [163, 0]
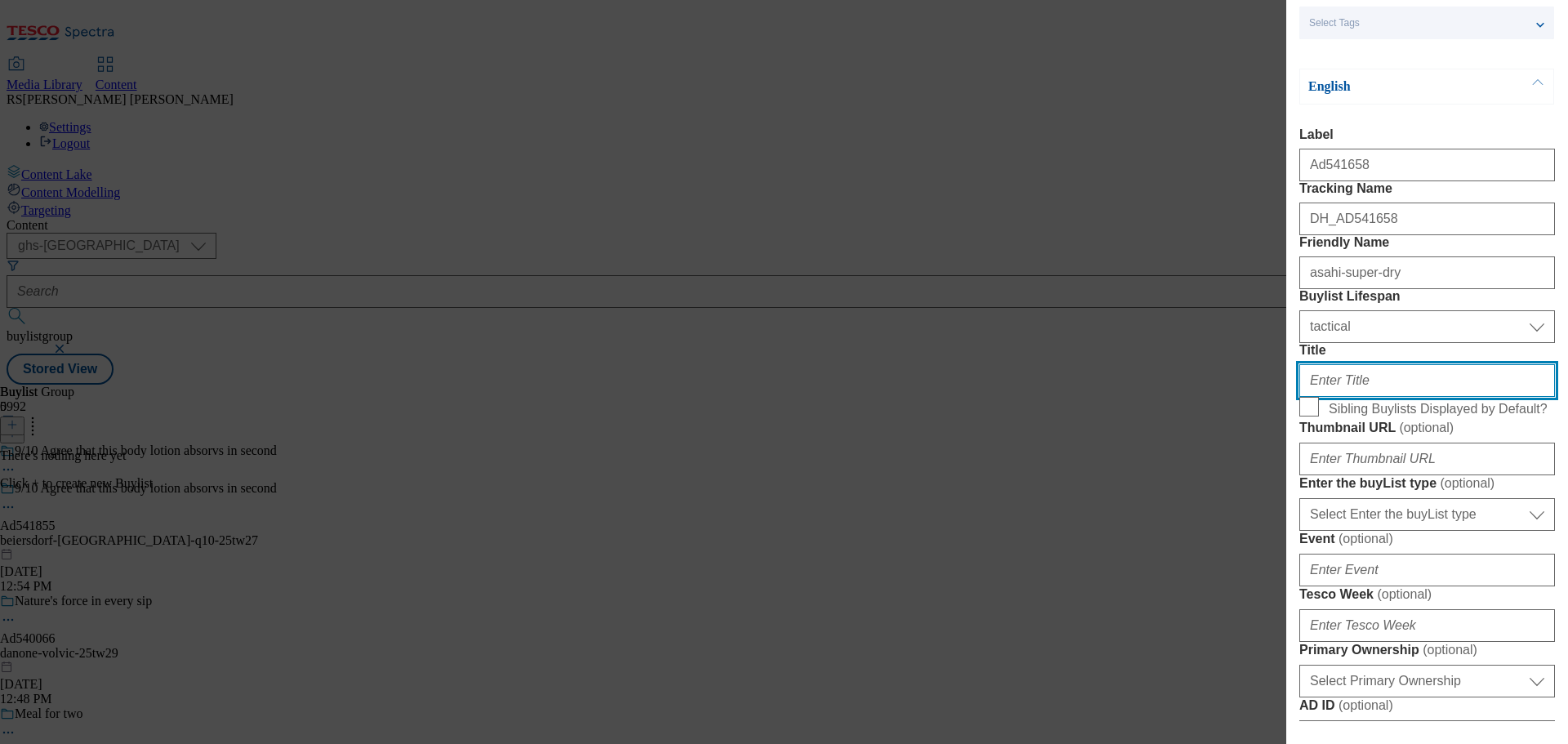
click at [1334, 397] on input "Title" at bounding box center [1428, 381] width 256 height 33
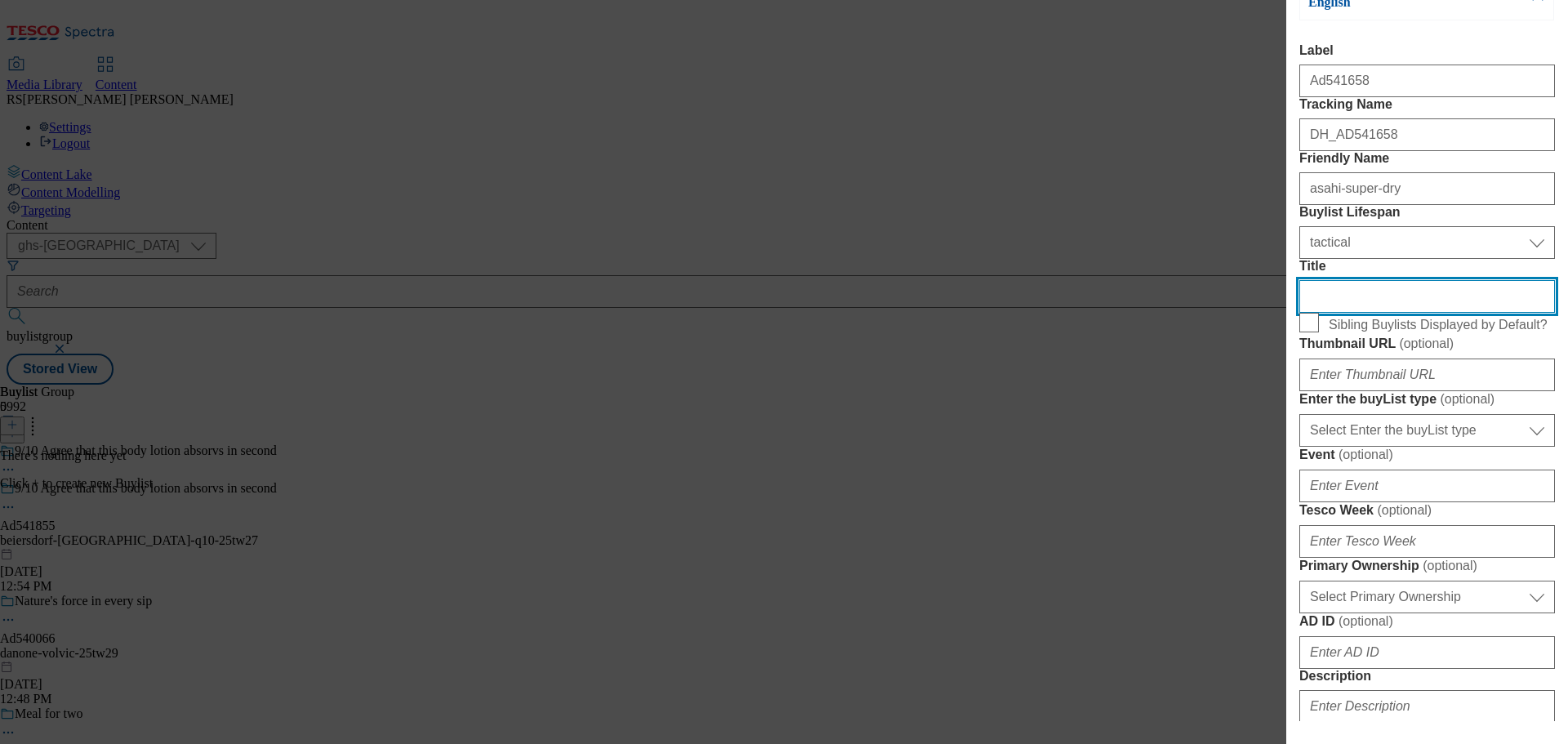
scroll to position [326, 0]
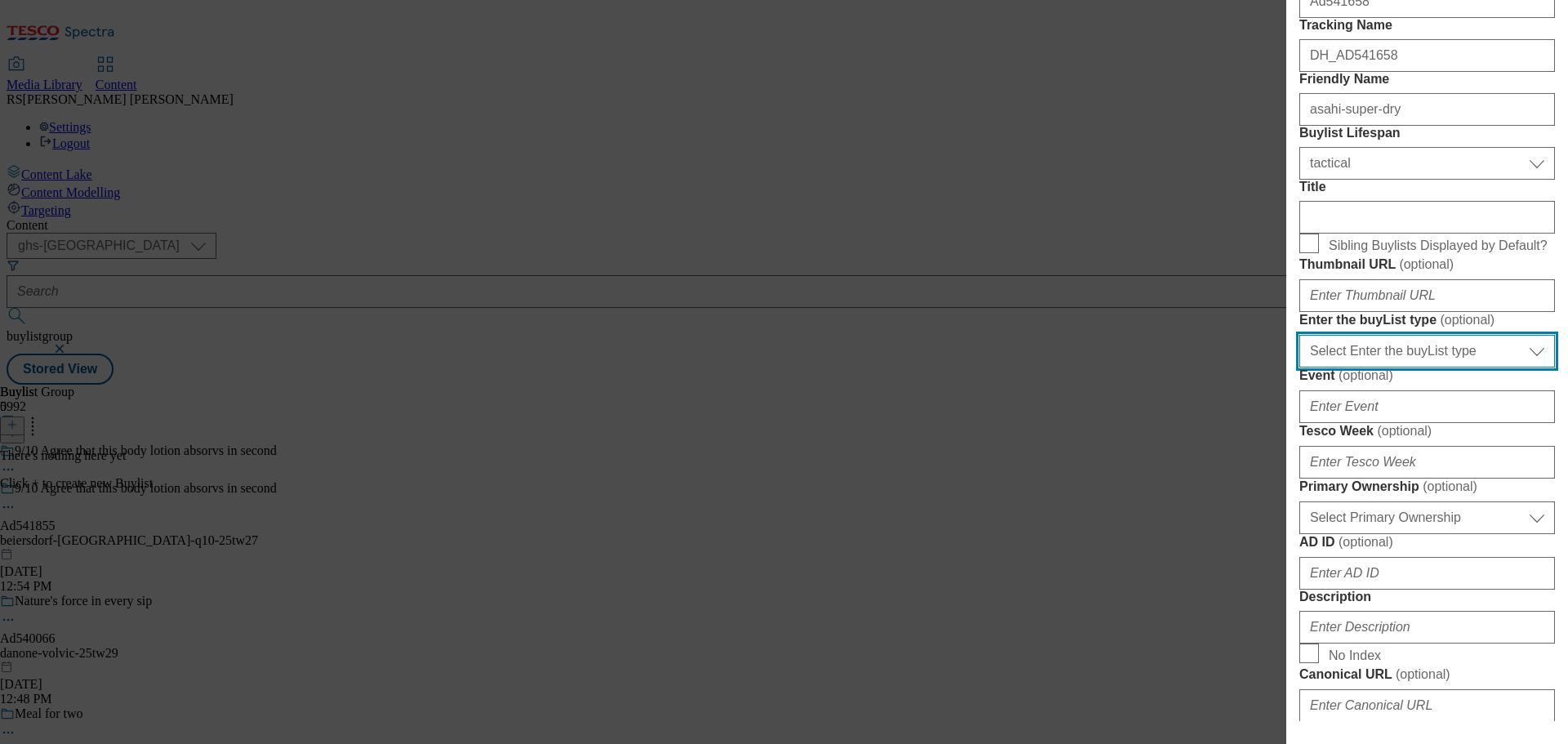
click at [1401, 367] on select "Select Enter the buyList type event supplier funded long term >4 weeks supplier…" at bounding box center [1428, 351] width 256 height 33
select select "supplier funded short term 1-3 weeks"
click at [1300, 367] on select "Select Enter the buyList type event supplier funded long term >4 weeks supplier…" at bounding box center [1428, 351] width 256 height 33
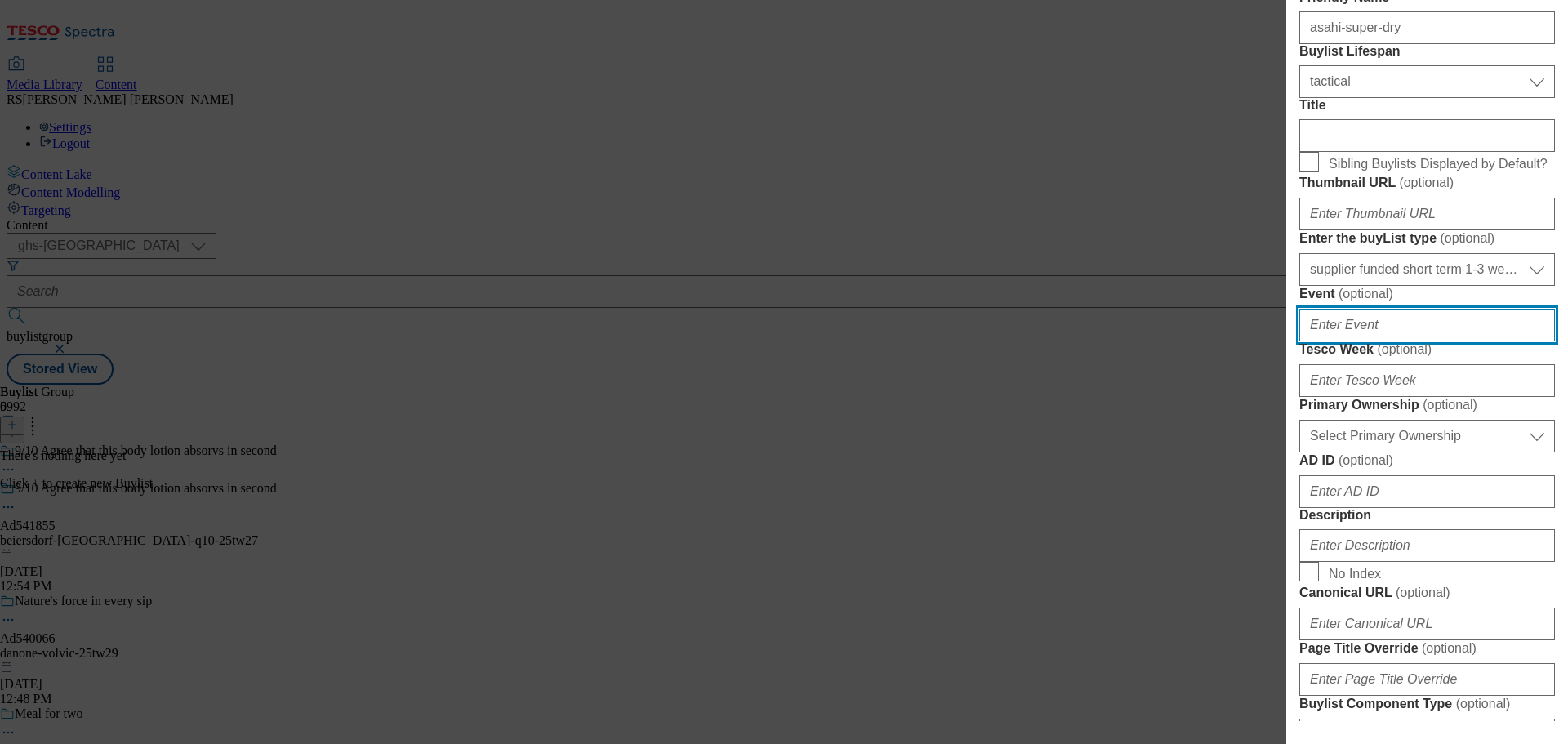
click at [1358, 341] on input "Event ( optional )" at bounding box center [1428, 325] width 256 height 33
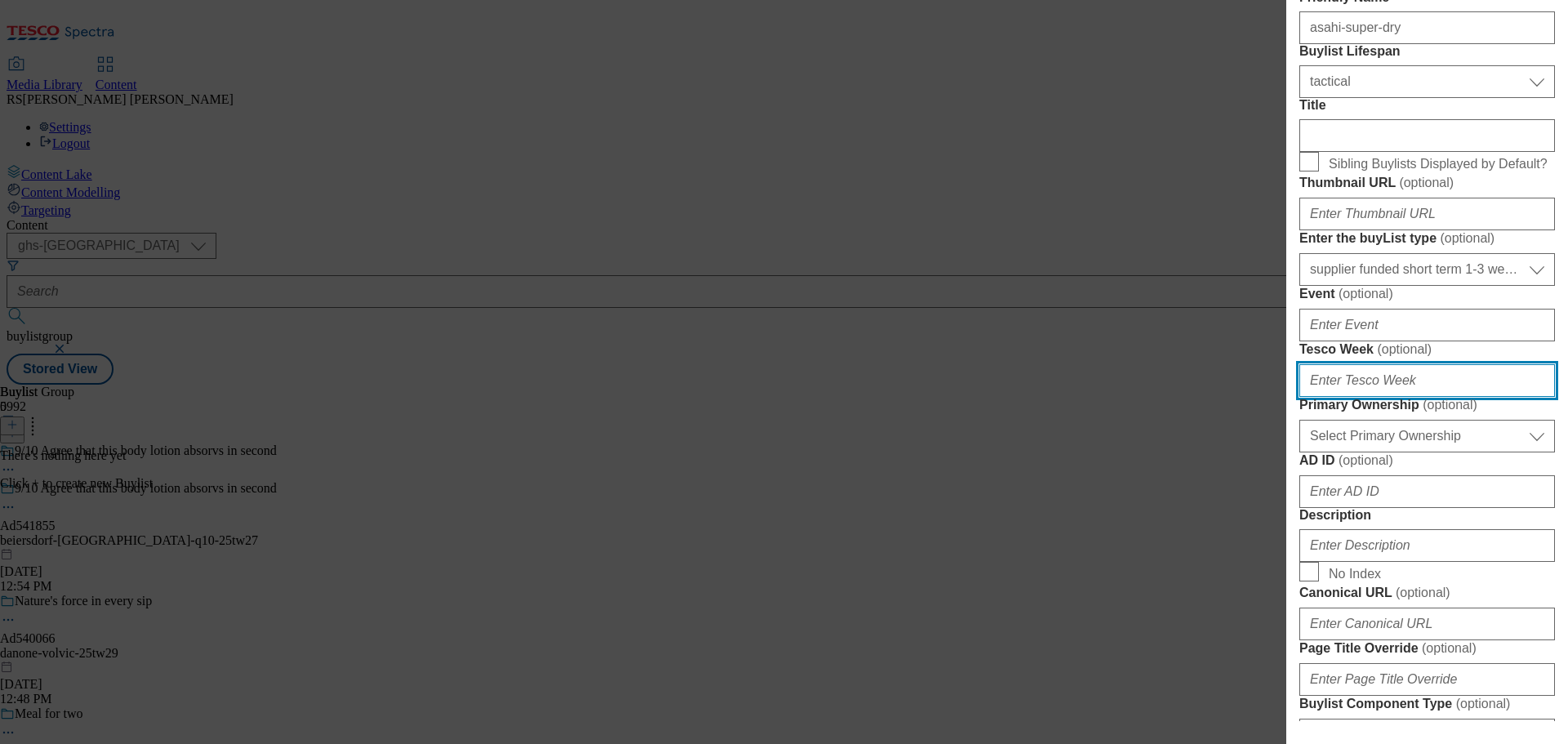
click at [1360, 397] on input "Tesco Week ( optional )" at bounding box center [1428, 381] width 256 height 33
type input "27"
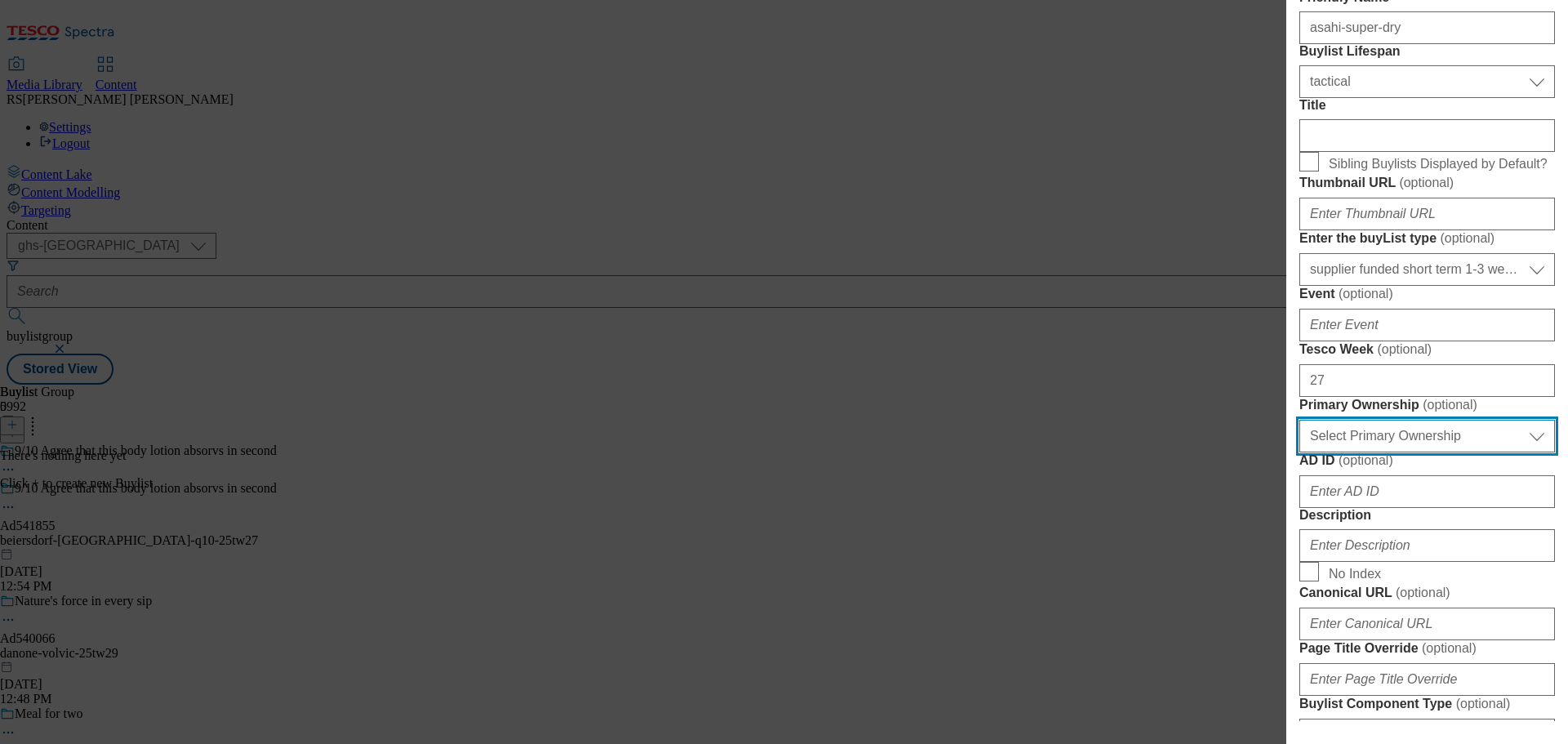
click at [1433, 452] on select "Select Primary Ownership tesco dunnhumby" at bounding box center [1428, 436] width 256 height 33
select select "dunnhumby"
click at [1300, 450] on select "Select Primary Ownership tesco dunnhumby" at bounding box center [1428, 434] width 256 height 33
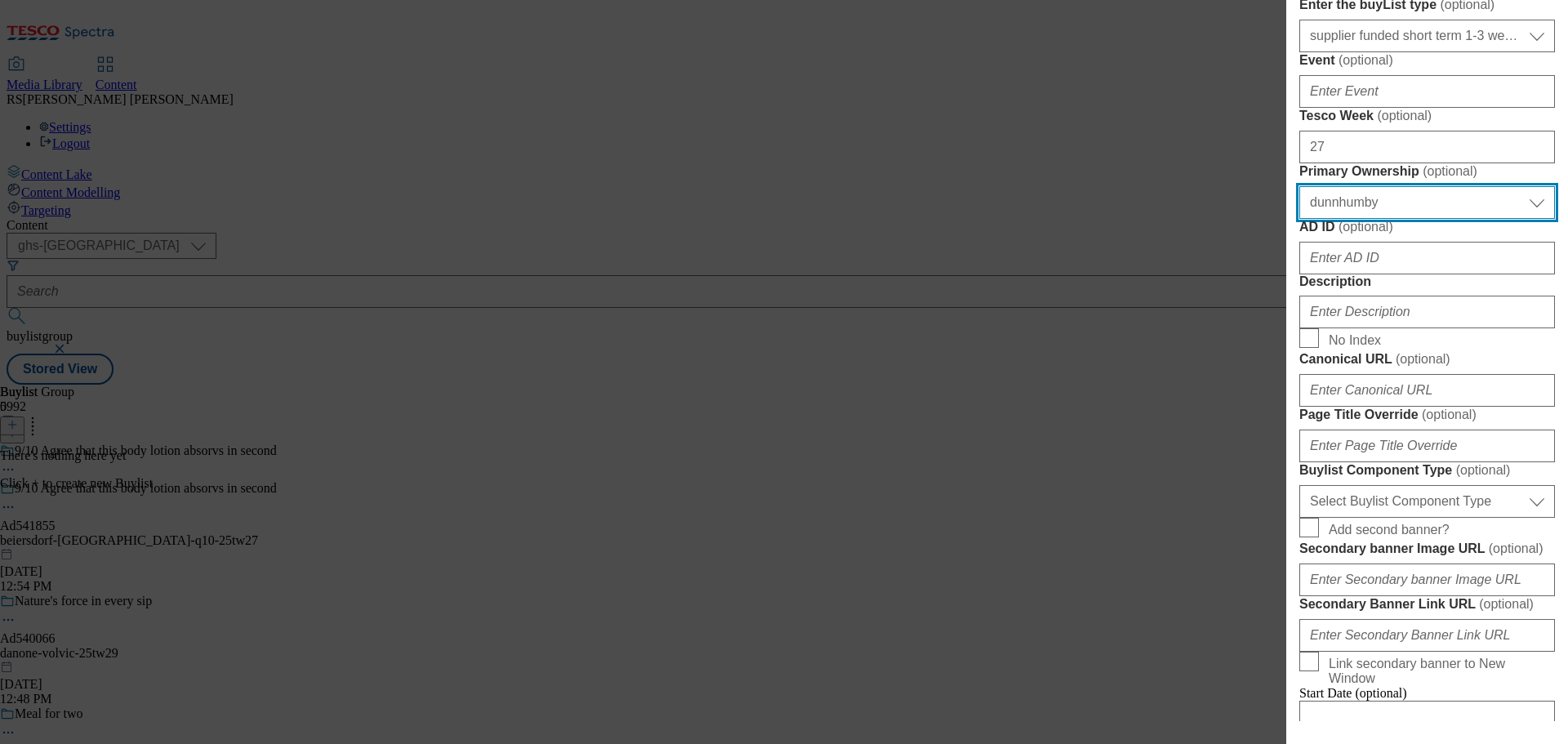
scroll to position [655, 0]
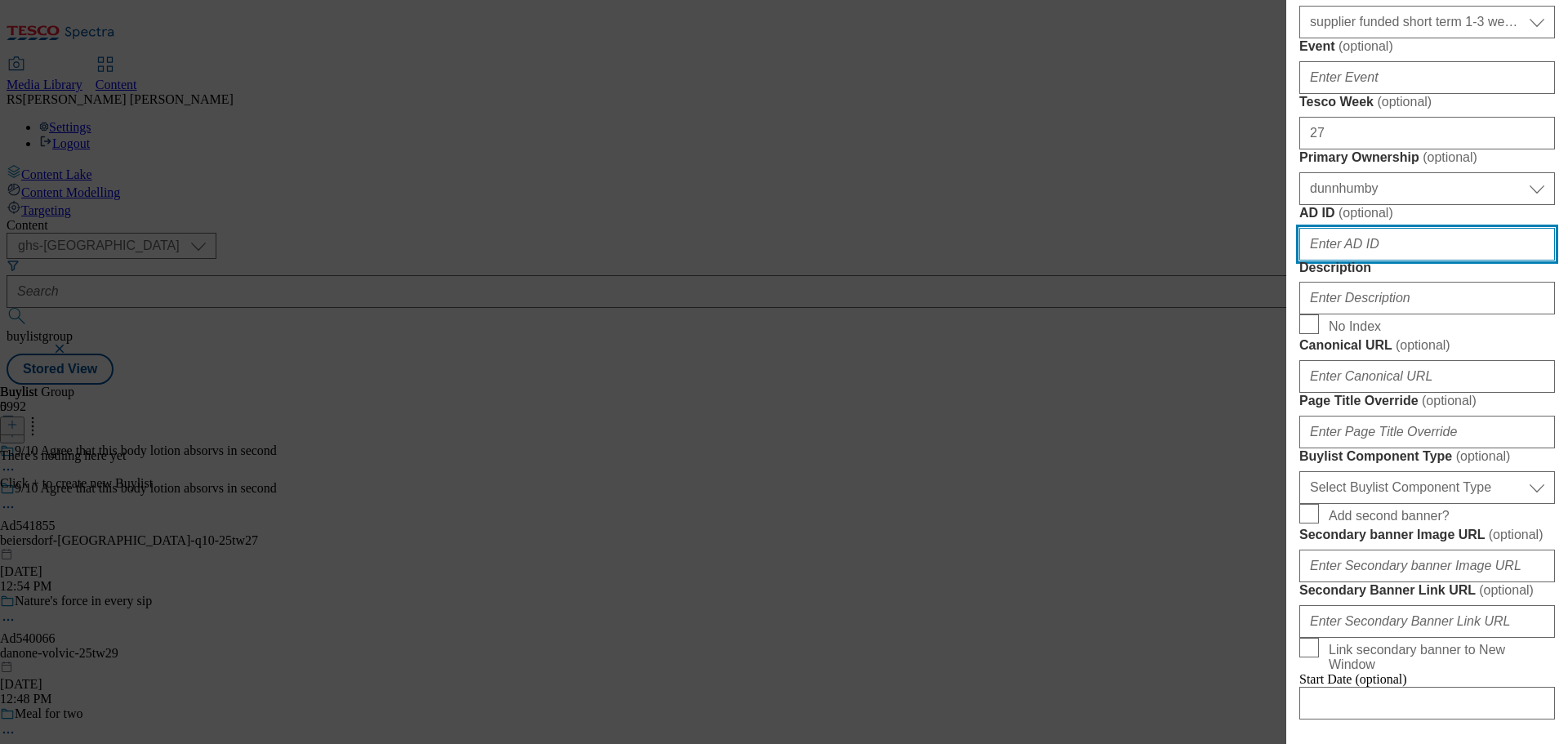
click at [1358, 261] on input "AD ID ( optional )" at bounding box center [1428, 244] width 256 height 33
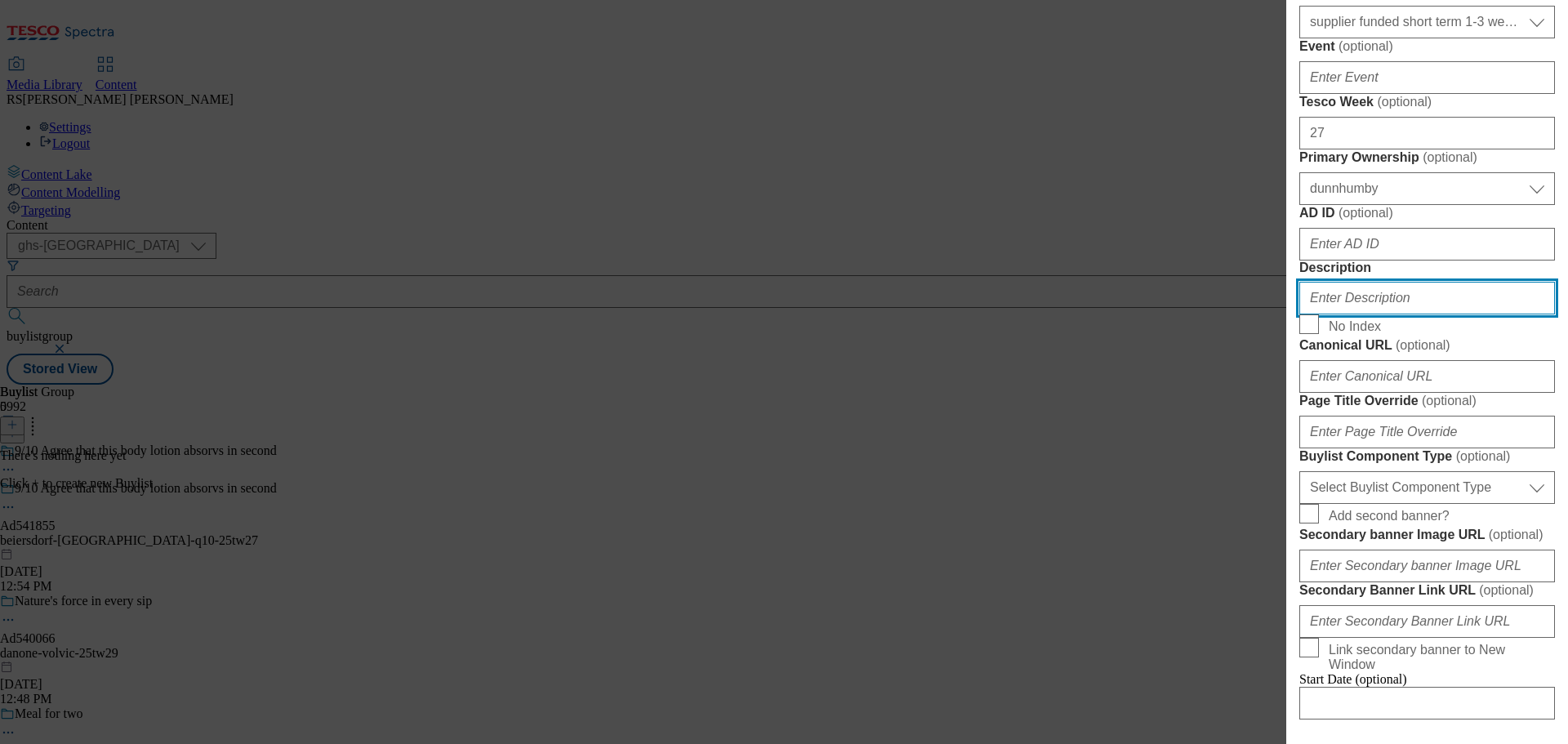
click at [1360, 314] on input "Description" at bounding box center [1428, 298] width 256 height 33
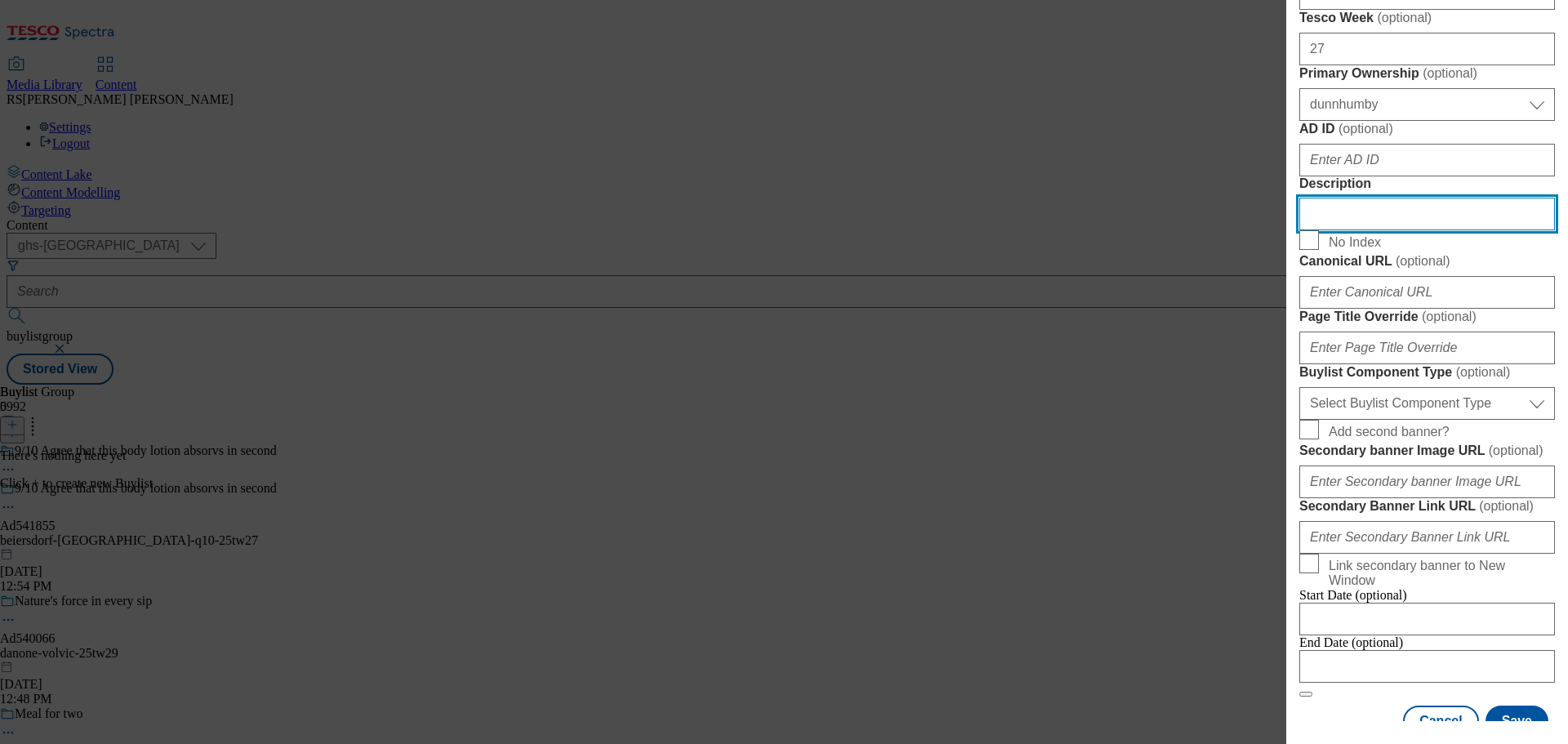
scroll to position [901, 0]
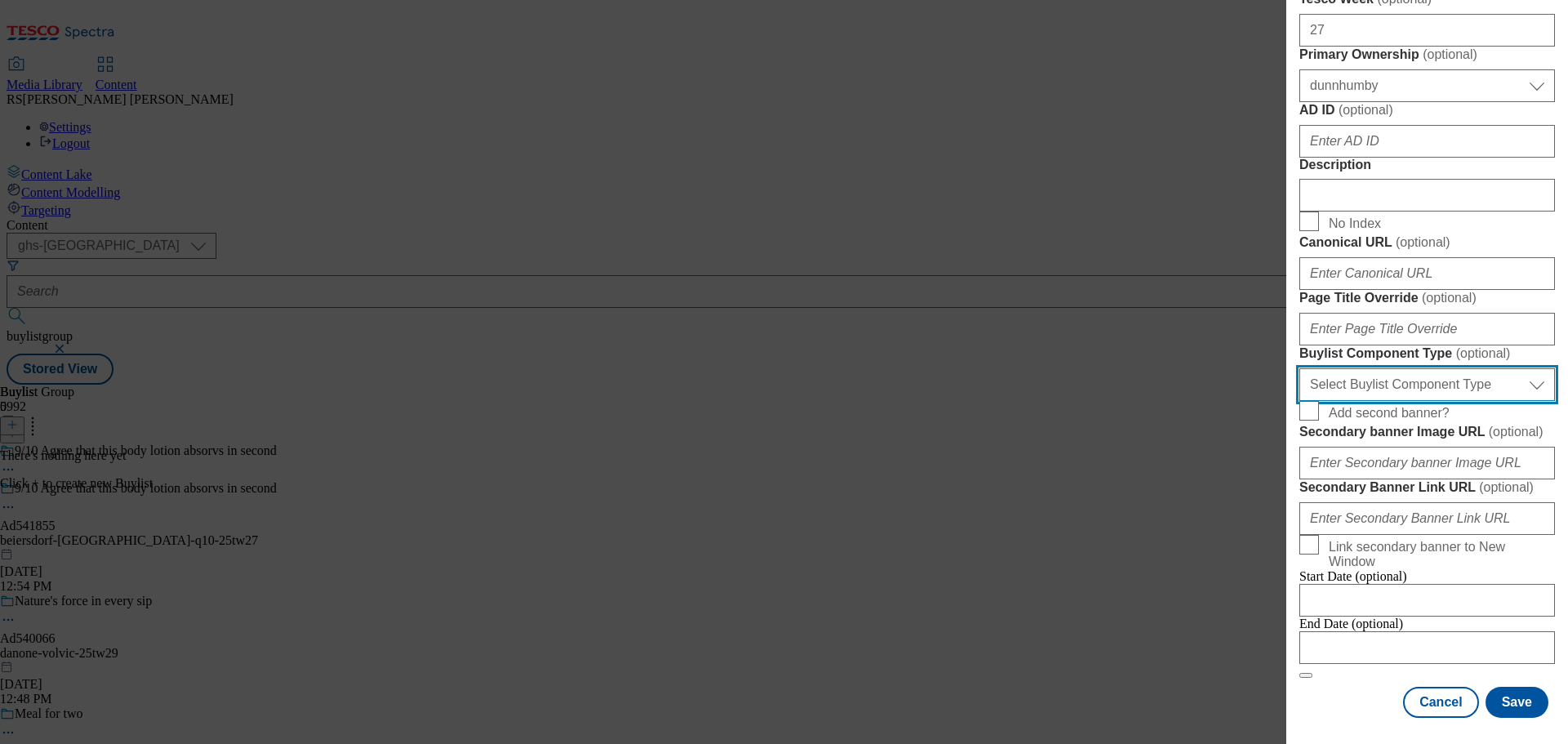
click at [1429, 401] on select "Select Buylist Component Type Banner Competition Header Meal" at bounding box center [1428, 385] width 256 height 33
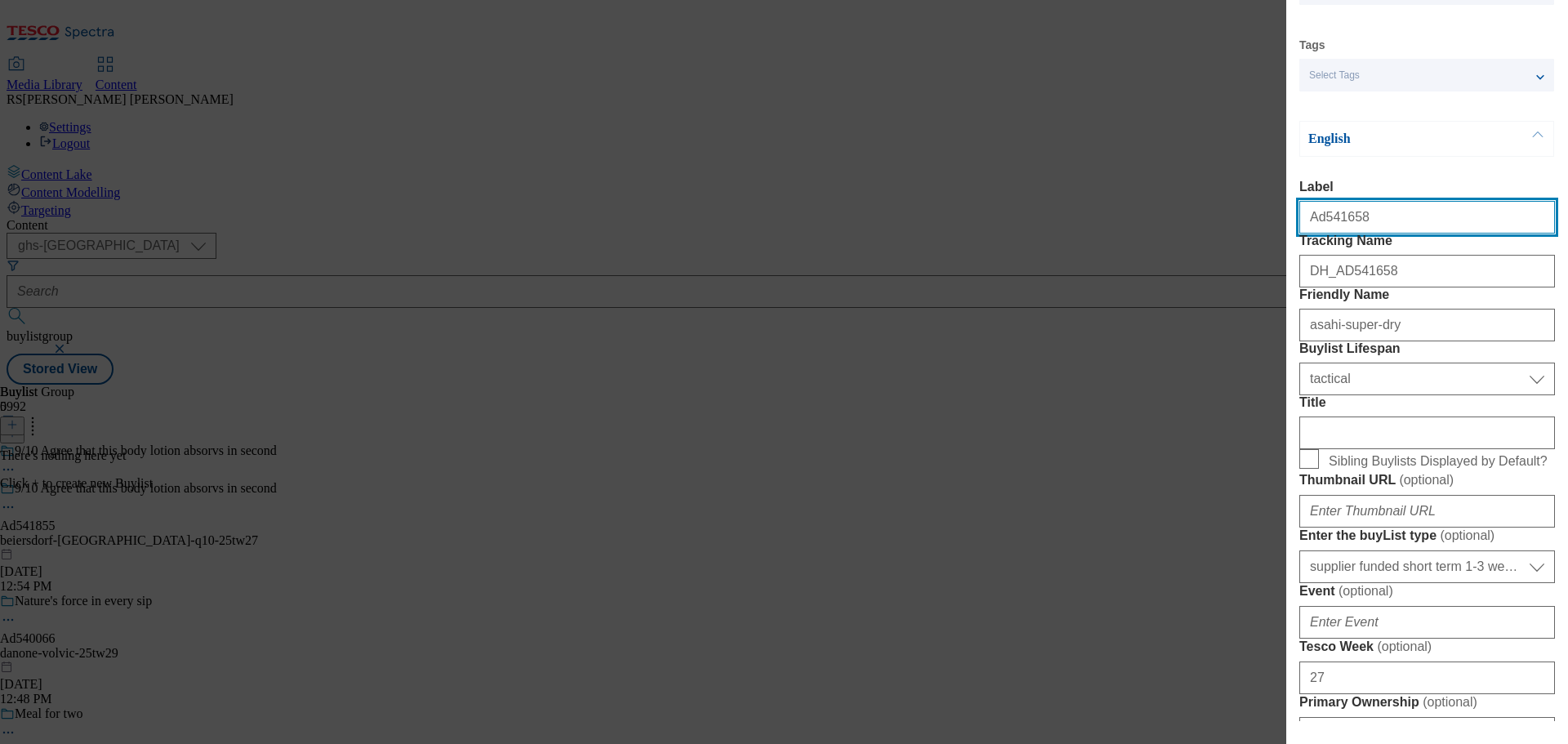
select select "Banner"
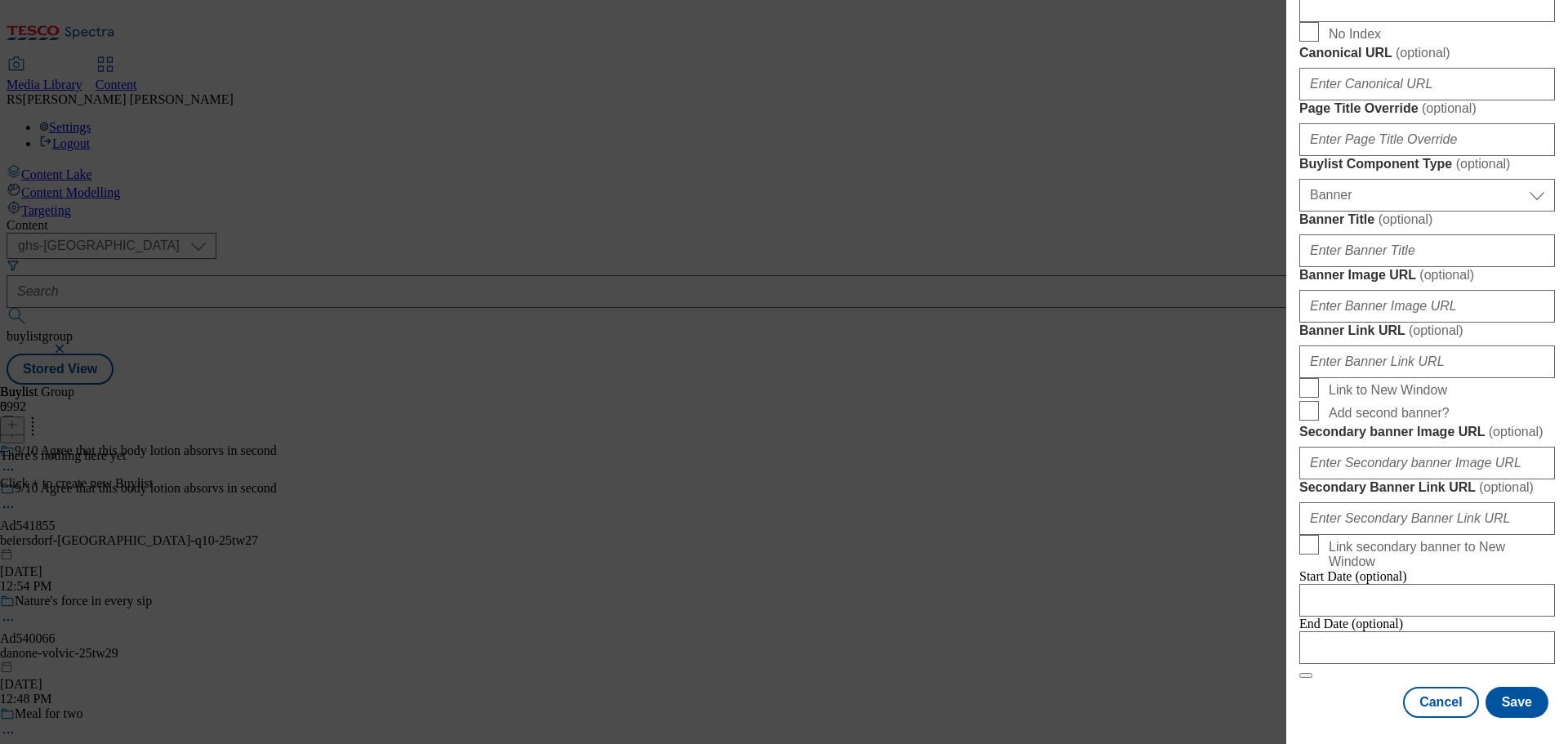
scroll to position [1646, 0]
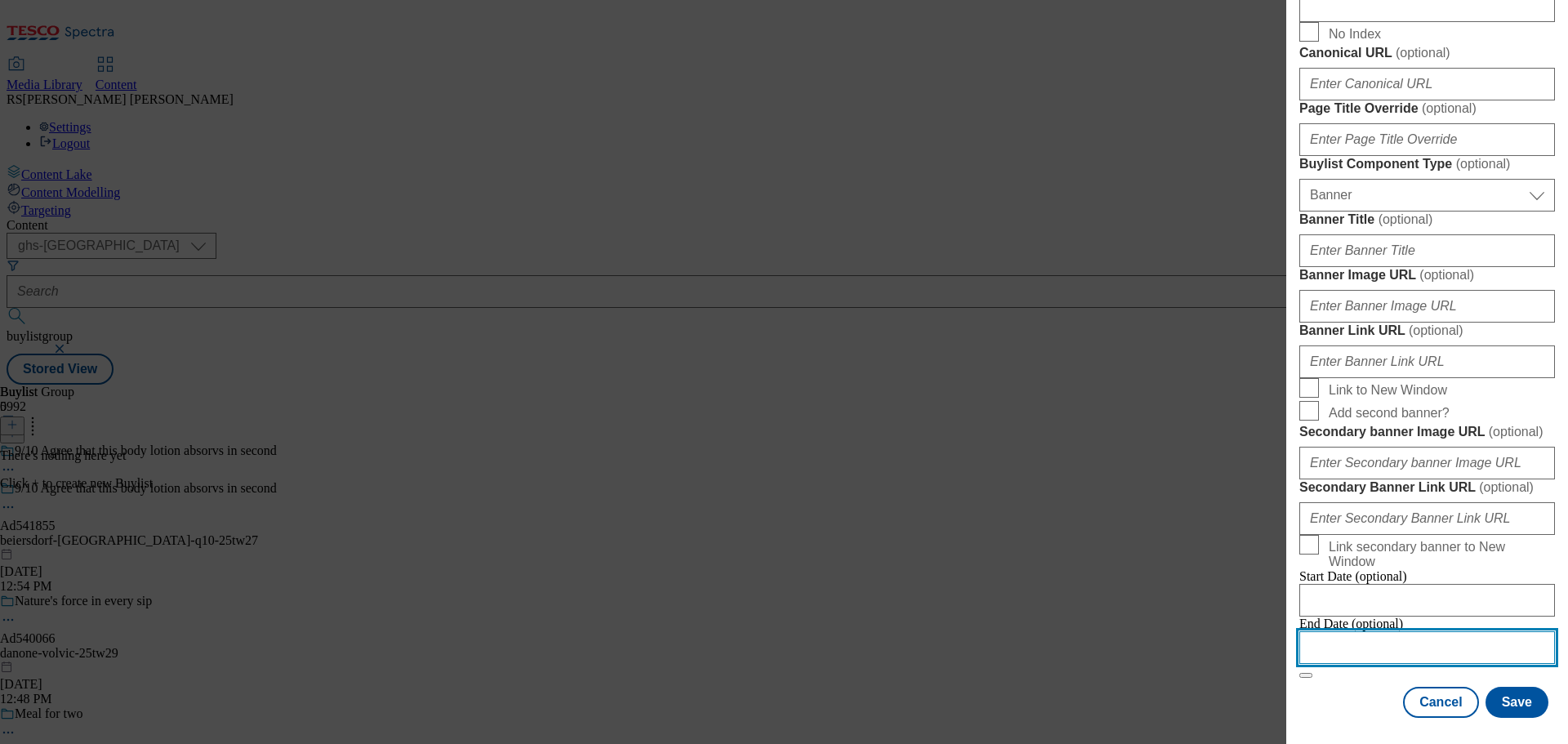
click at [1368, 638] on input "Modal" at bounding box center [1428, 647] width 256 height 33
select select "2025"
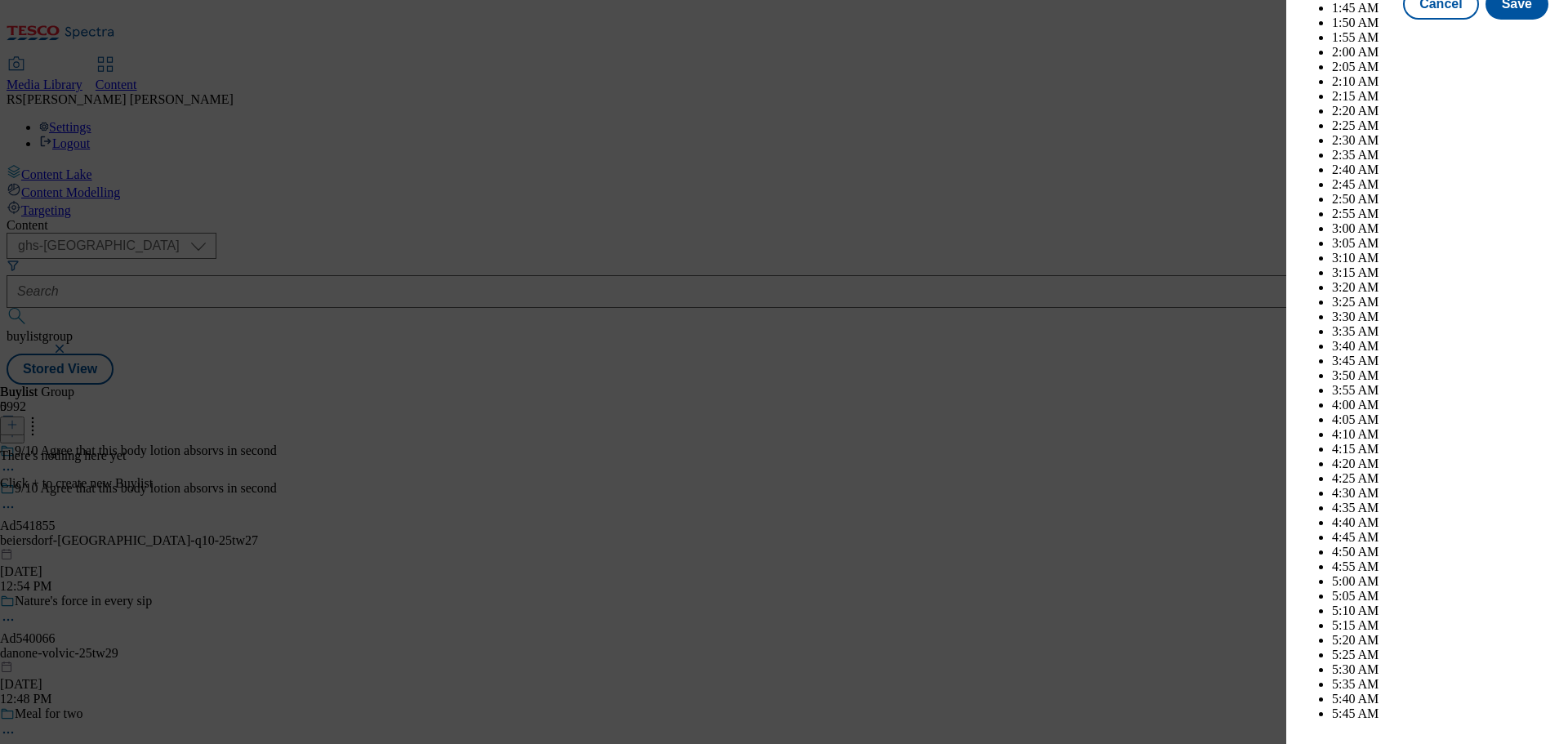
scroll to position [4668, 0]
select select "November"
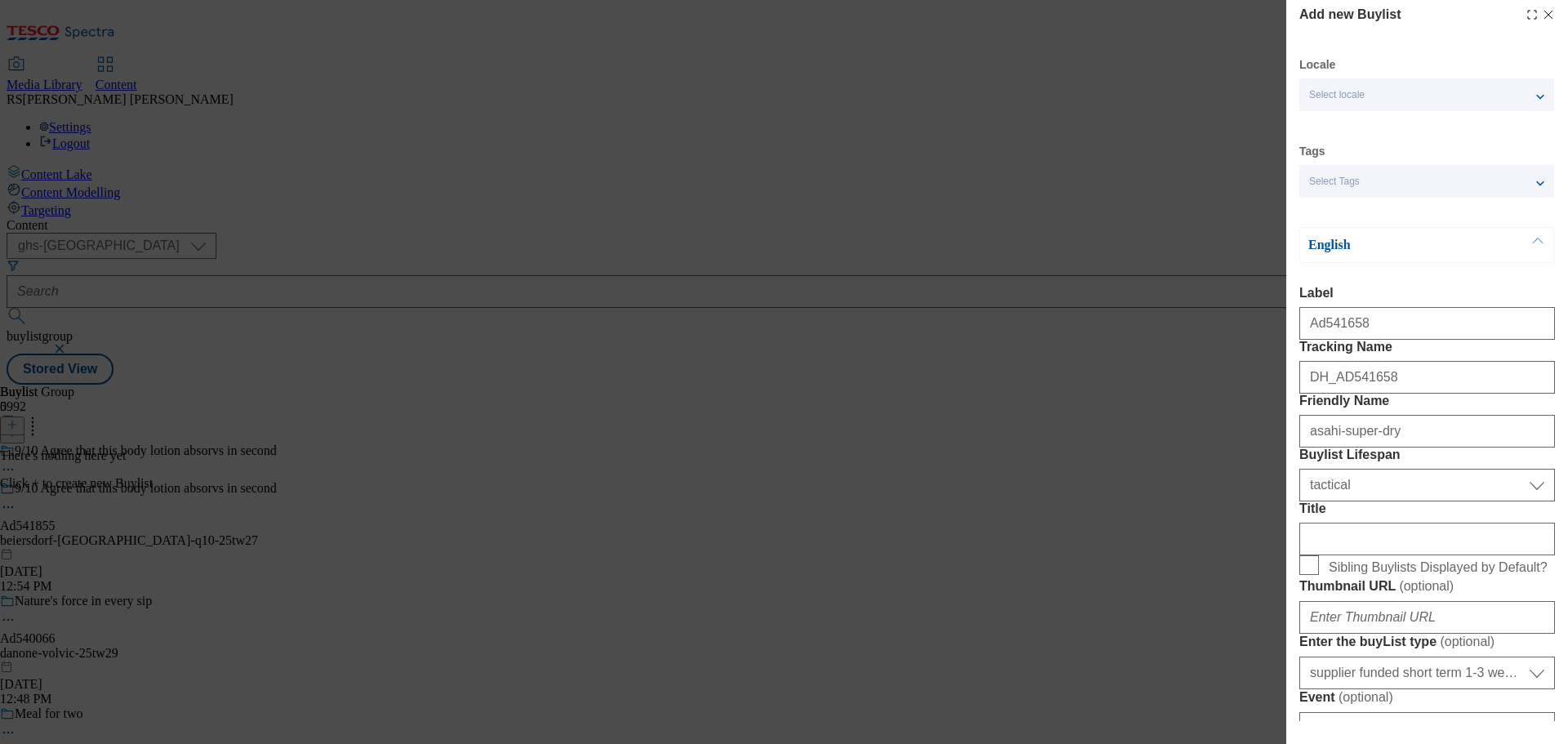
scroll to position [0, 0]
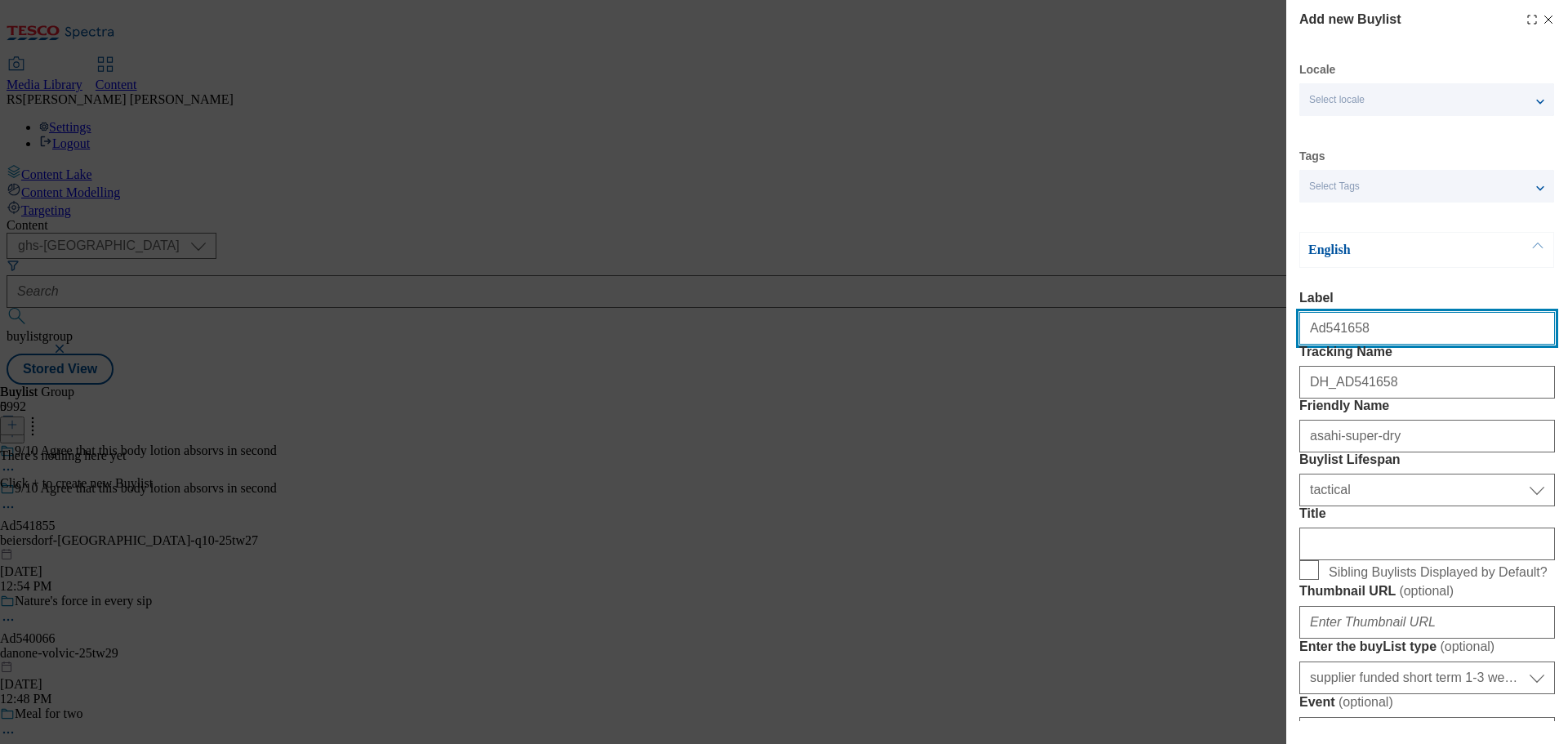
drag, startPoint x: 1390, startPoint y: 340, endPoint x: 1319, endPoint y: 348, distance: 71.4
click at [1319, 345] on input "Ad541658" at bounding box center [1428, 328] width 256 height 33
paste input "855"
type input "Ad541855"
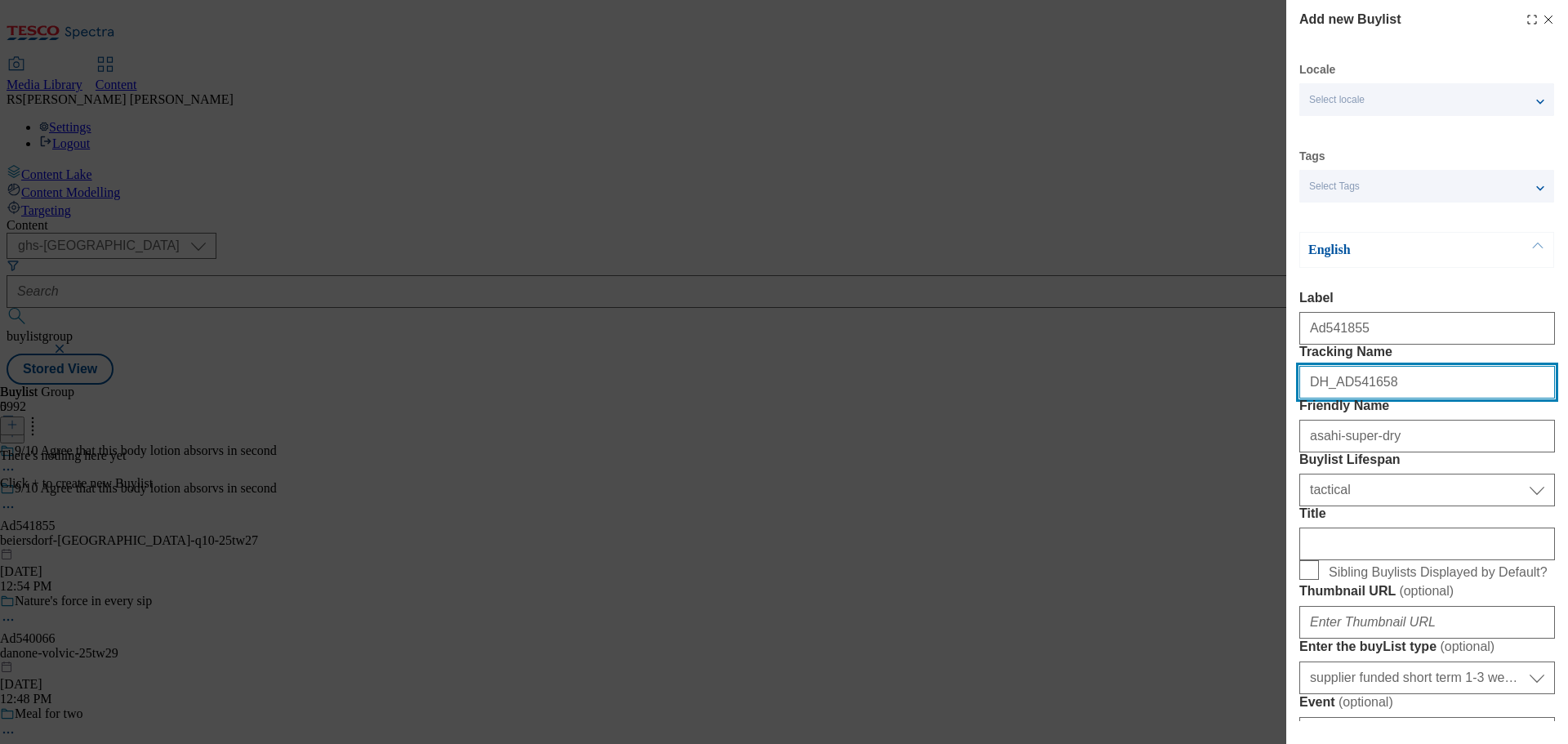
drag, startPoint x: 1387, startPoint y: 421, endPoint x: 1343, endPoint y: 432, distance: 45.4
click at [1341, 399] on input "DH_AD541658" at bounding box center [1428, 382] width 256 height 33
paste input "855"
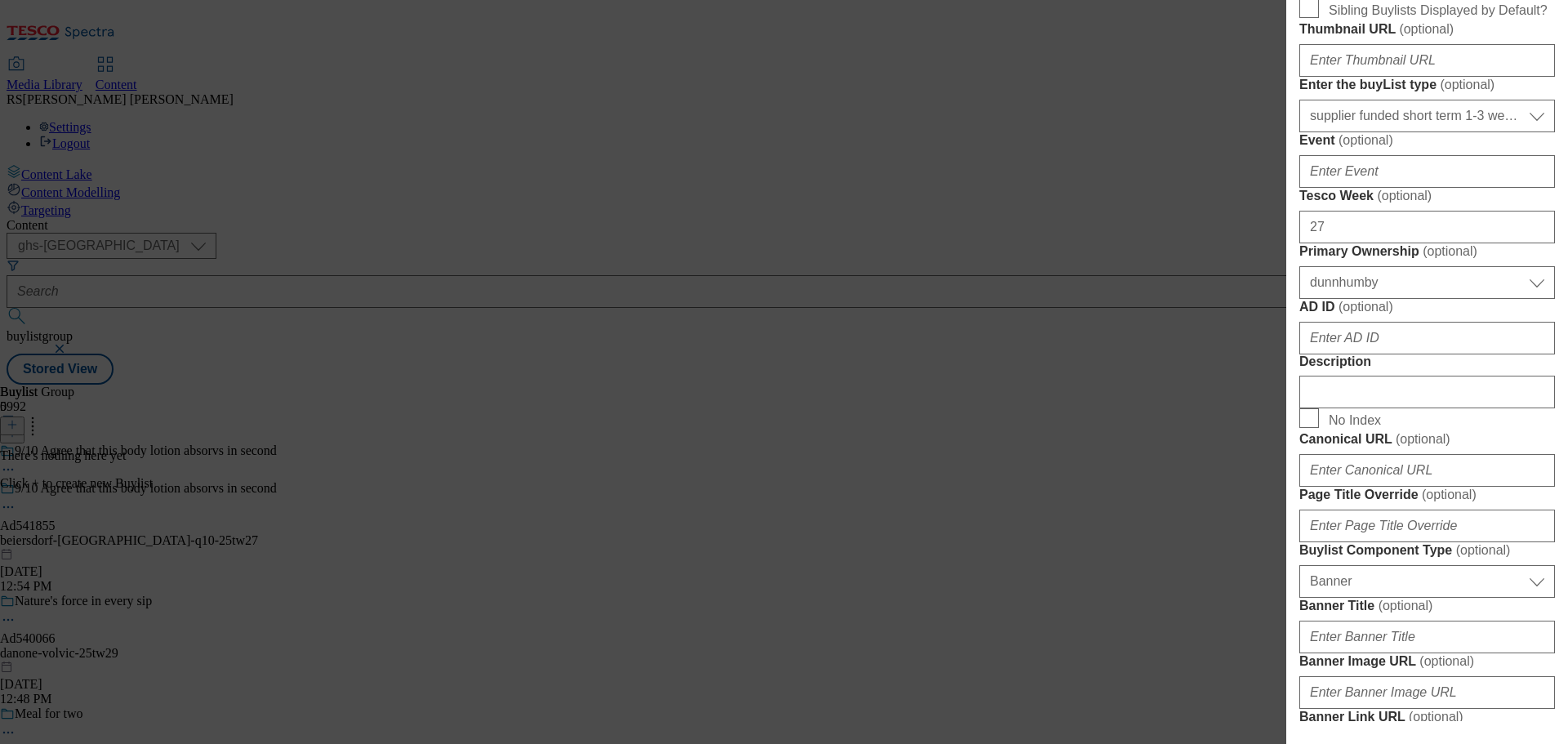
scroll to position [572, 0]
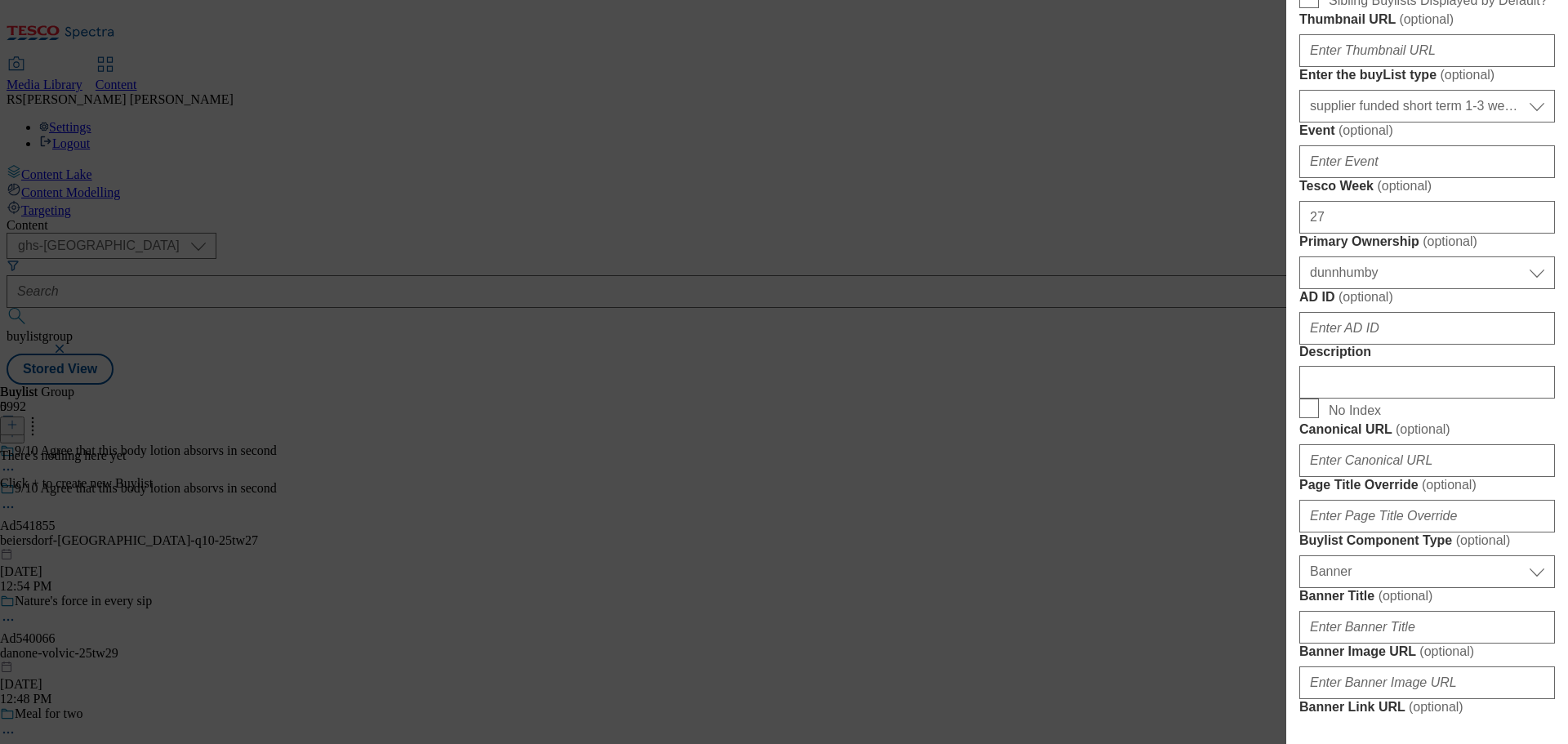
type input "DH_AD541855"
click at [1384, 345] on input "AD ID ( optional )" at bounding box center [1428, 328] width 256 height 33
paste input "541855"
type input "541855"
drag, startPoint x: 935, startPoint y: 639, endPoint x: 1036, endPoint y: 589, distance: 112.7
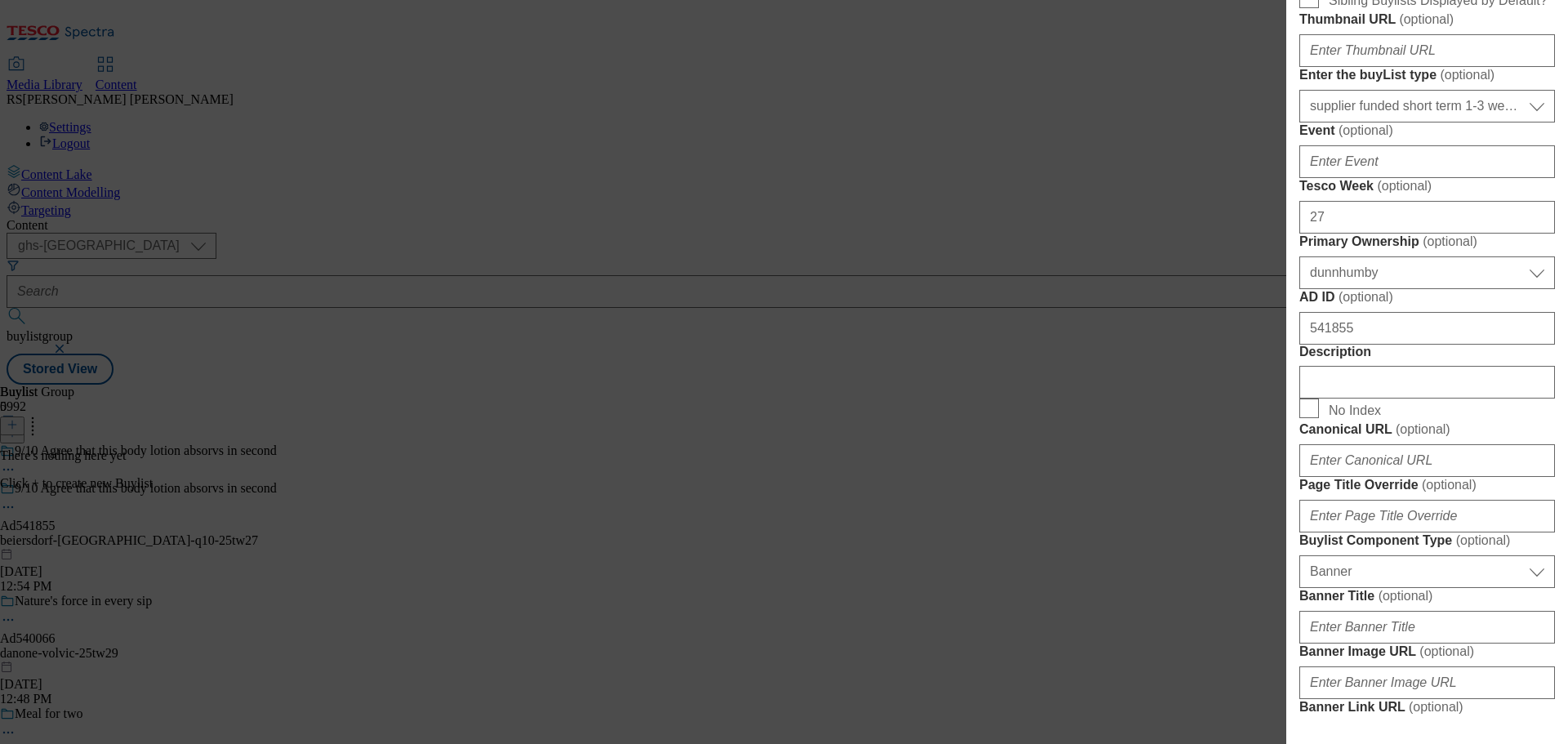
click at [935, 639] on div "Add new Buylist Locale Select locale English Welsh Tags Select Tags fnf marketp…" at bounding box center [784, 372] width 1568 height 744
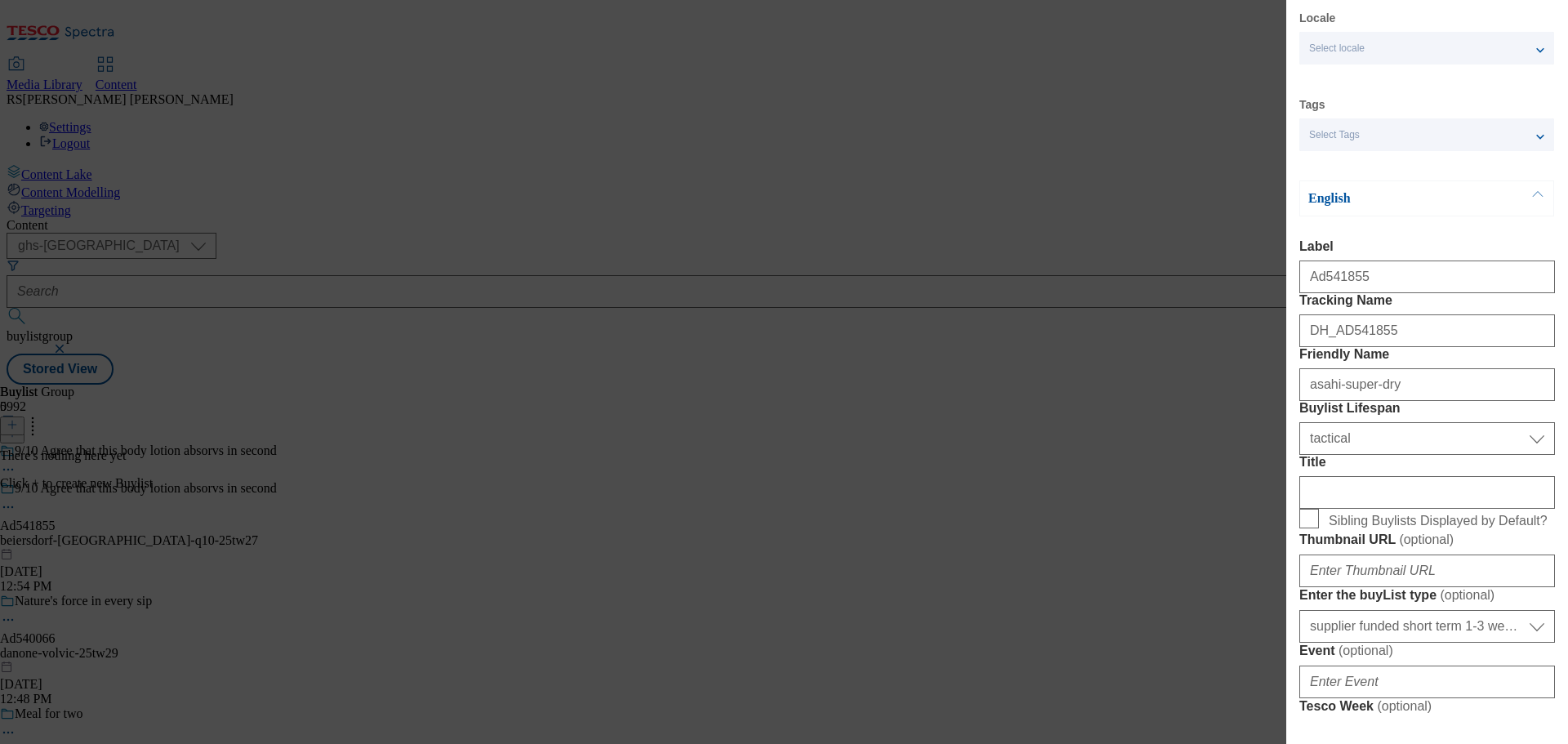
scroll to position [0, 0]
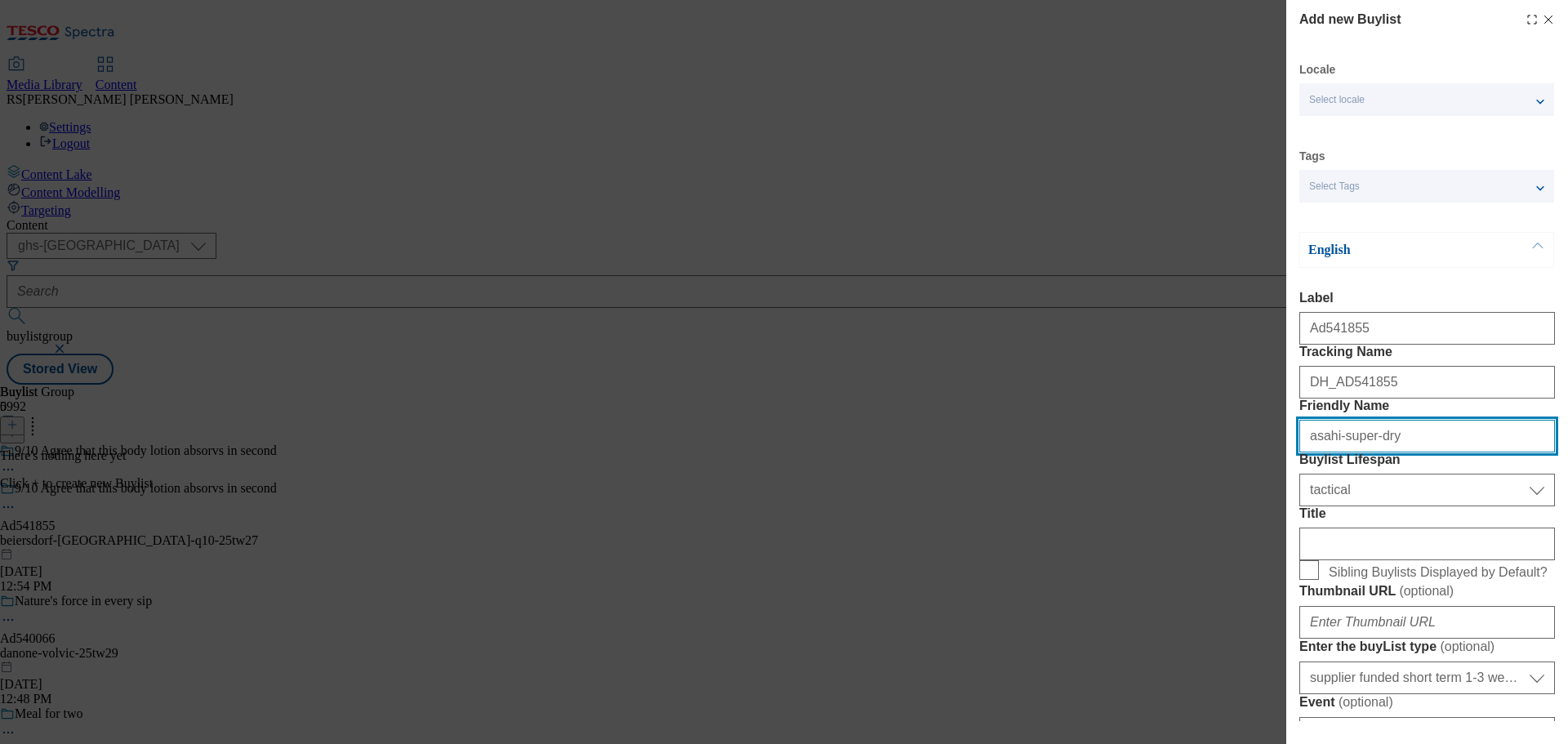
drag, startPoint x: 1401, startPoint y: 503, endPoint x: 1215, endPoint y: 499, distance: 186.0
click at [1215, 499] on div "Add new Buylist Locale Select locale English Welsh Tags Select Tags fnf marketp…" at bounding box center [784, 372] width 1568 height 744
paste input "beiersdorf-nivea-q10"
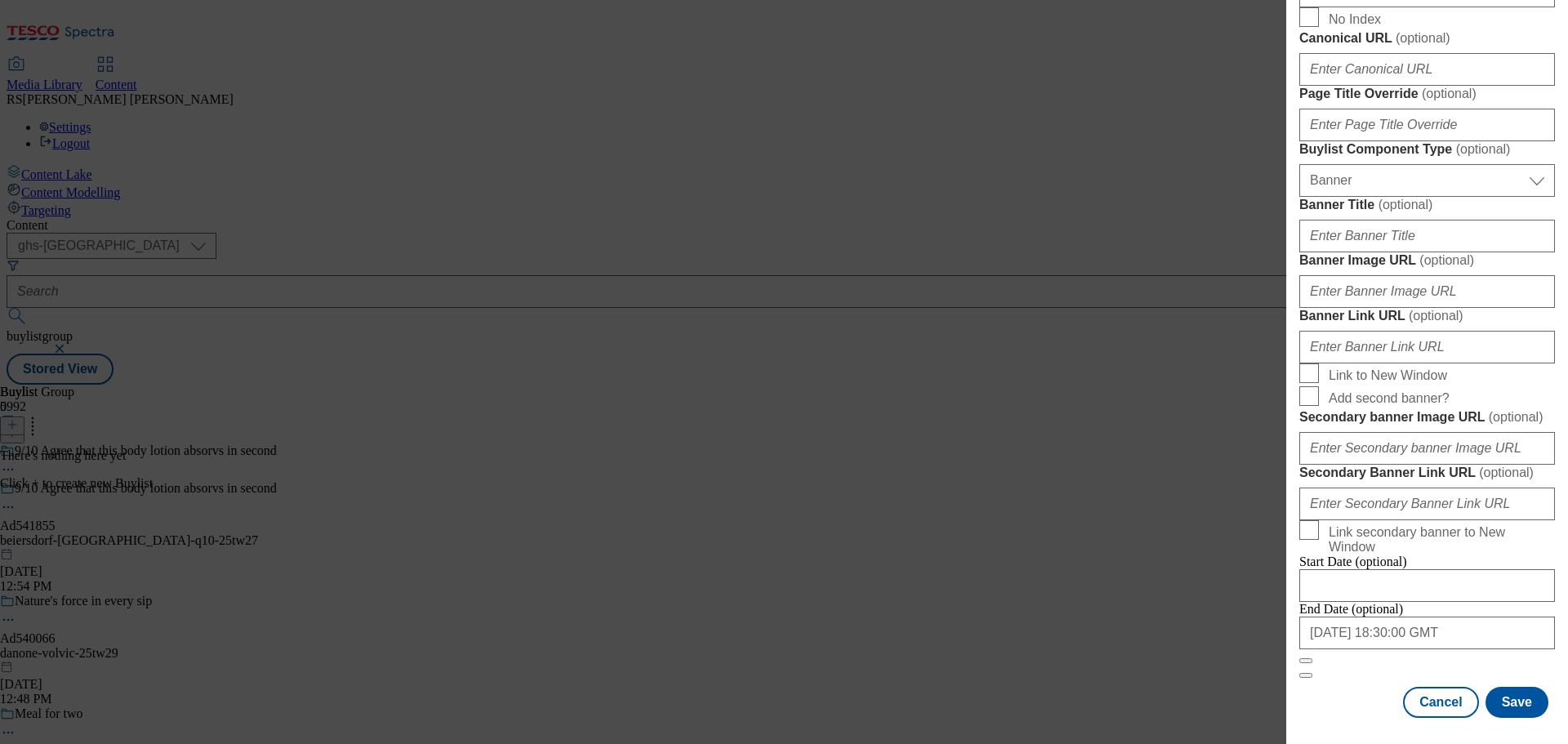
scroll to position [1646, 0]
type input "beiersdorf-nivea-q10"
click at [1508, 698] on button "Save" at bounding box center [1516, 702] width 63 height 31
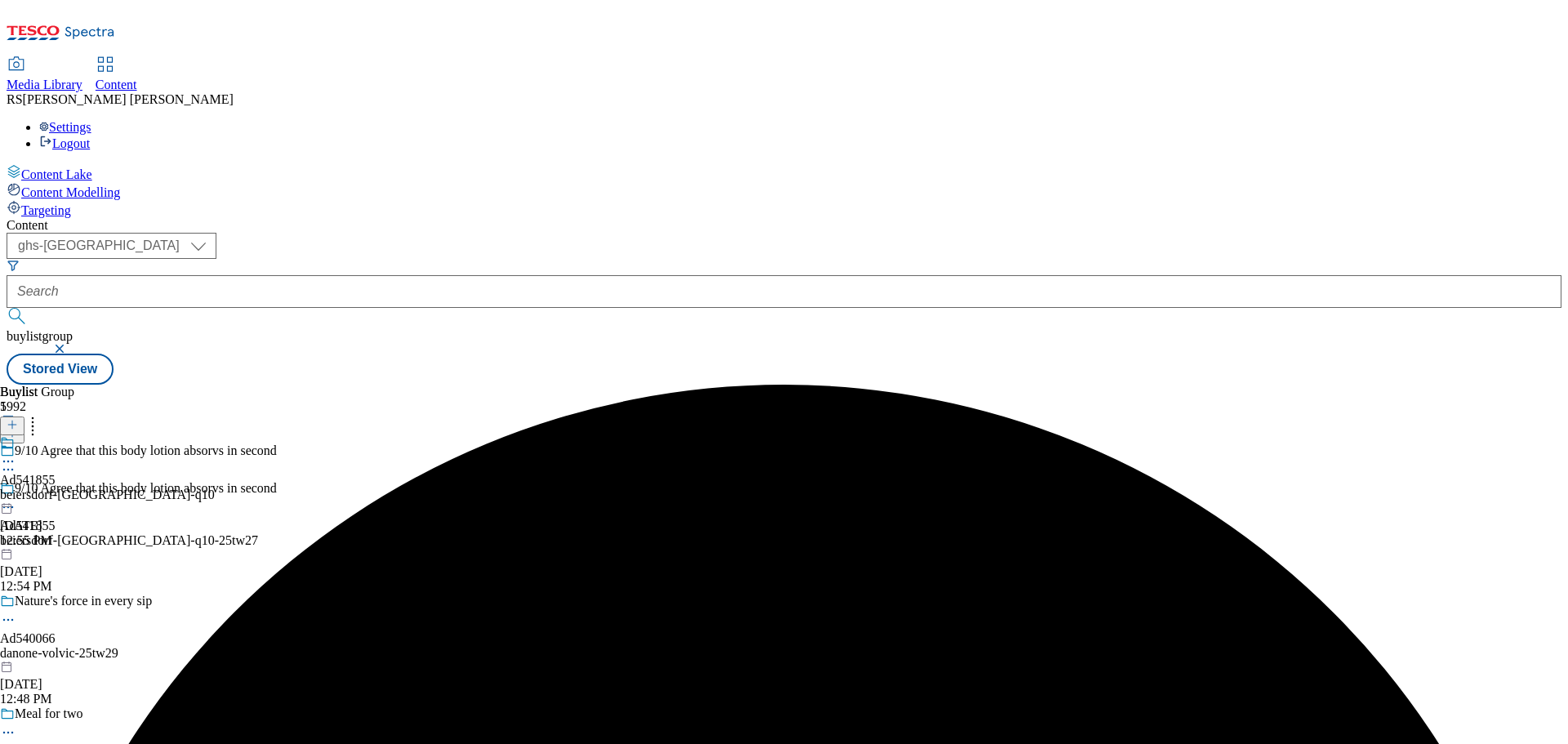
click at [215, 435] on div at bounding box center [107, 454] width 215 height 38
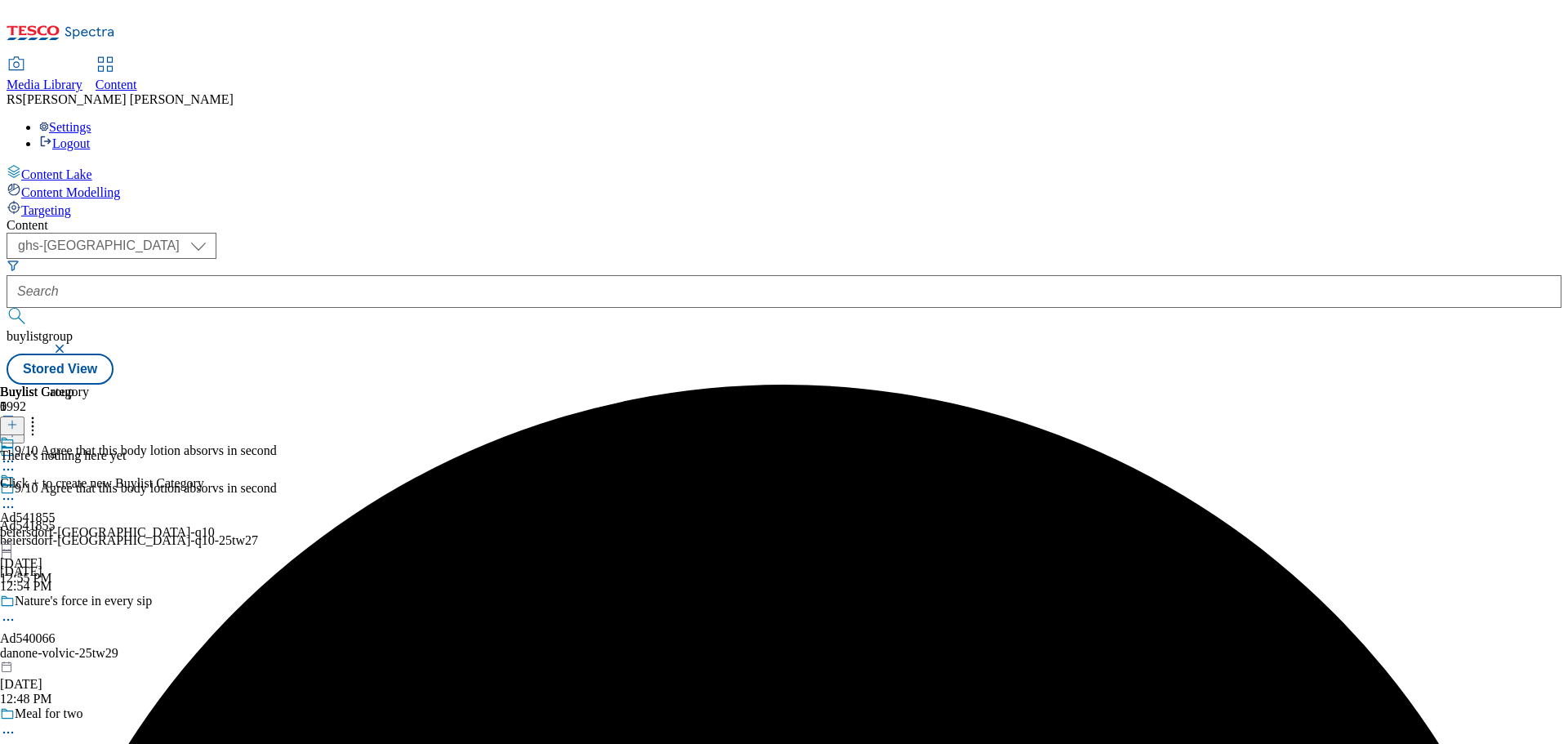
click at [18, 419] on icon at bounding box center [12, 425] width 11 height 11
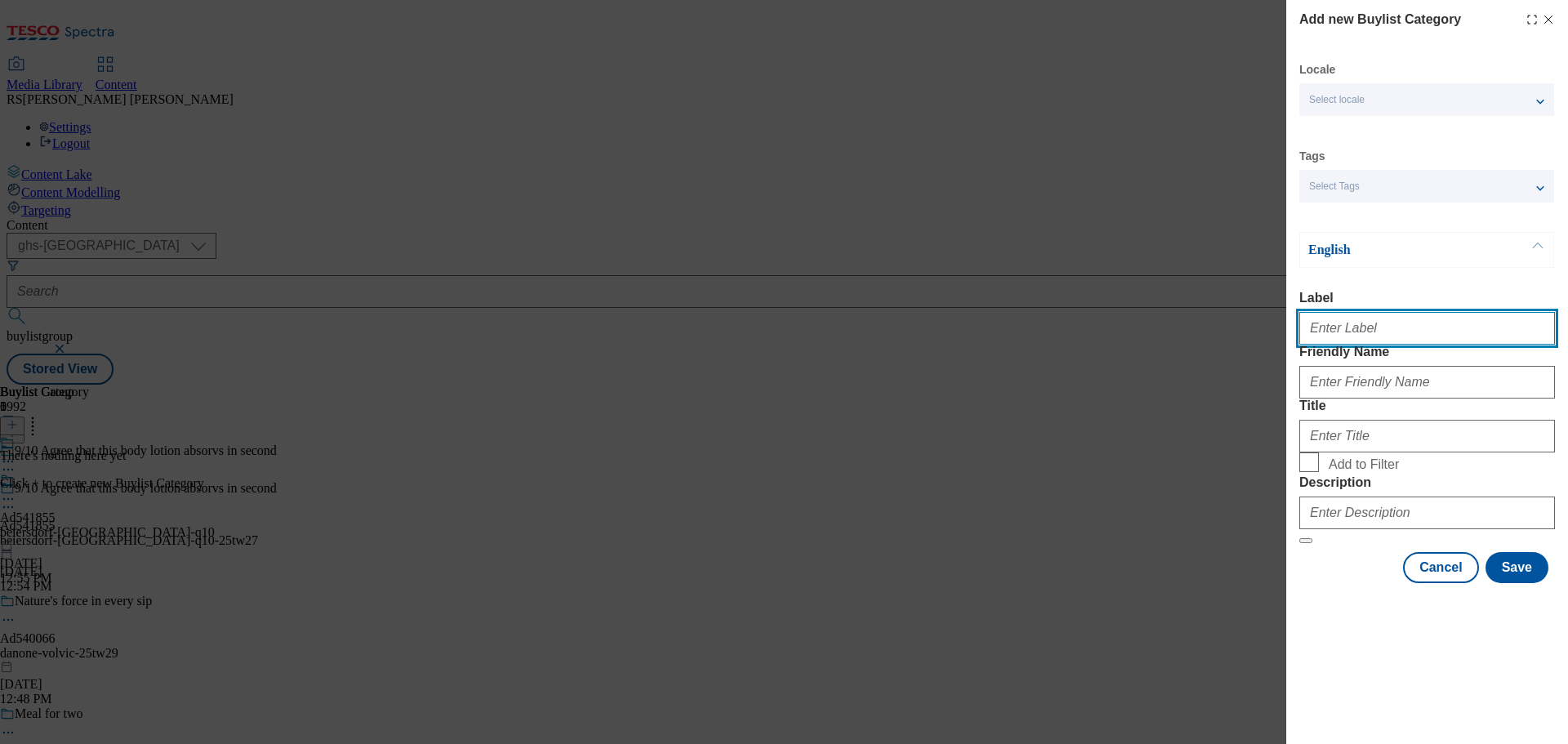
click at [1403, 335] on input "Label" at bounding box center [1428, 328] width 256 height 33
paste input "Ad541658"
type input "Ad541658"
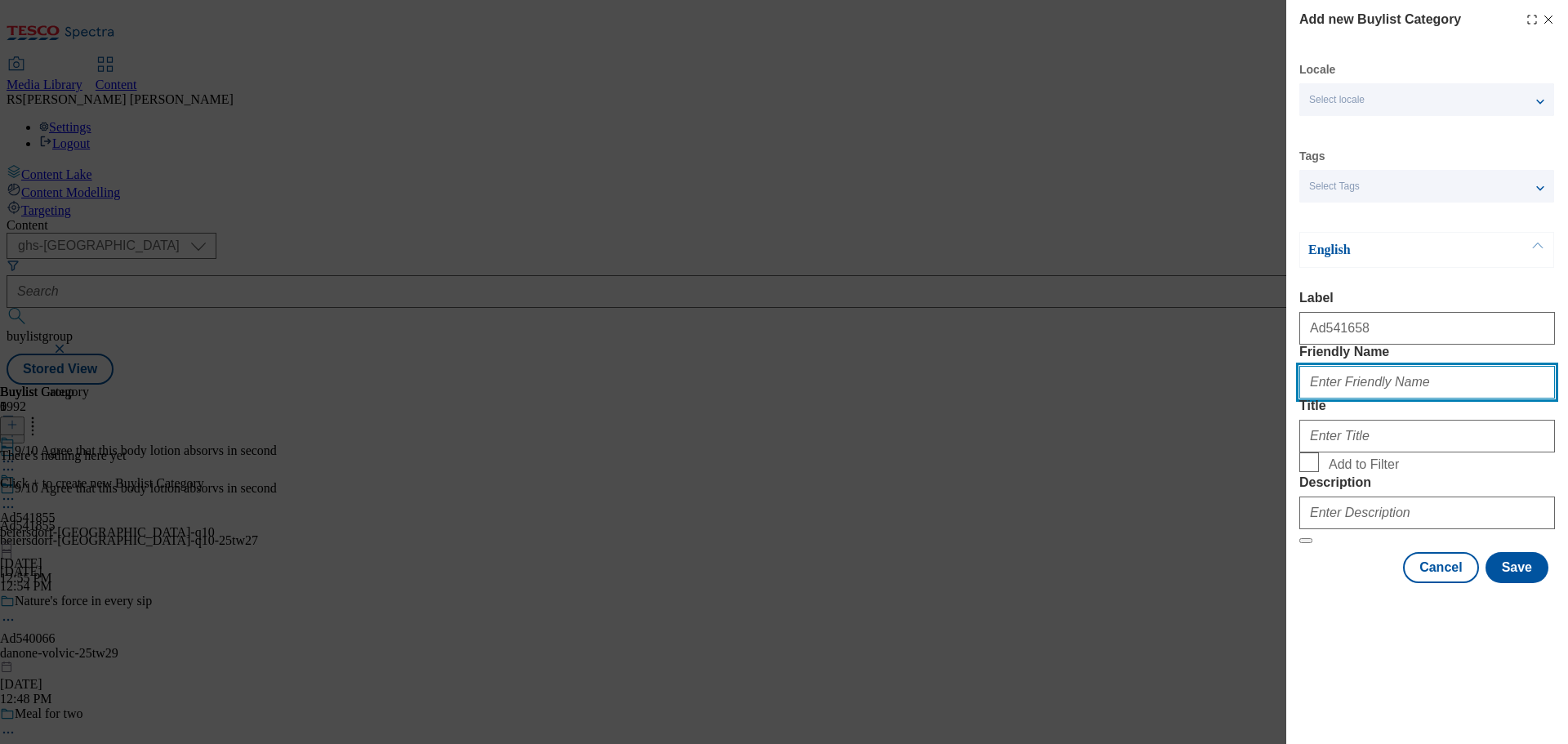
click at [1333, 399] on input "Friendly Name" at bounding box center [1428, 382] width 256 height 33
paste input "asahi-super-dry"
type input "asahi-super-dry"
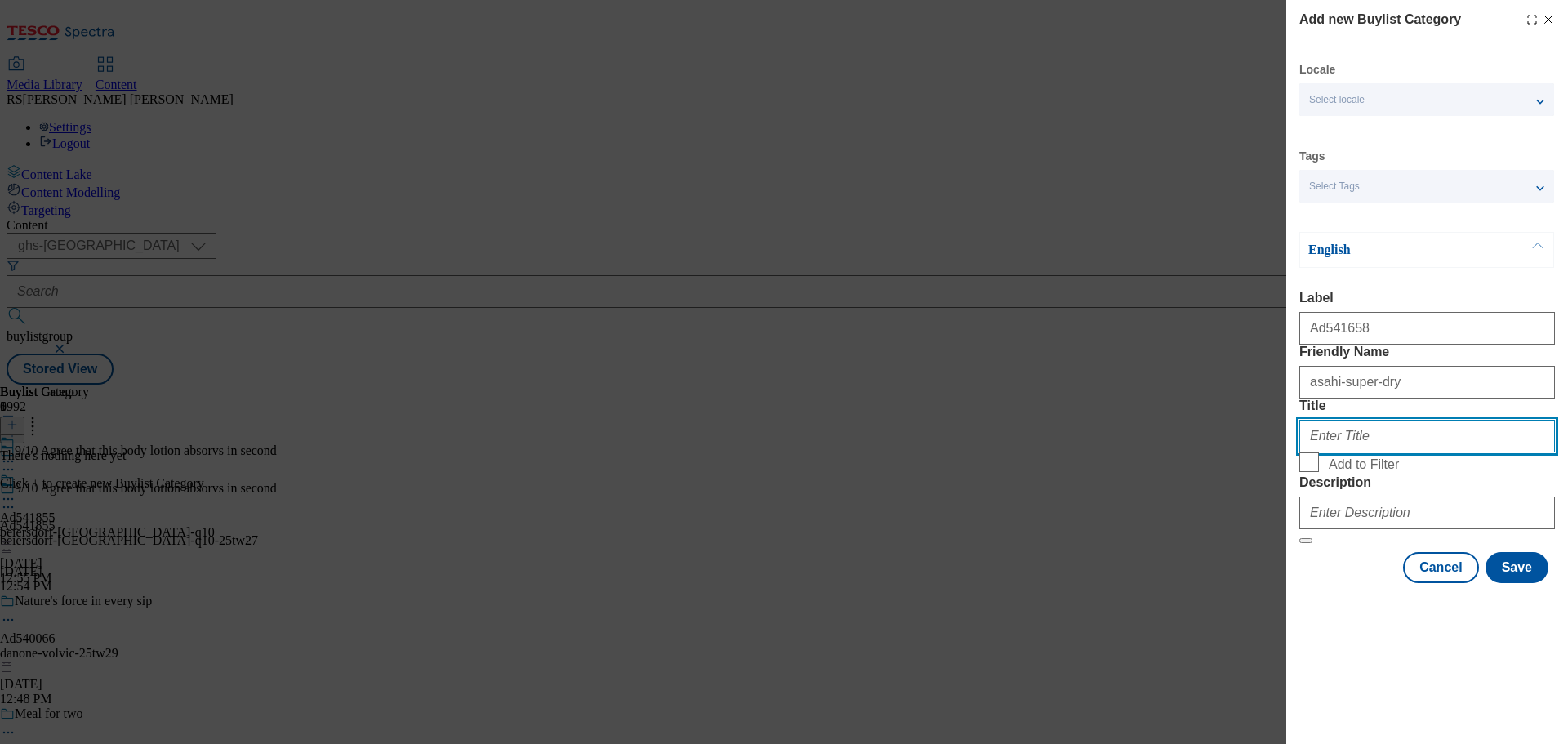
click at [1348, 452] on input "Title" at bounding box center [1428, 436] width 256 height 33
paste input "Beiersdorf"
type input "Beiersdorf"
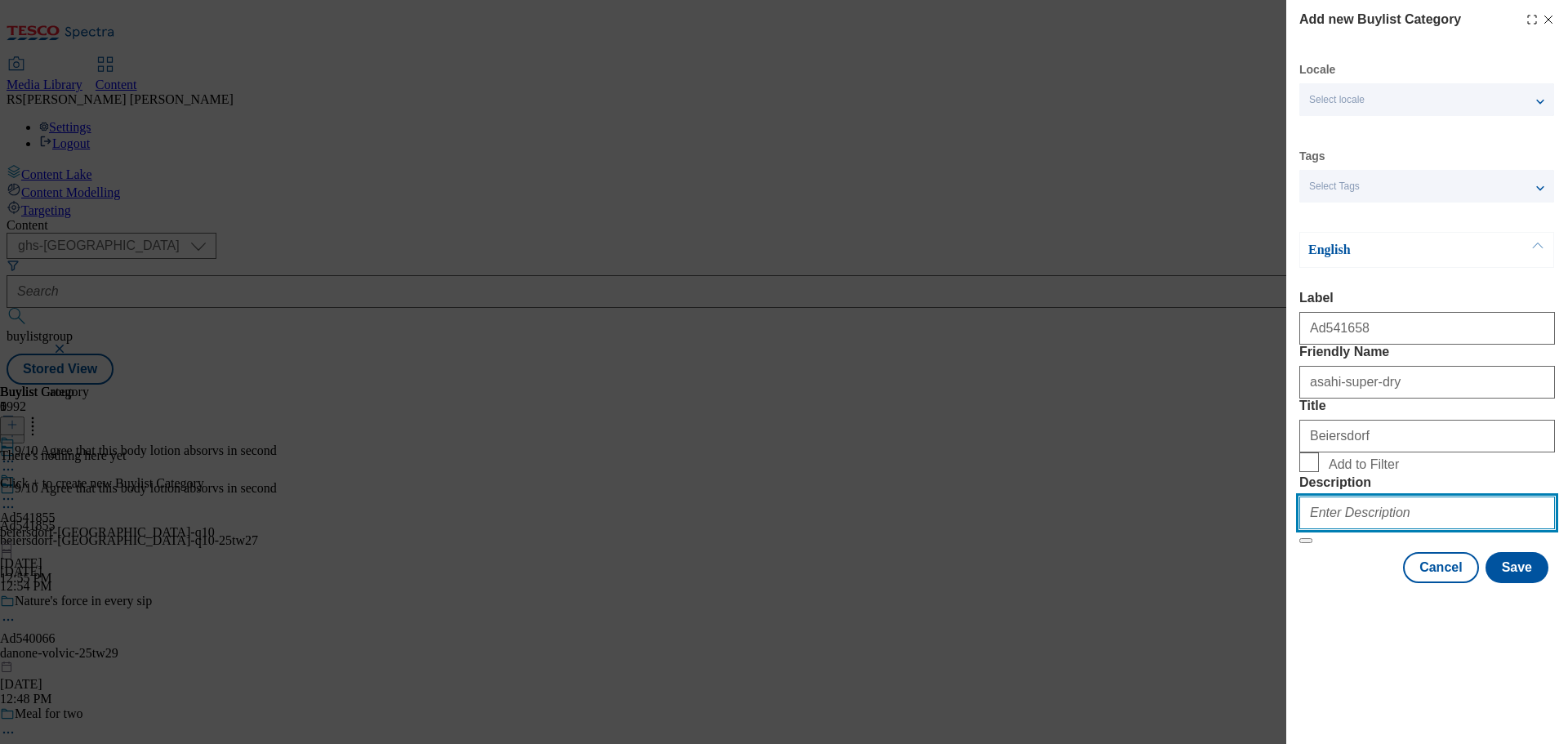
click at [1409, 529] on input "Description" at bounding box center [1428, 513] width 256 height 33
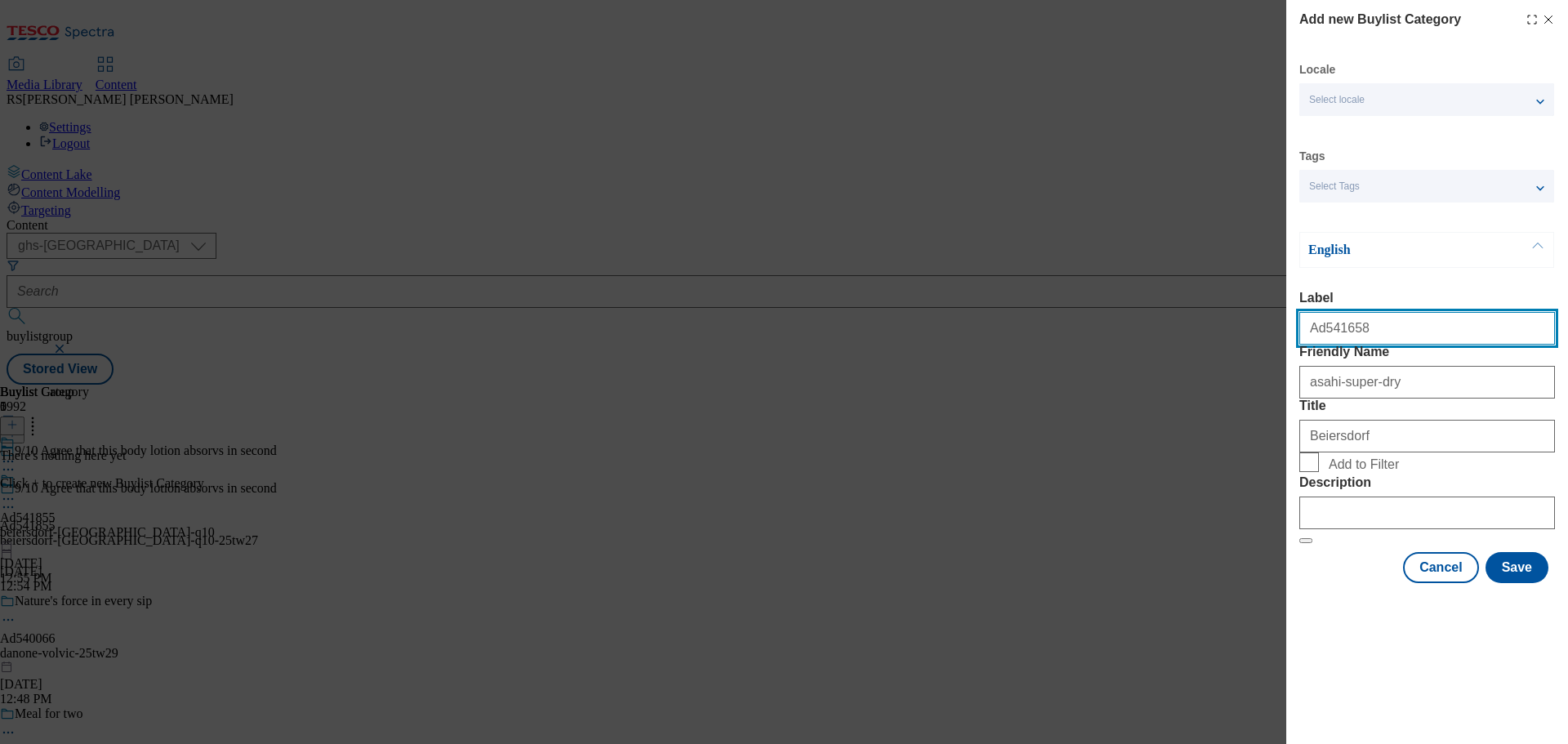
drag, startPoint x: 1346, startPoint y: 336, endPoint x: 1321, endPoint y: 345, distance: 26.6
click at [1321, 345] on input "Ad541658" at bounding box center [1428, 328] width 256 height 33
paste input "855"
type input "Ad541855"
click at [999, 605] on div "Add new Buylist Category Locale Select locale English Welsh Tags Select Tags fn…" at bounding box center [784, 372] width 1568 height 744
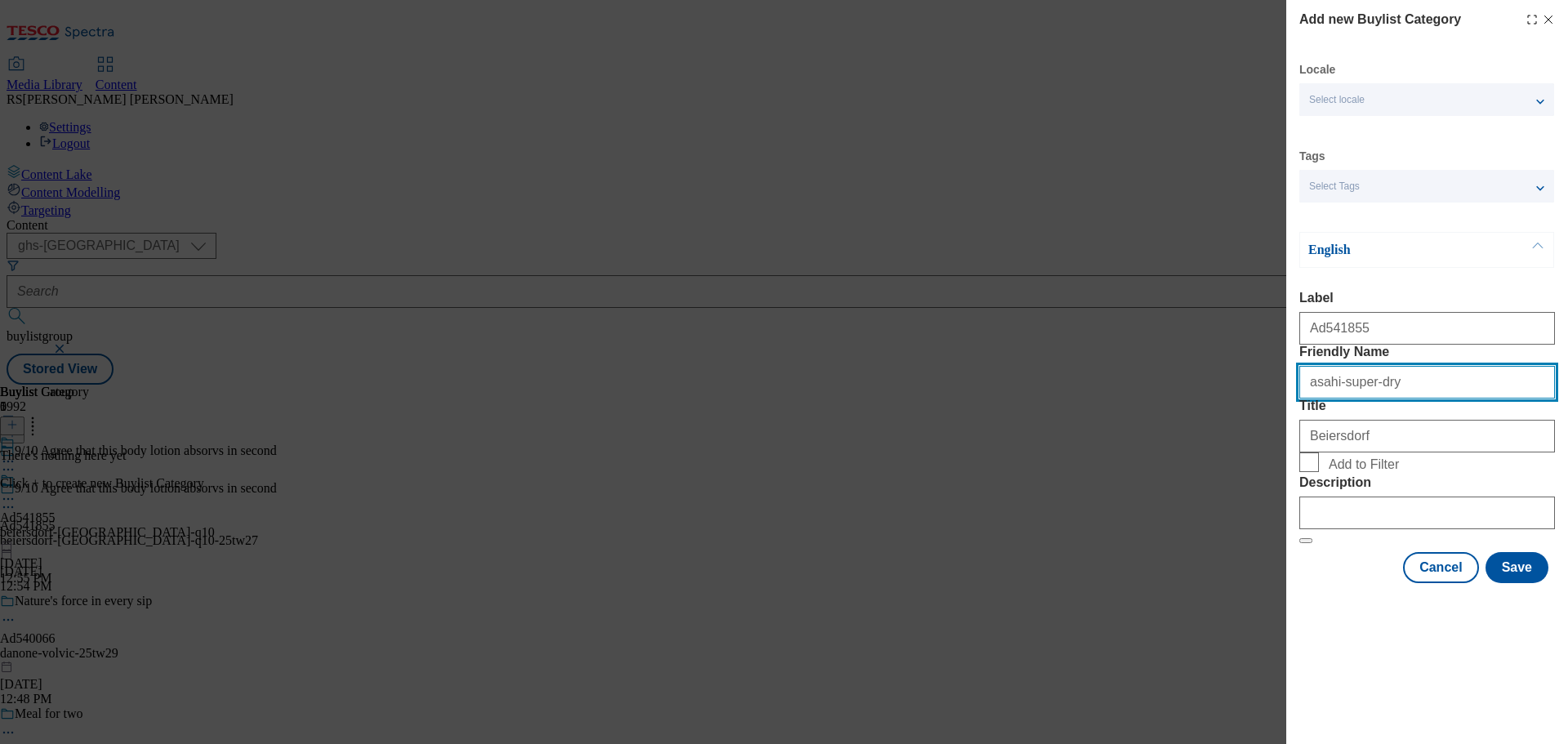
drag, startPoint x: 1439, startPoint y: 422, endPoint x: 1234, endPoint y: 417, distance: 205.1
click at [1234, 417] on div "Add new Buylist Category Locale Select locale English Welsh Tags Select Tags fn…" at bounding box center [784, 372] width 1568 height 744
paste input "beiersdorf-nivea-q10"
type input "beiersdorf-nivea-q10"
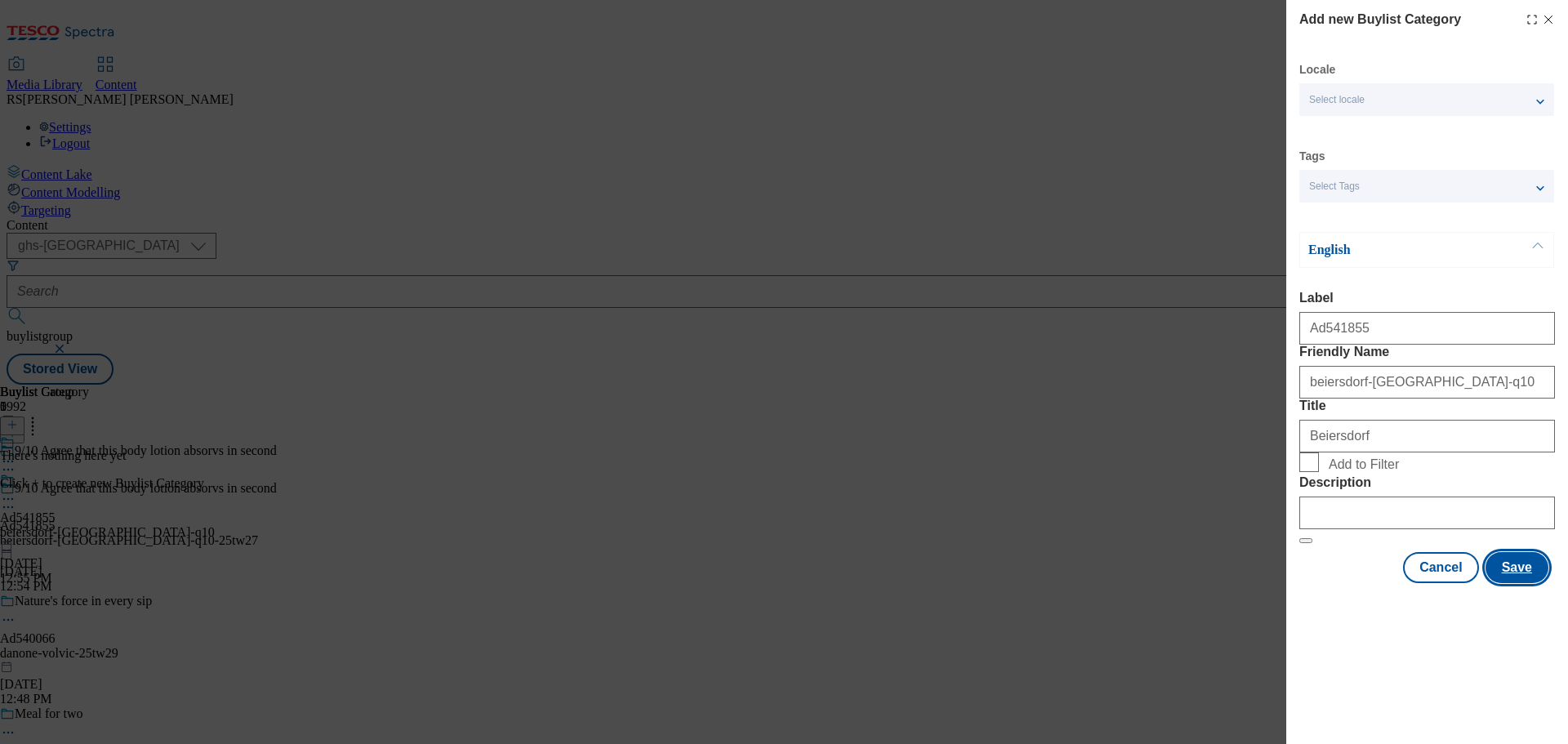
click at [1515, 583] on button "Save" at bounding box center [1516, 568] width 63 height 31
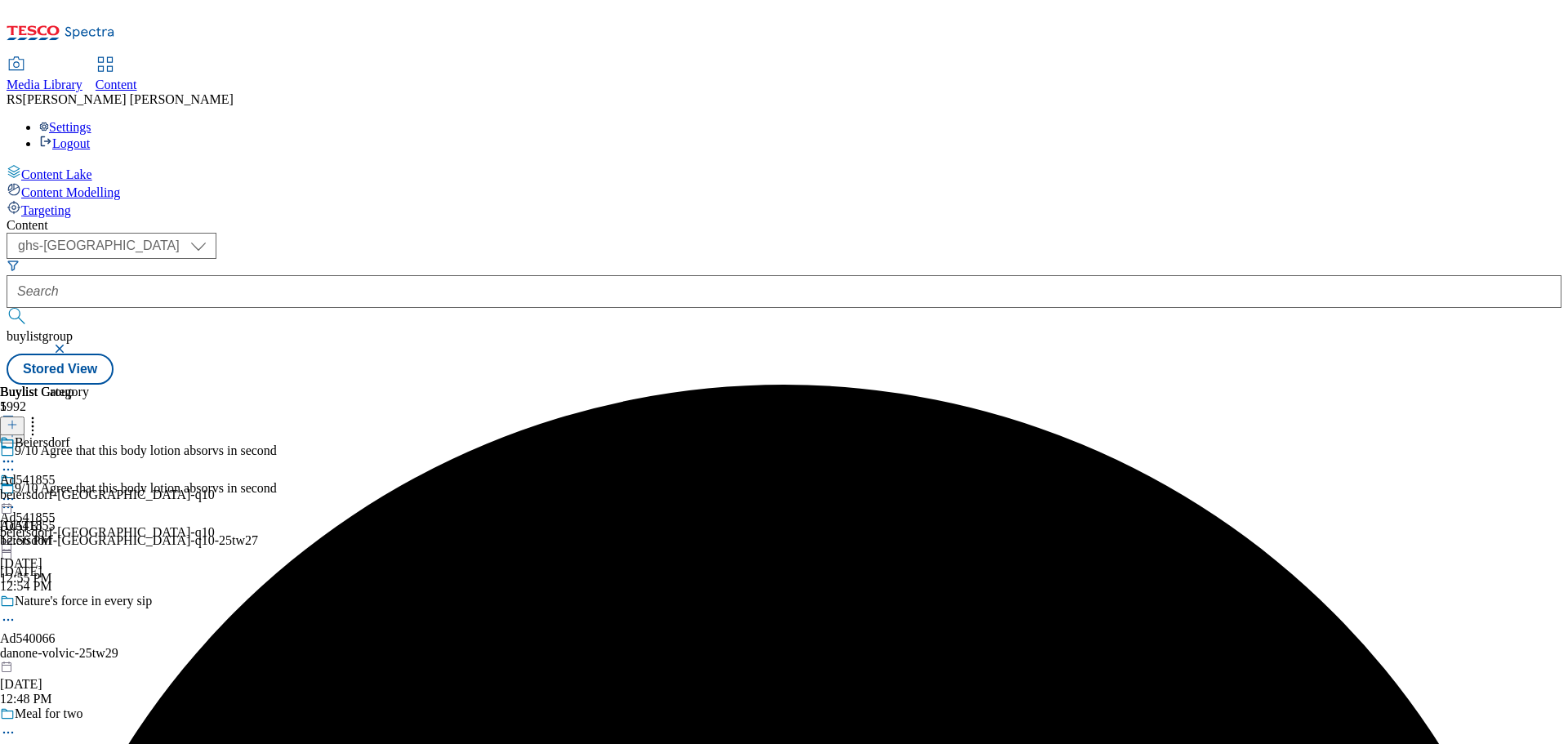
click at [215, 435] on div "Beiersdorf Ad541855 beiersdorf-nivea-q10 Aug 19, 2025 12:56 PM" at bounding box center [107, 491] width 215 height 112
click at [18, 419] on icon at bounding box center [12, 425] width 11 height 11
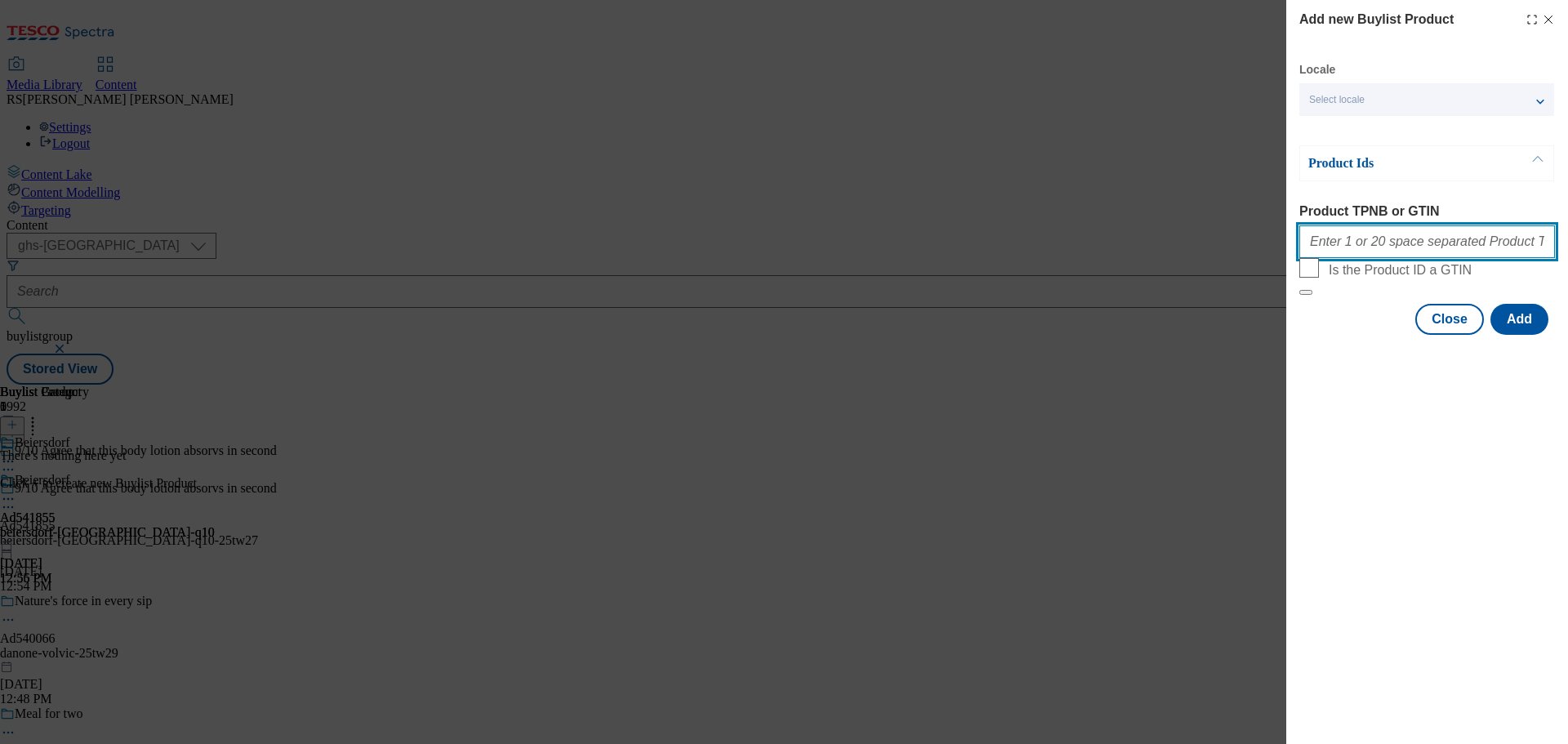
click at [1361, 240] on input "Product TPNB or GTIN" at bounding box center [1428, 242] width 256 height 33
paste input "96713116 96100628 84588408 85997078 92060047 87450198 87885167 71926334, 967131…"
type input "96713116 96100628 84588408 85997078 92060047 87450198 87885167 71926334, 967131…"
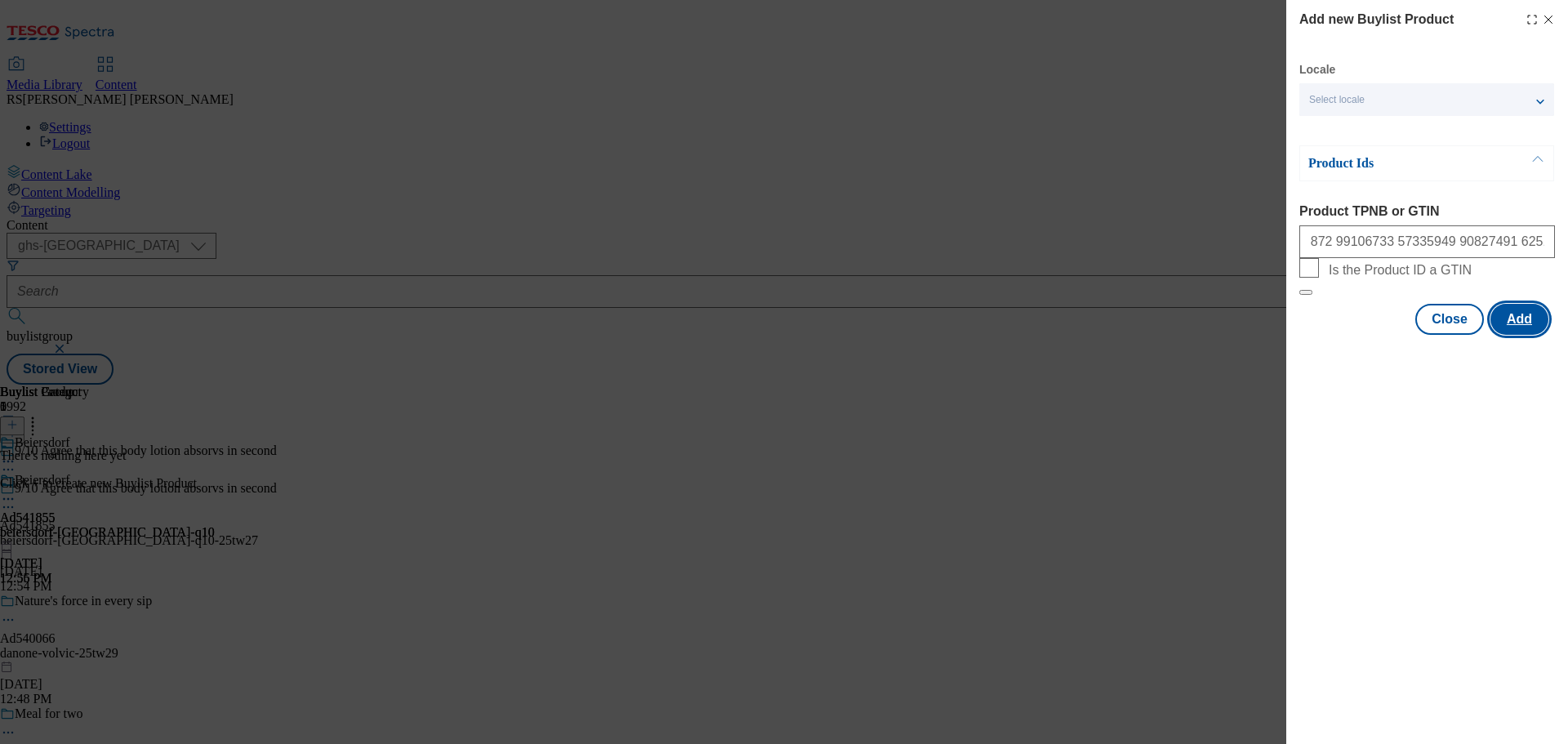
click at [1521, 335] on button "Add" at bounding box center [1519, 319] width 58 height 31
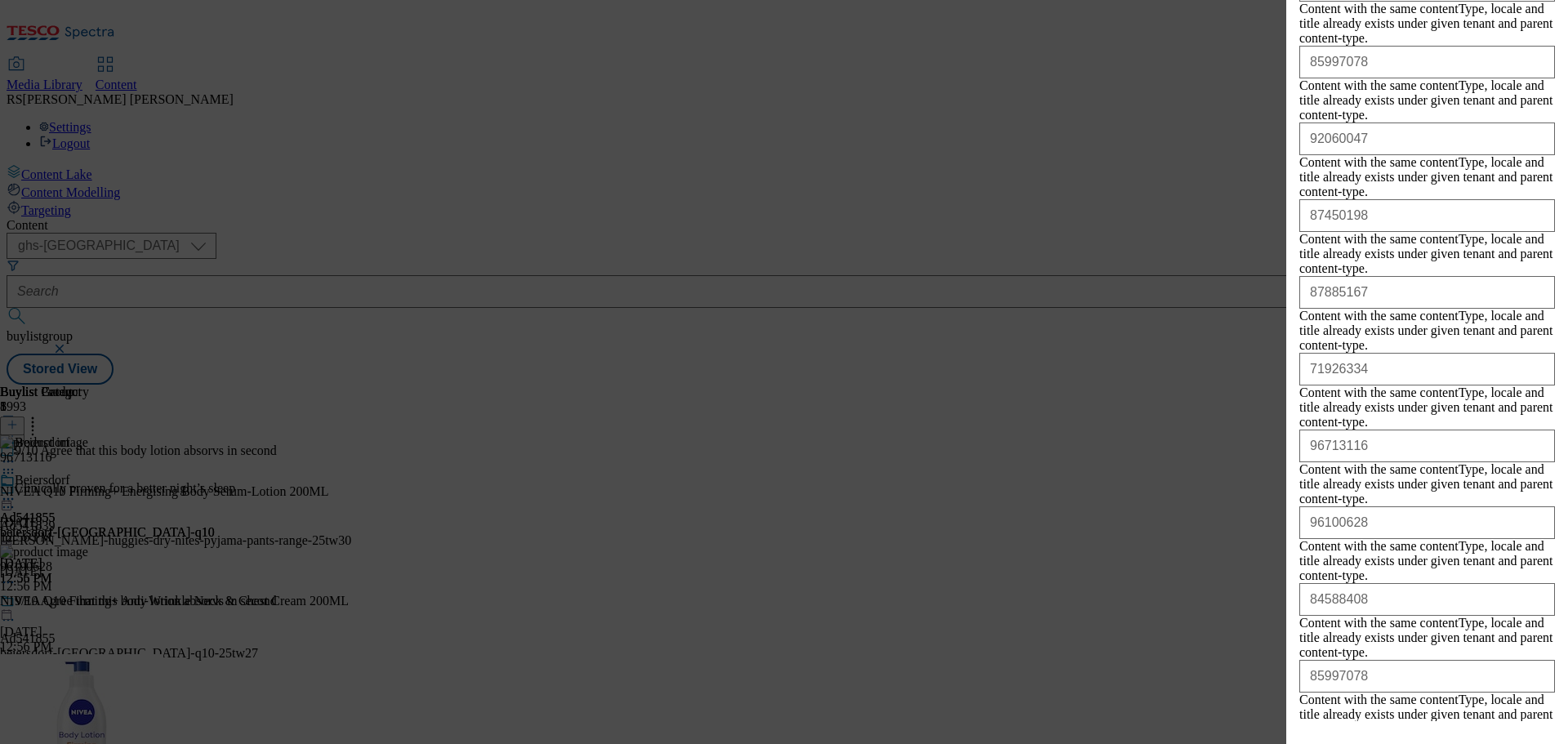
scroll to position [21533, 0]
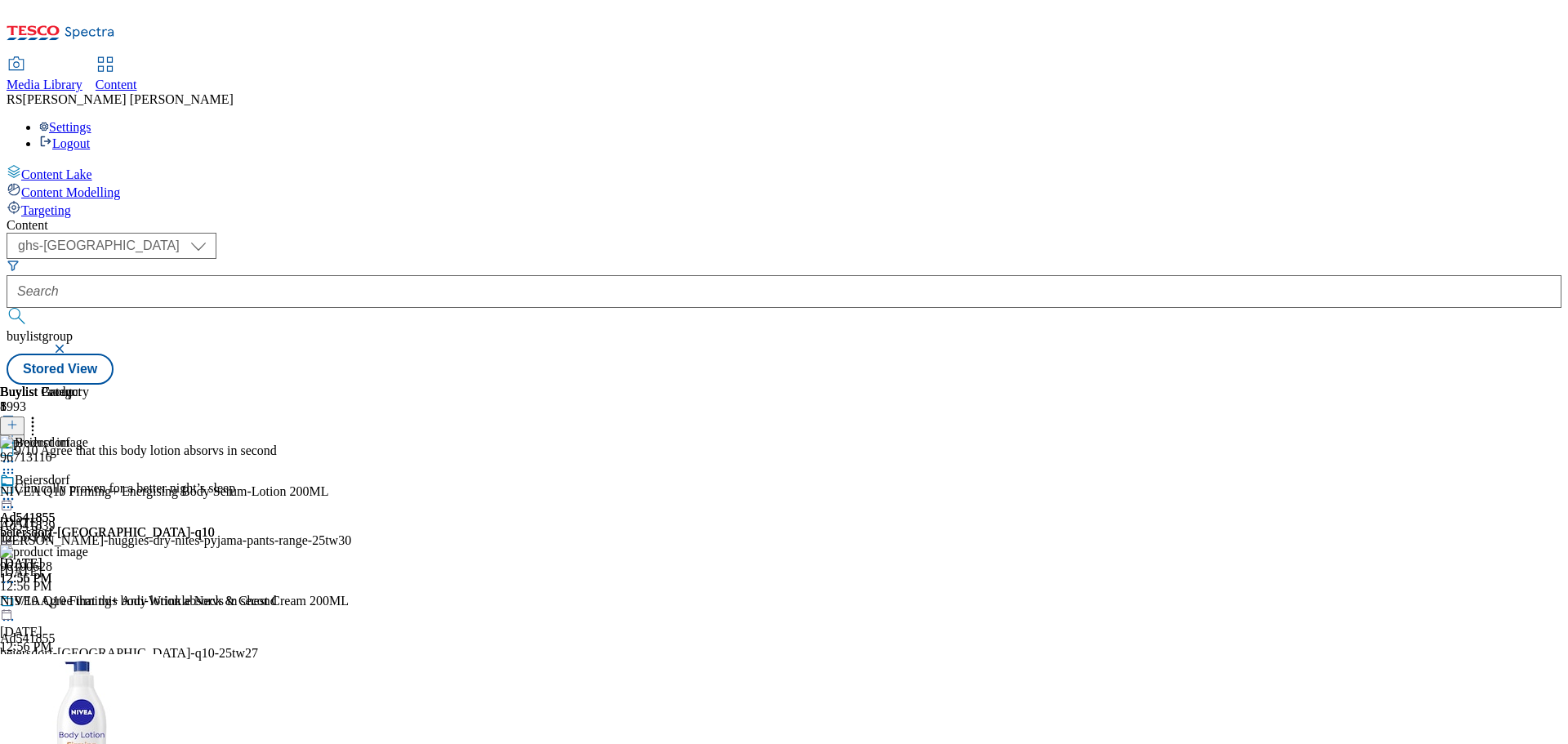
scroll to position [0, 0]
click at [16, 611] on icon at bounding box center [8, 619] width 16 height 16
click at [70, 648] on span "Edit" at bounding box center [60, 654] width 19 height 12
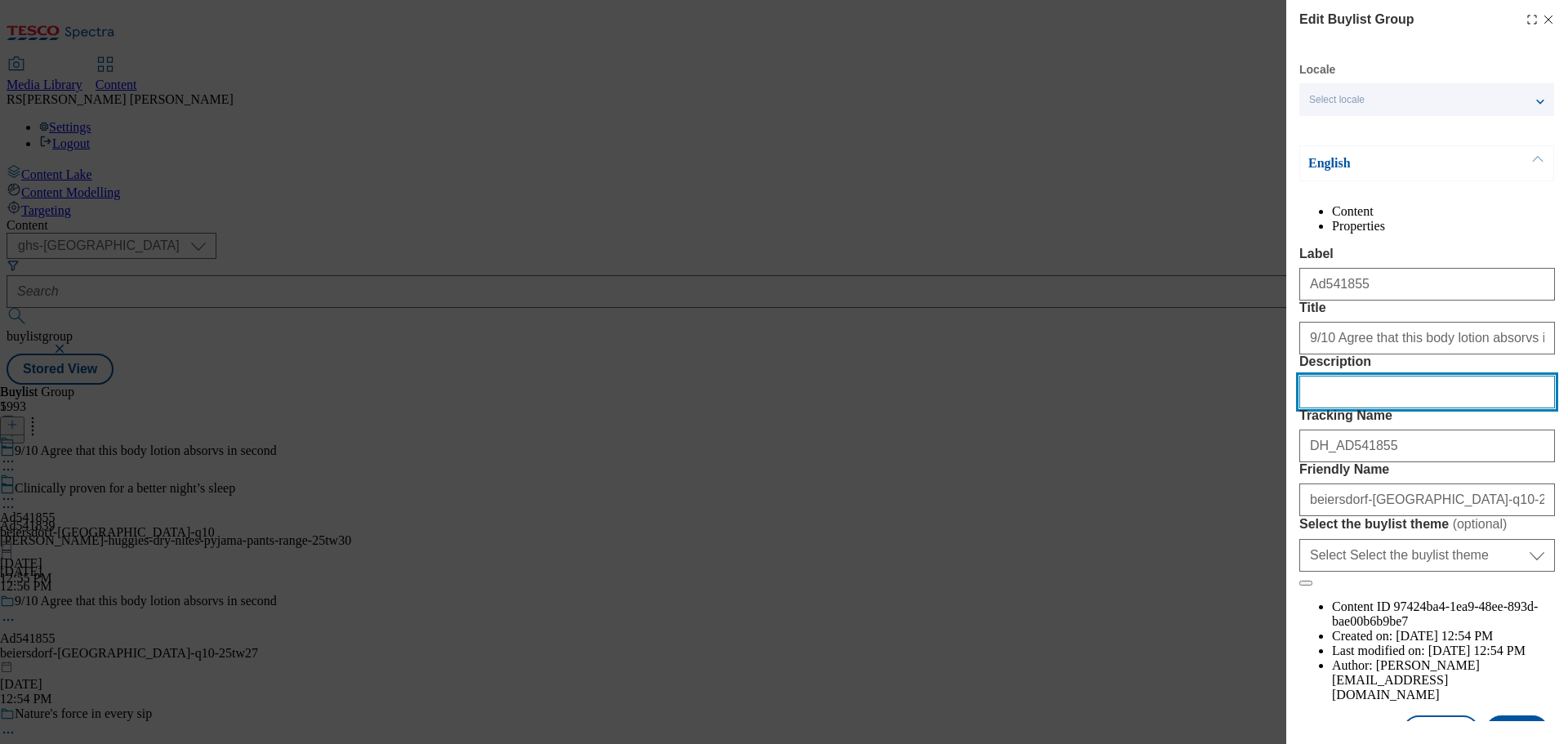
click at [1340, 409] on input "Description" at bounding box center [1428, 392] width 256 height 33
paste input "NIVEA Q10 Firming+ Energising Body Serum-Lotion 200ML"
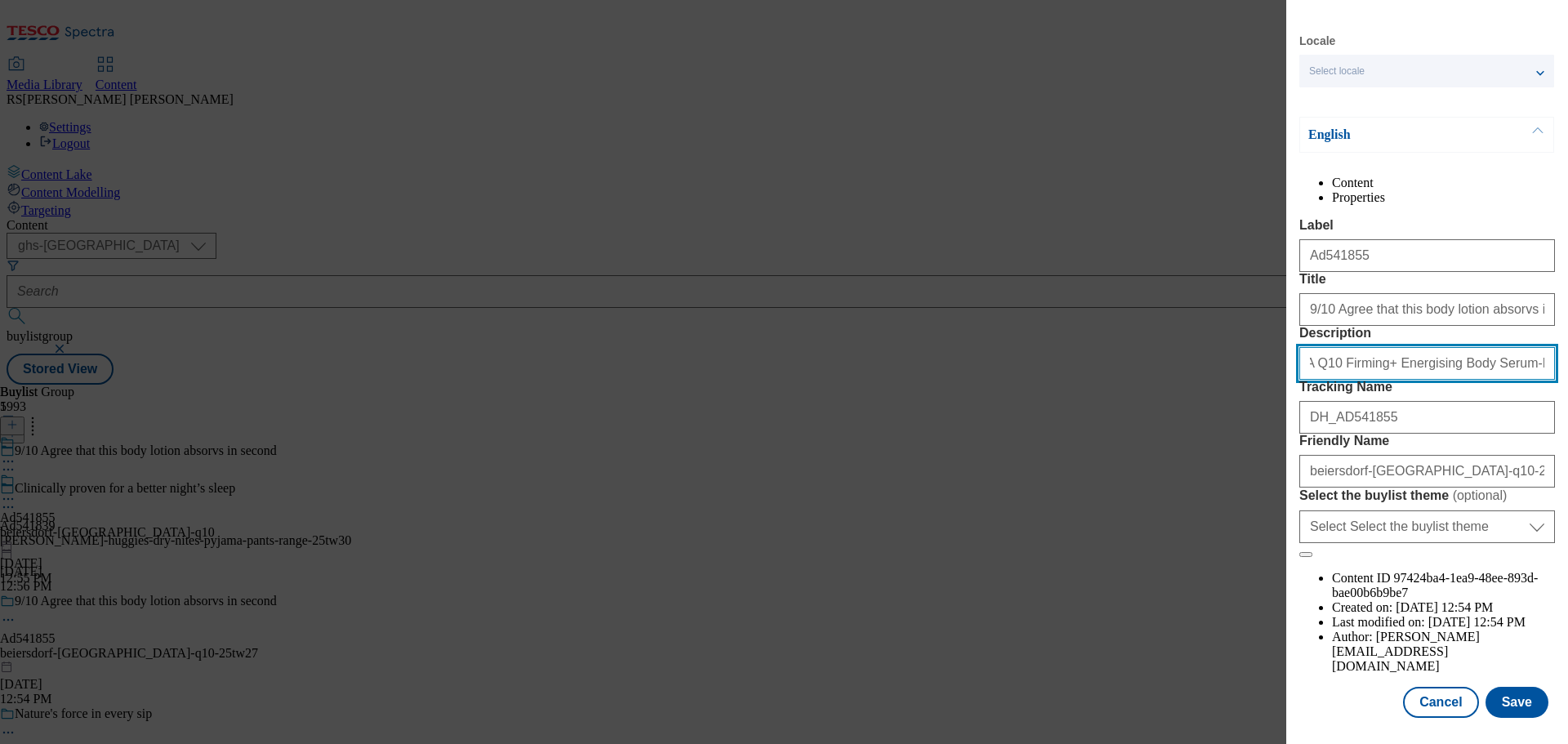
scroll to position [90, 0]
type input "NIVEA Q10 Firming+ Energising Body Serum-Lotion 200ML"
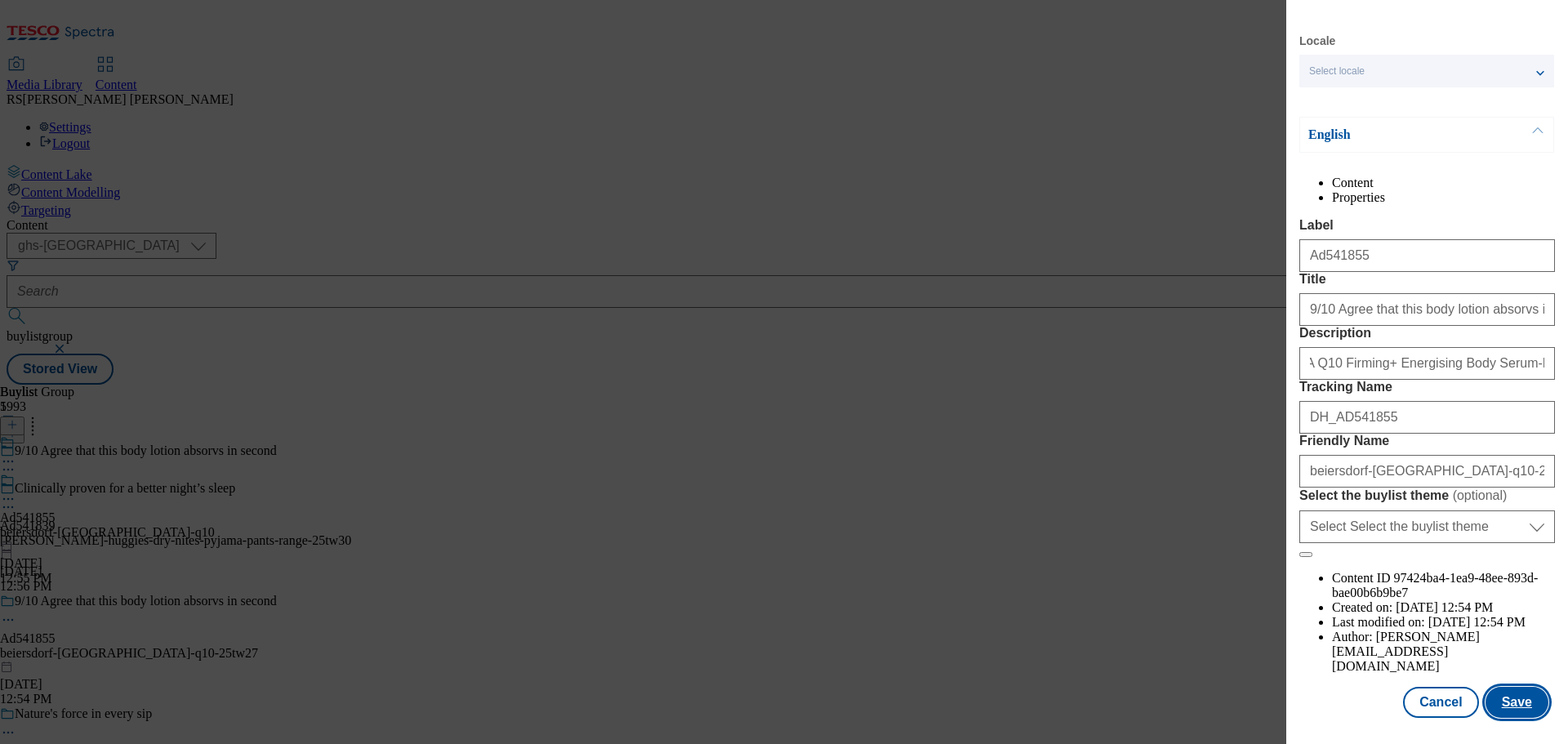
click at [1506, 703] on button "Save" at bounding box center [1516, 702] width 63 height 31
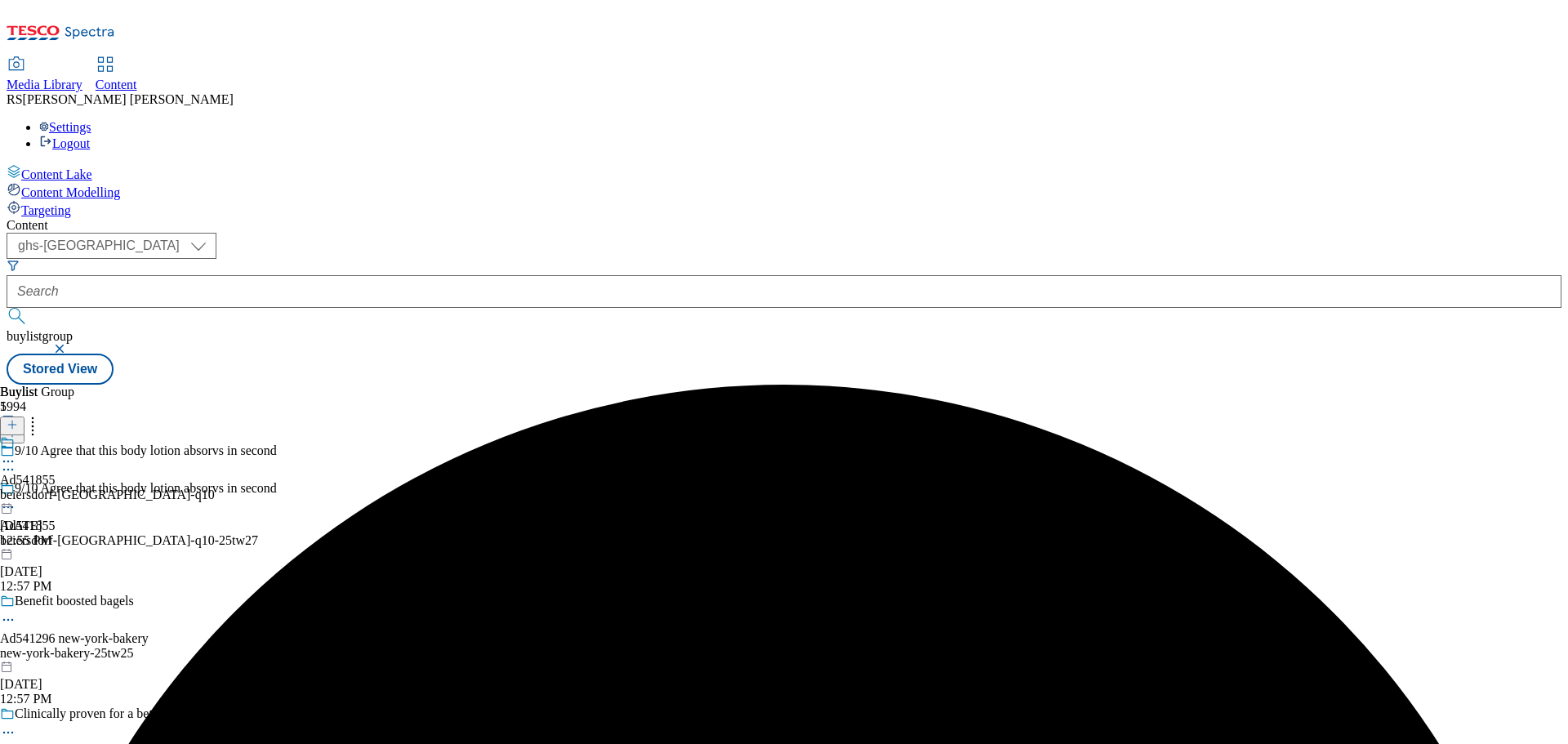
click at [16, 453] on icon at bounding box center [8, 461] width 16 height 16
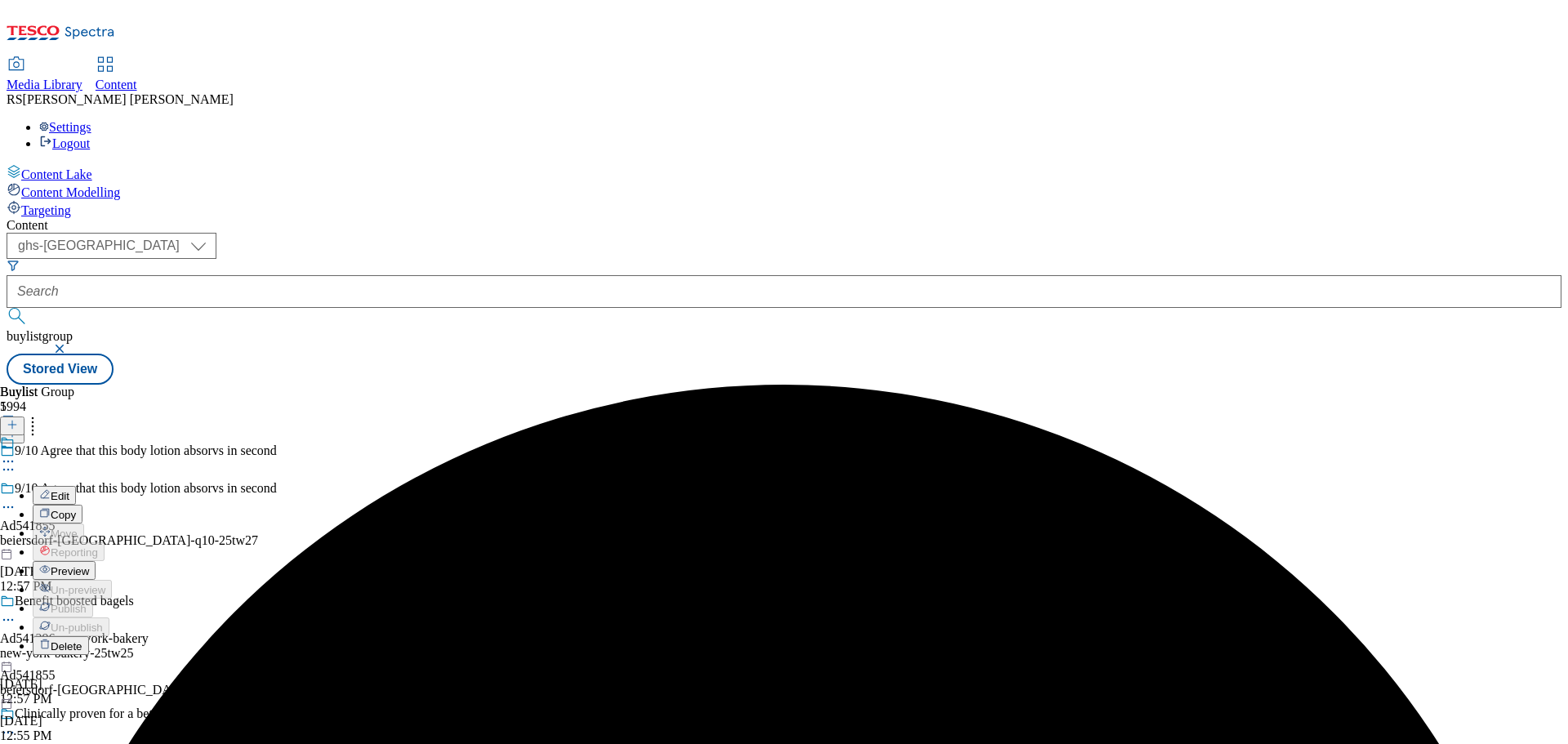
click at [76, 486] on button "Edit" at bounding box center [54, 495] width 43 height 19
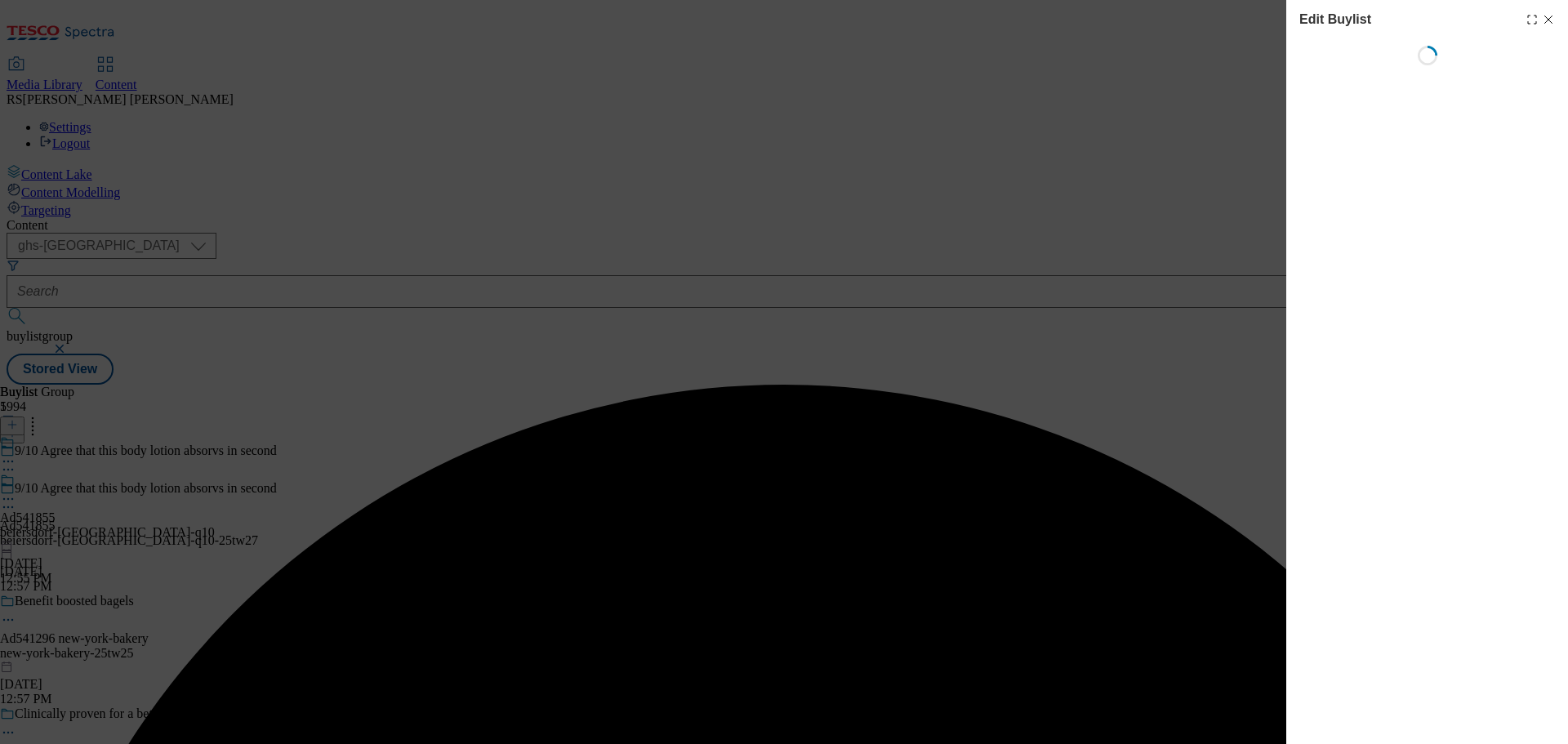
select select "tactical"
select select "supplier funded short term 1-3 weeks"
select select "dunnhumby"
select select "Banner"
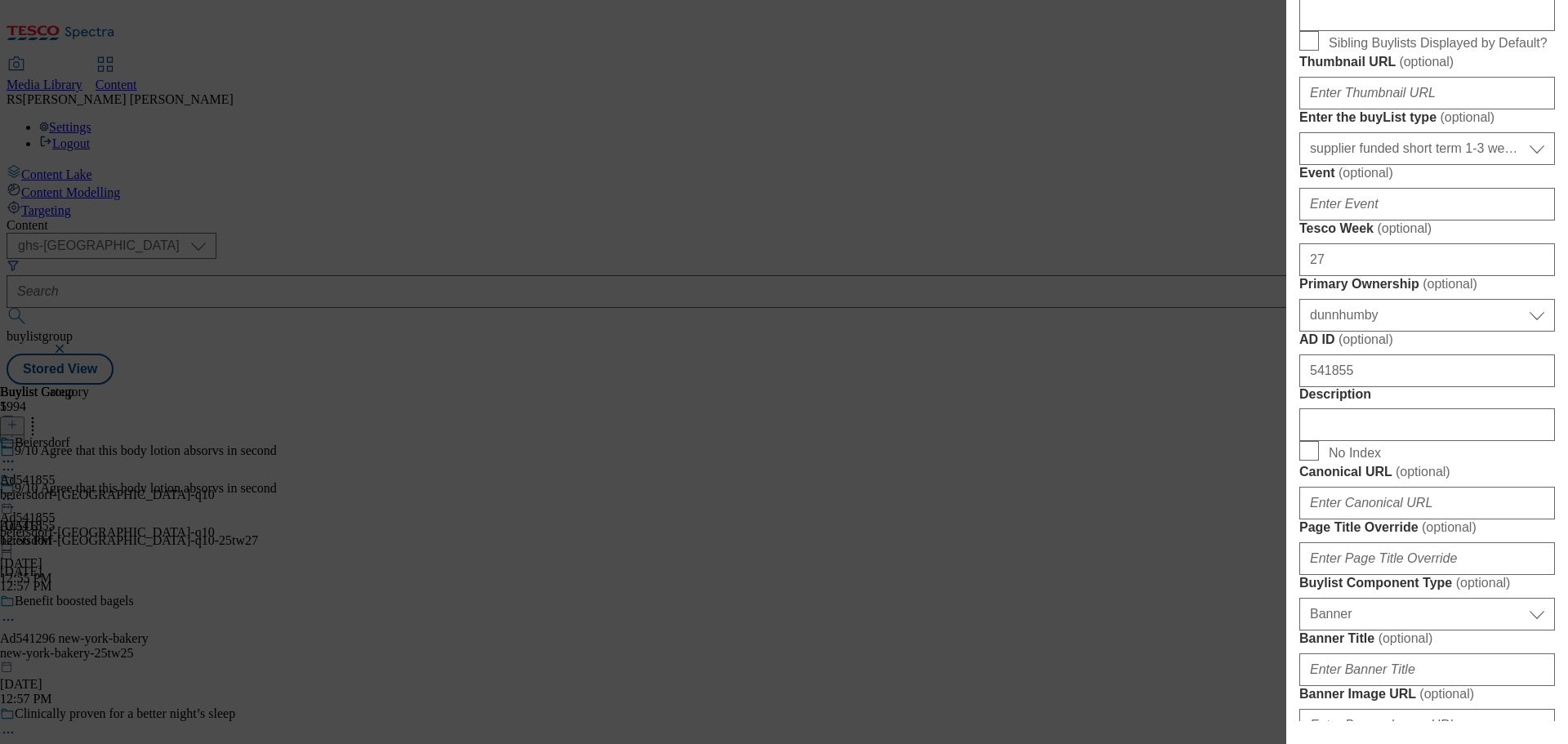
scroll to position [816, 0]
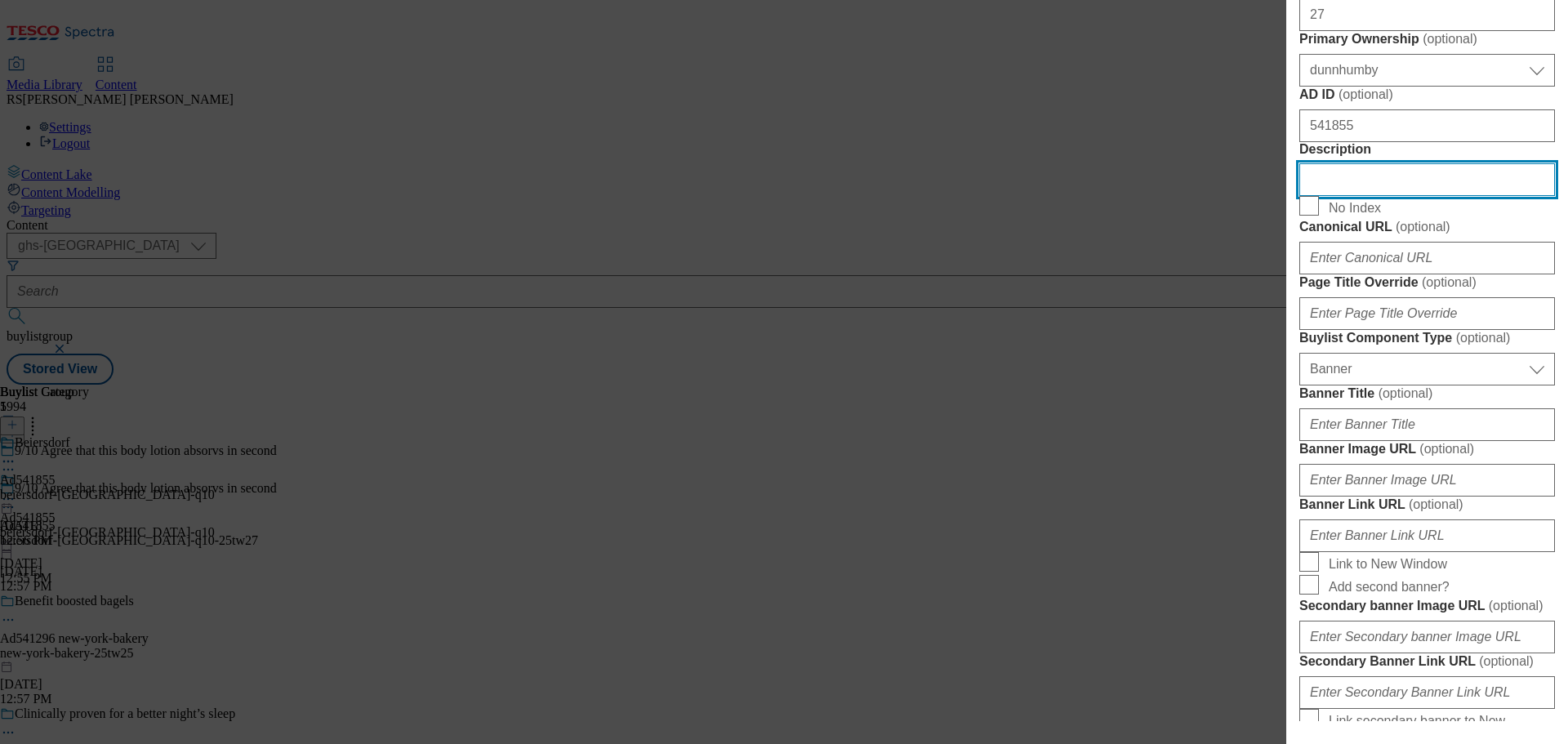
click at [1336, 196] on input "Description" at bounding box center [1428, 180] width 256 height 33
paste input "NIVEA Q10 Firming+ Energising Body Serum-Lotion 200ML"
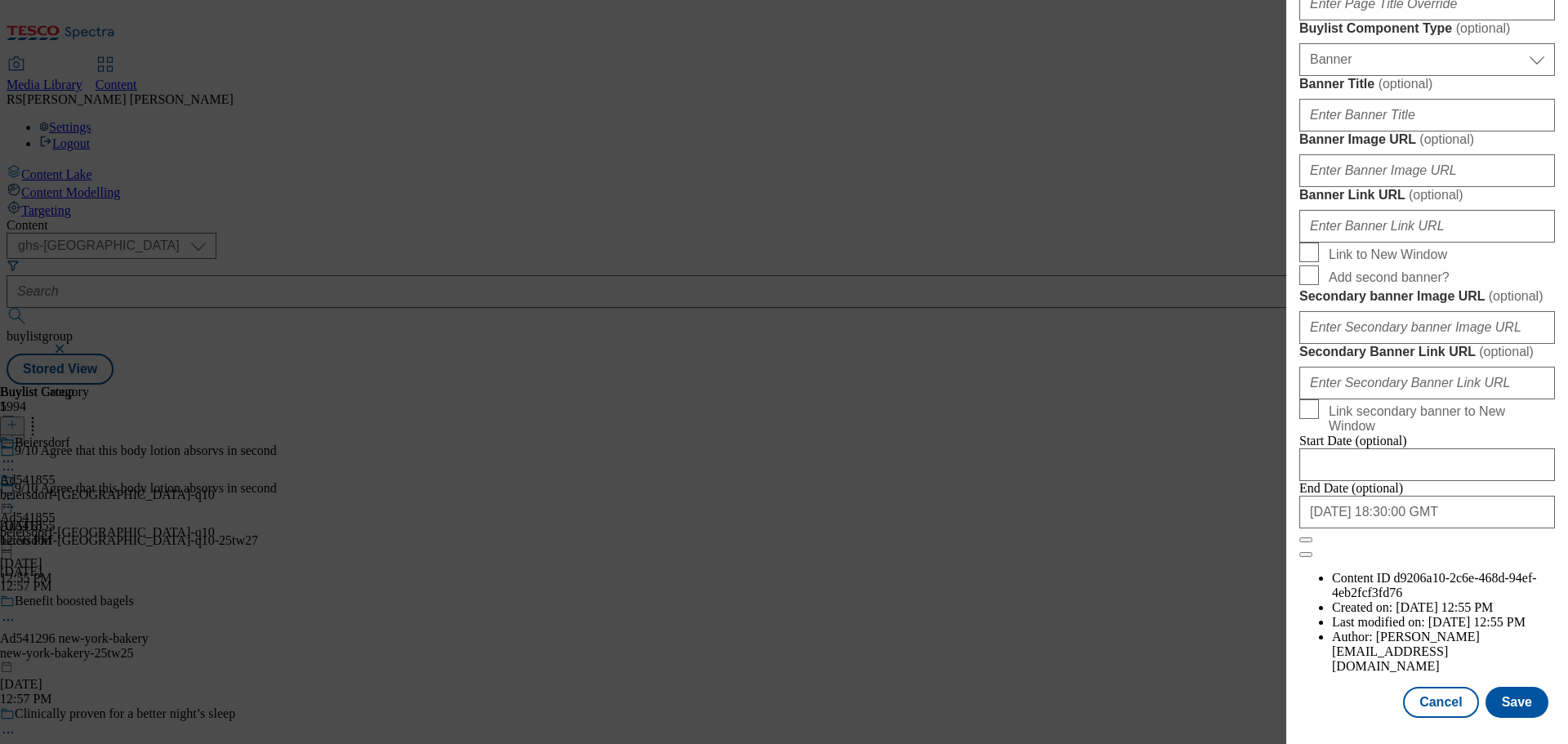
scroll to position [1718, 0]
type input "NIVEA Q10 Firming+ Energising Body Serum-Lotion 200ML"
click at [1502, 692] on button "Save" at bounding box center [1516, 702] width 63 height 31
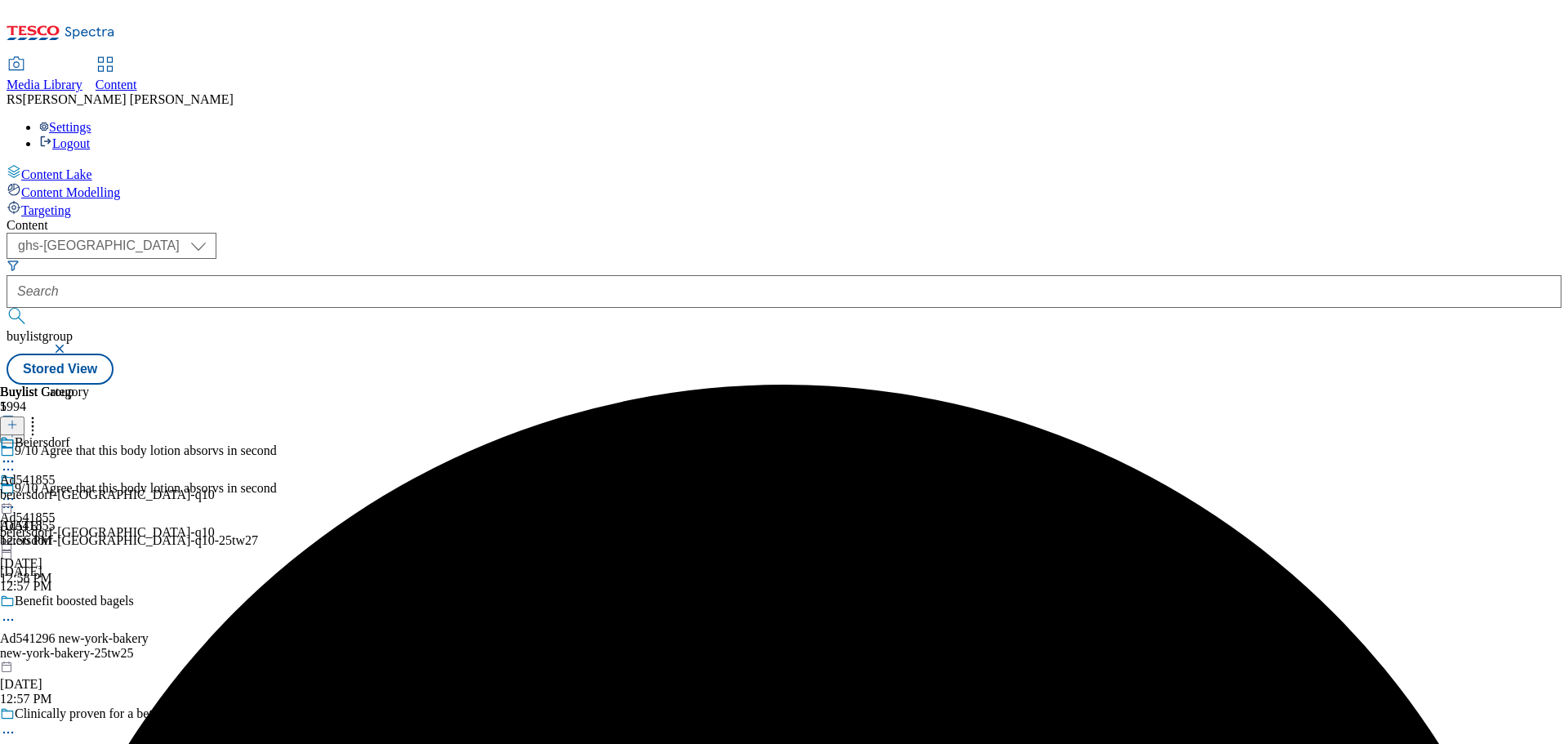
click at [16, 453] on icon at bounding box center [8, 461] width 16 height 16
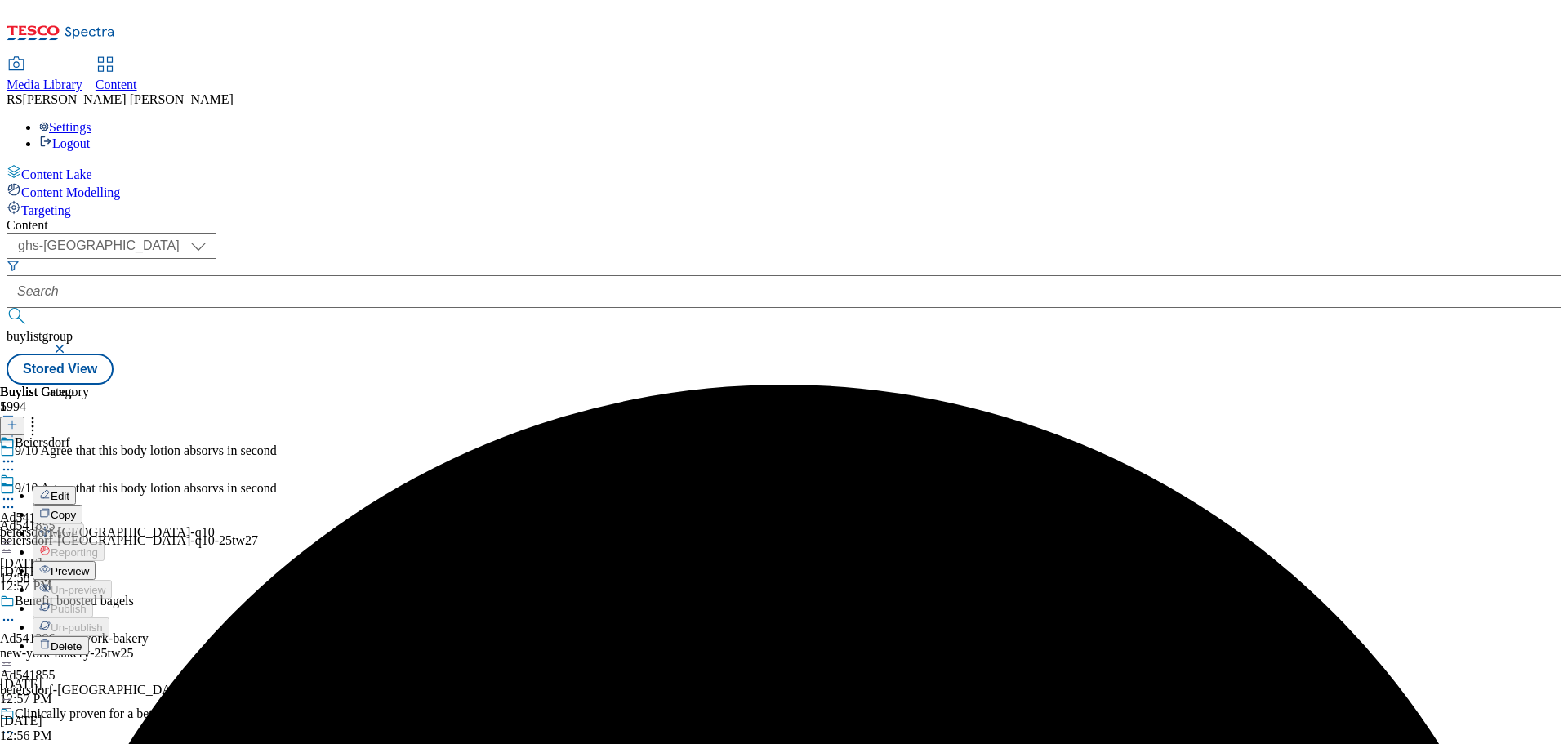
click at [76, 486] on button "Edit" at bounding box center [54, 495] width 43 height 19
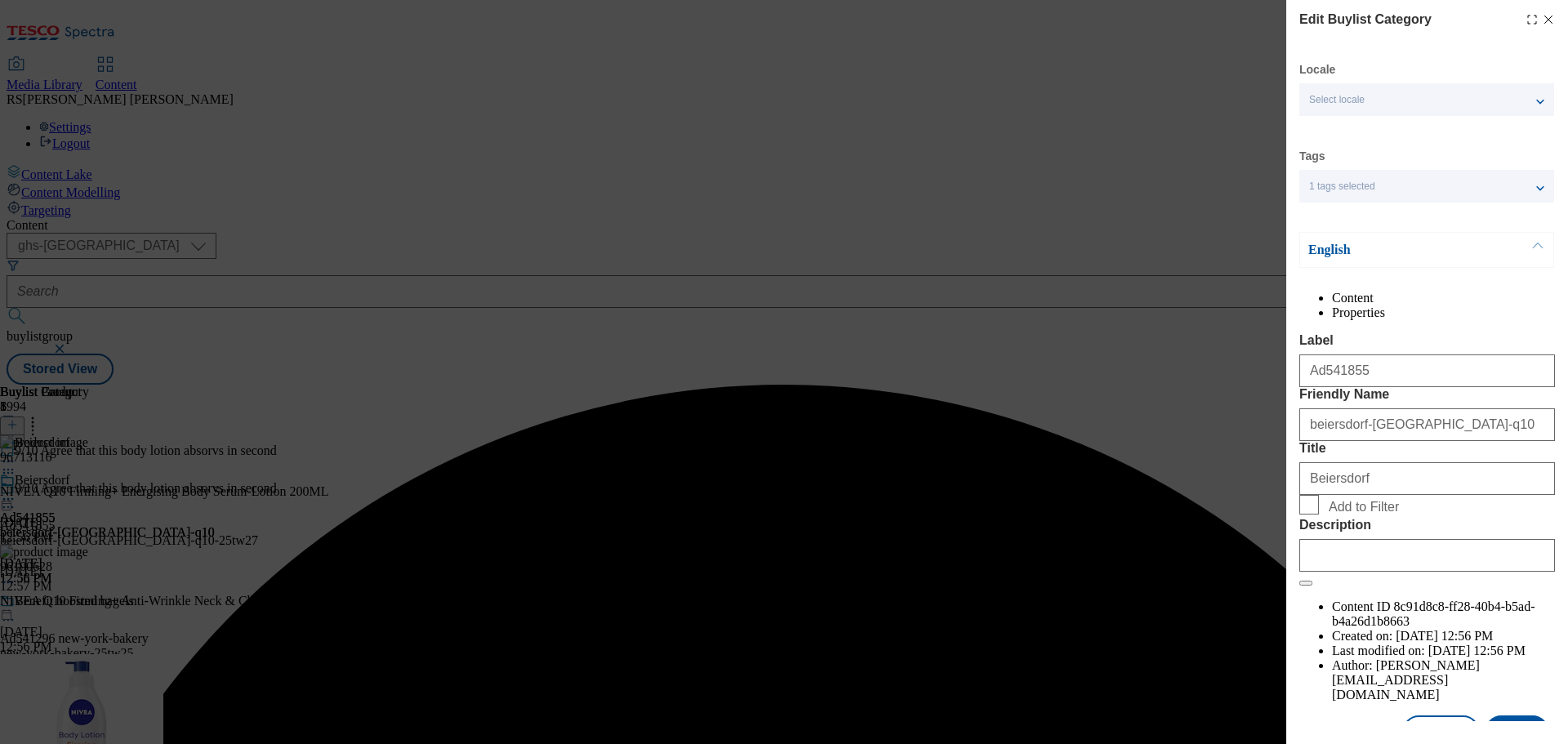
scroll to position [60, 0]
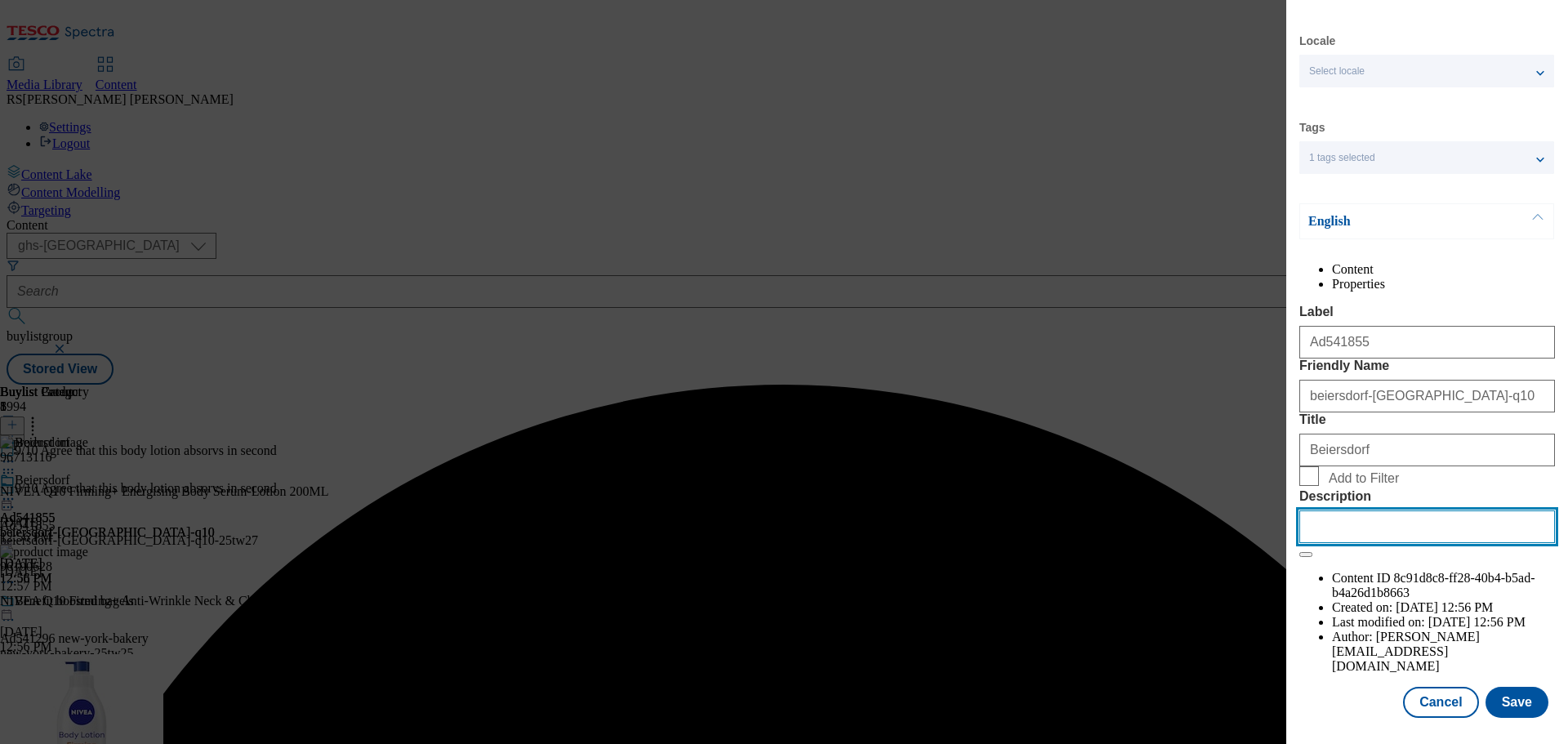
click at [1349, 543] on input "Description" at bounding box center [1428, 527] width 256 height 33
paste input "NIVEA Q10 Firming+ Energising Body Serum-Lotion 200ML"
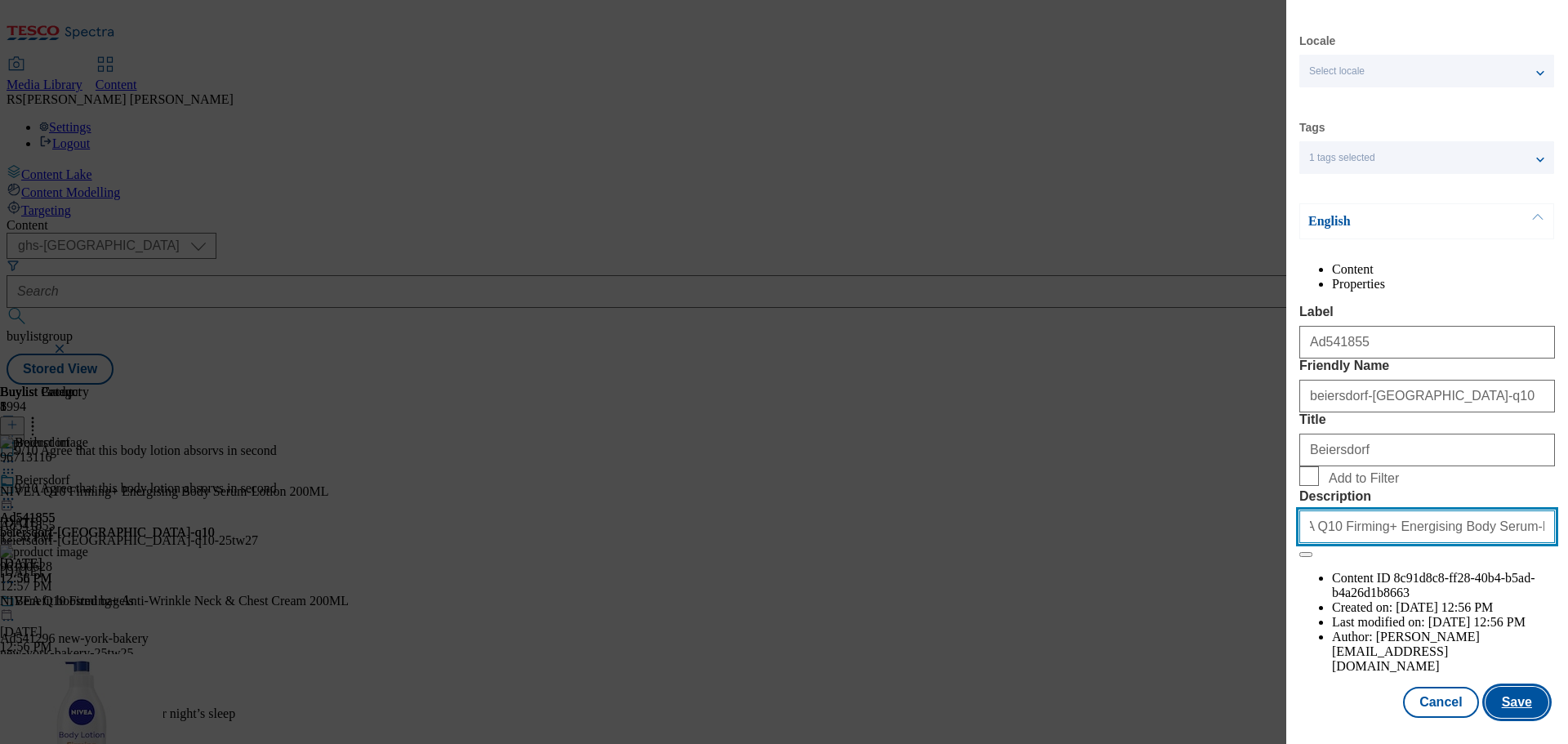
type input "NIVEA Q10 Firming+ Energising Body Serum-Lotion 200ML"
click at [1495, 695] on button "Save" at bounding box center [1516, 702] width 63 height 31
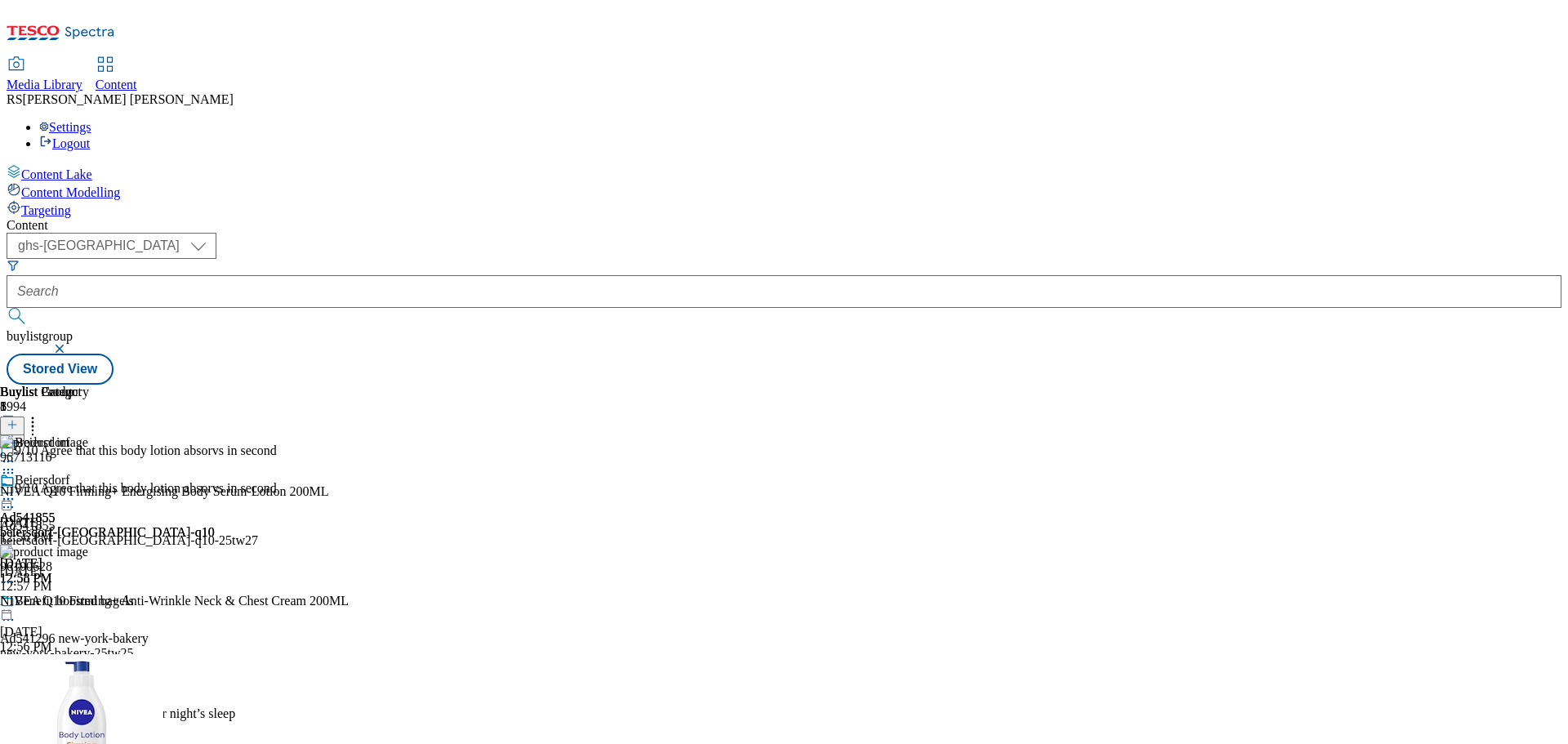
click at [16, 491] on icon at bounding box center [8, 499] width 16 height 16
click at [89, 603] on span "Preview" at bounding box center [70, 609] width 39 height 12
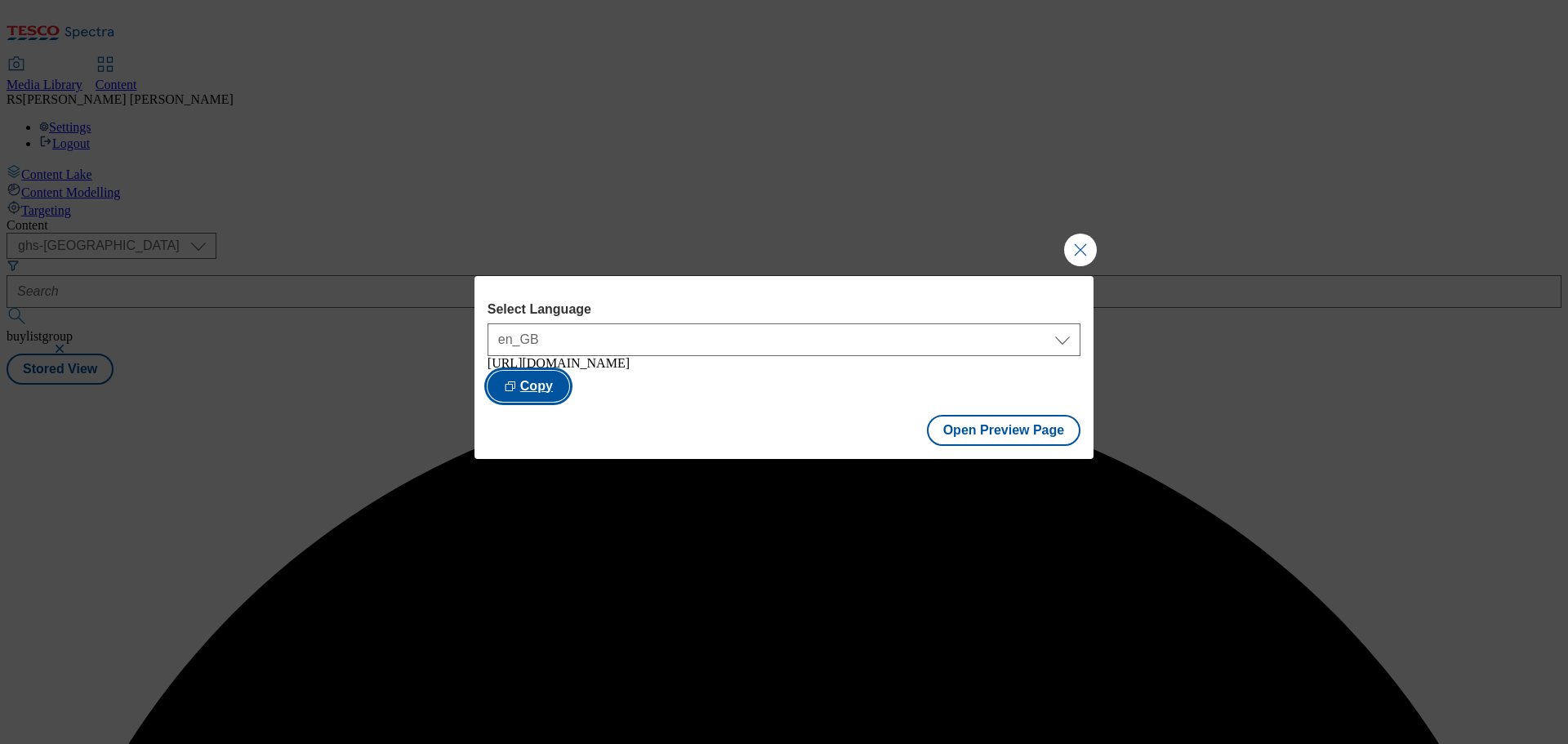
click at [569, 386] on button "Copy" at bounding box center [528, 386] width 82 height 31
